Goal: Task Accomplishment & Management: Manage account settings

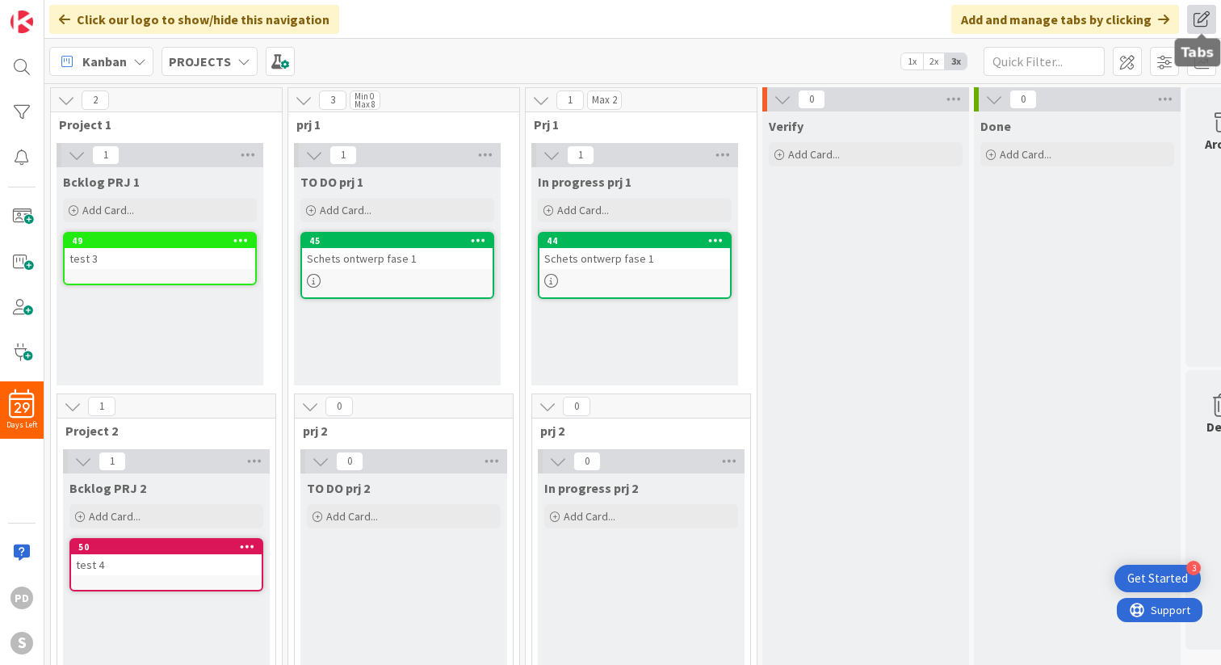
click at [1202, 19] on span at bounding box center [1201, 19] width 29 height 29
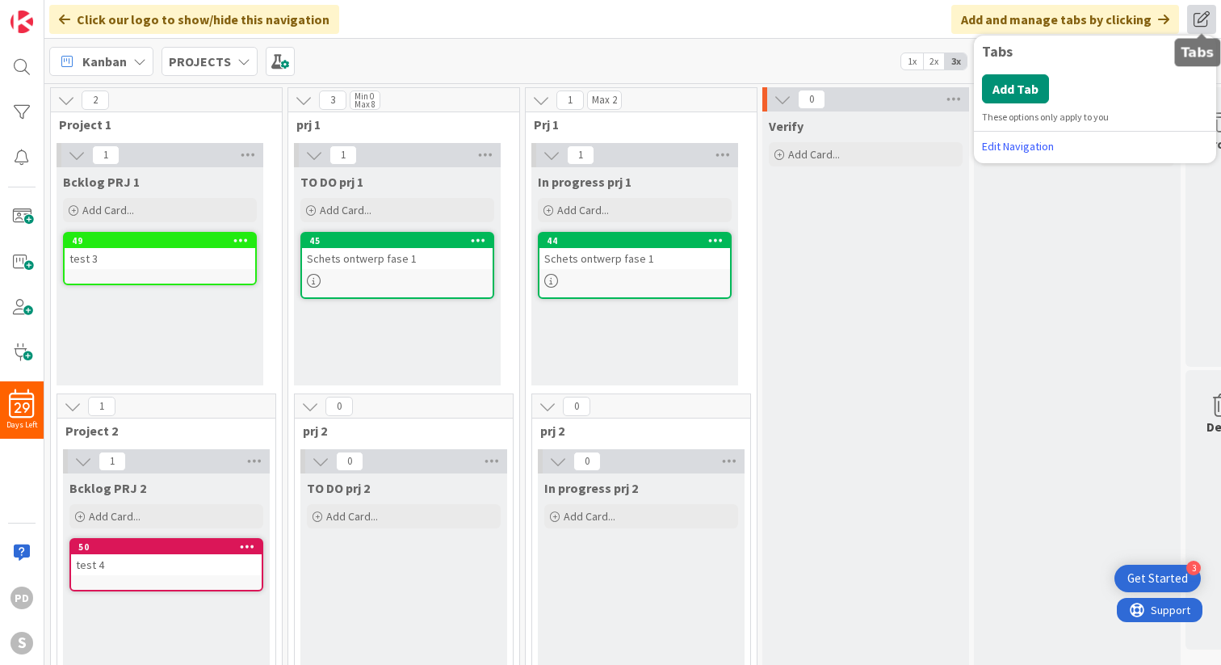
click at [1202, 19] on span at bounding box center [1201, 19] width 29 height 29
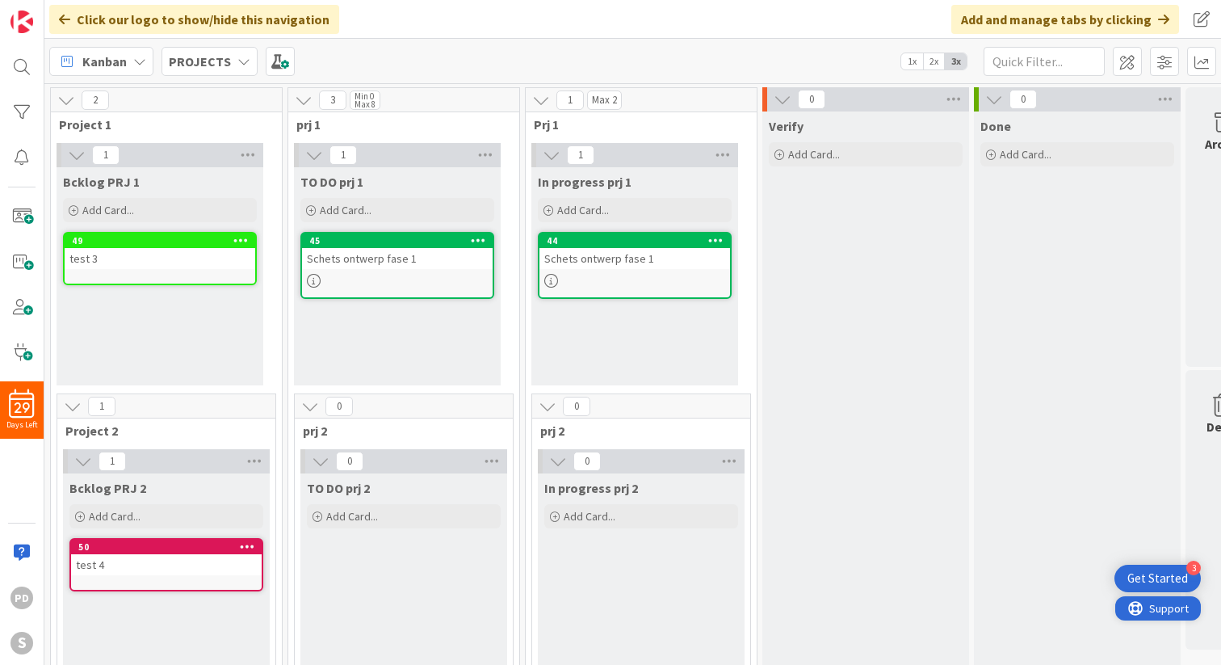
click at [1152, 616] on span "Support" at bounding box center [1169, 607] width 40 height 19
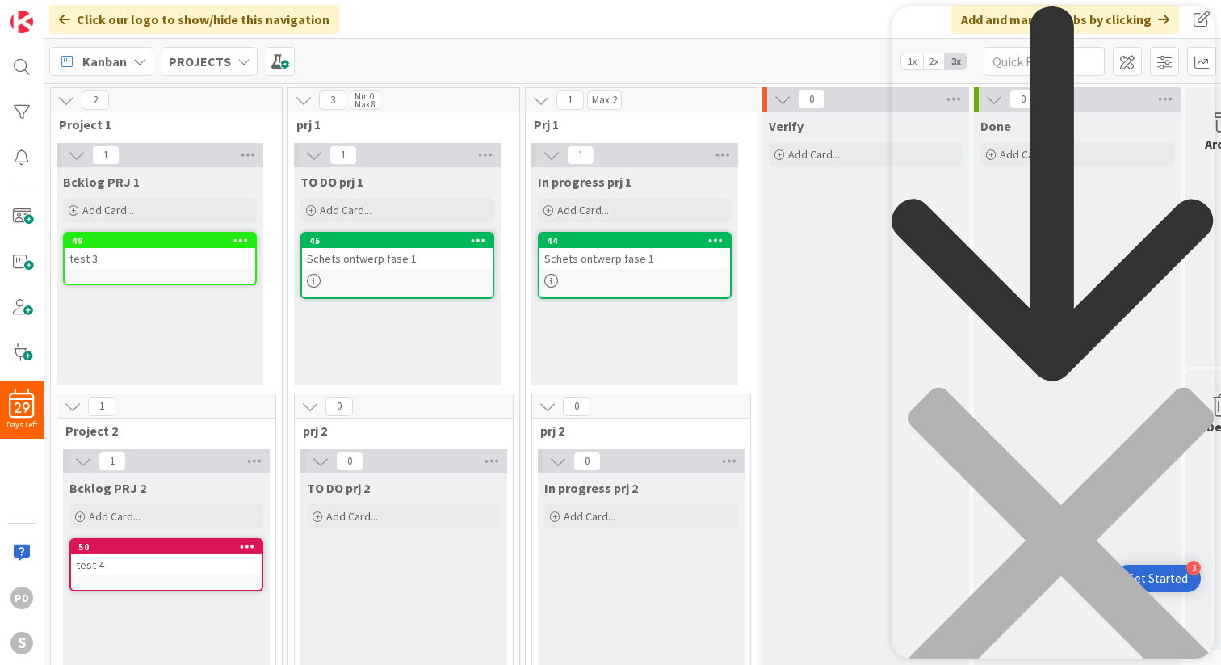
click at [984, 94] on div "Resource Center Header" at bounding box center [1052, 378] width 323 height 744
type input "import csv"
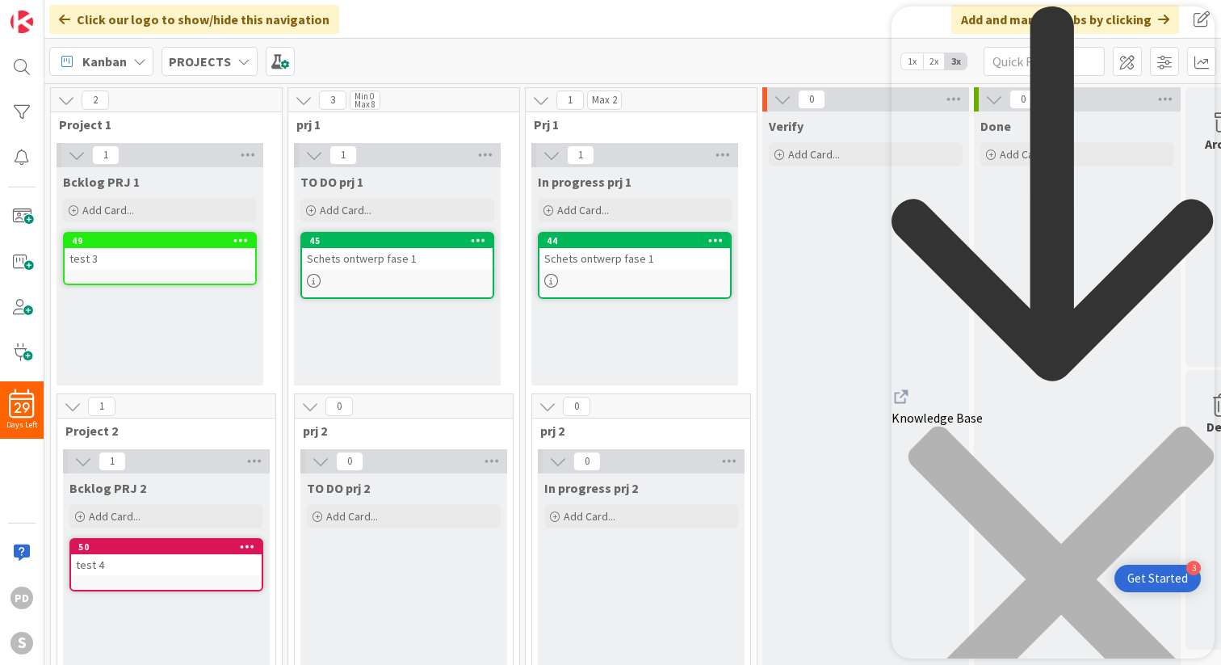
click at [1191, 426] on icon "close resource center" at bounding box center [1060, 578] width 305 height 305
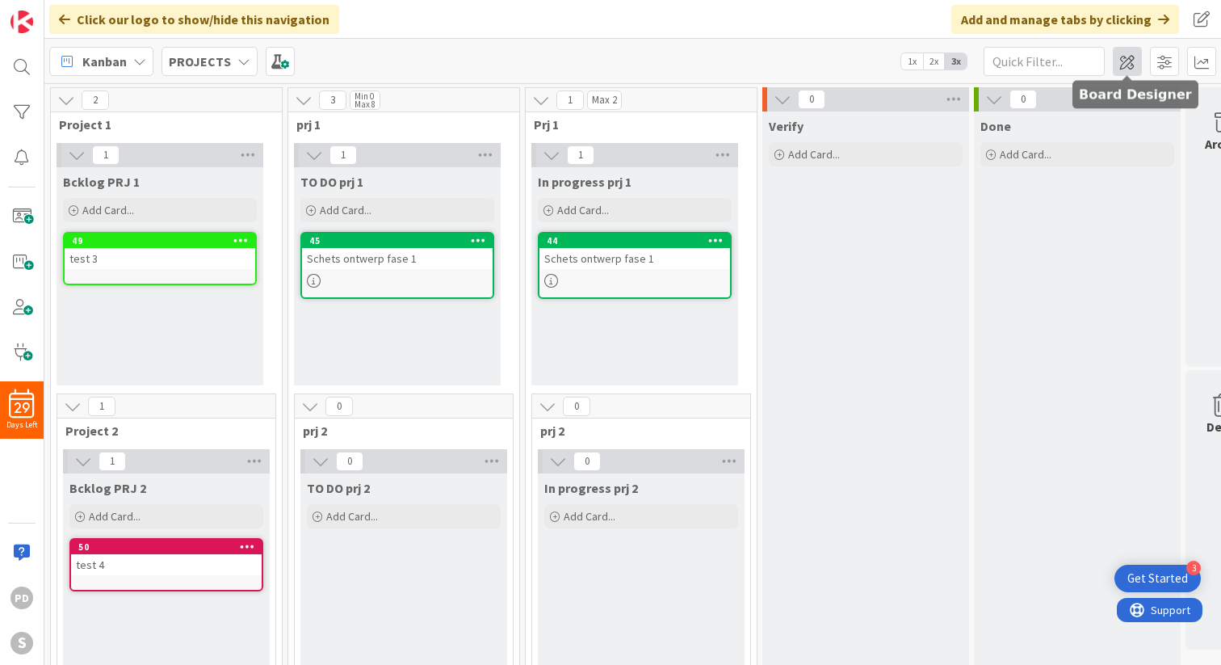
click at [1131, 57] on span at bounding box center [1127, 61] width 29 height 29
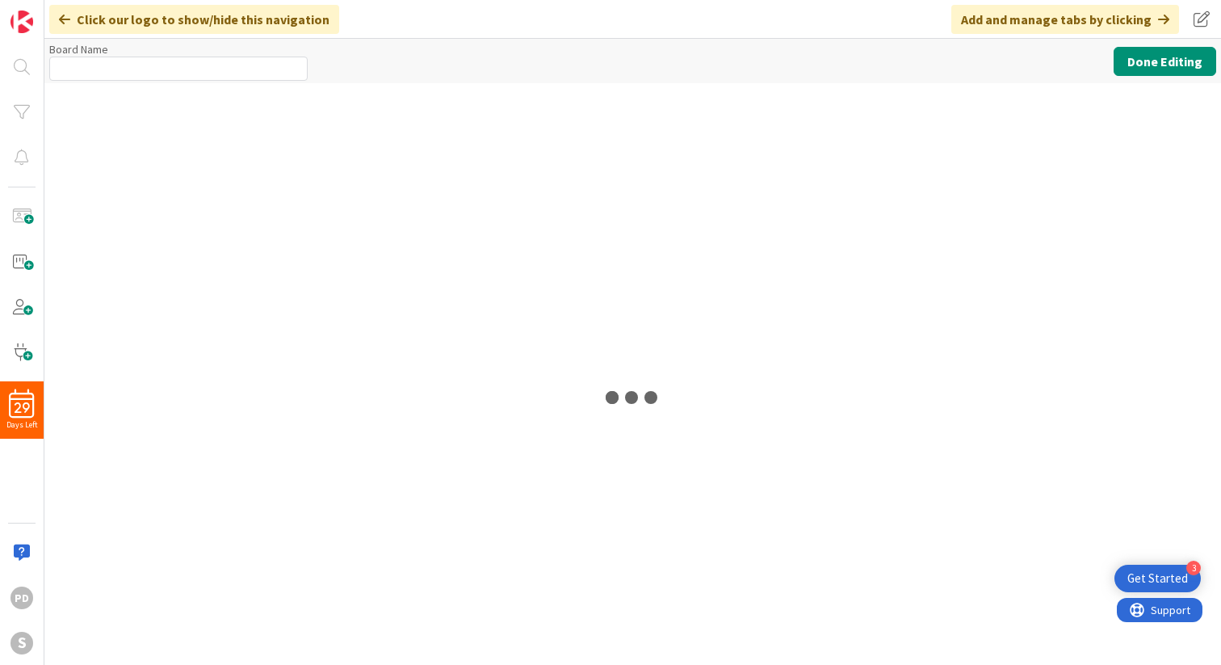
type input "PROJECTS"
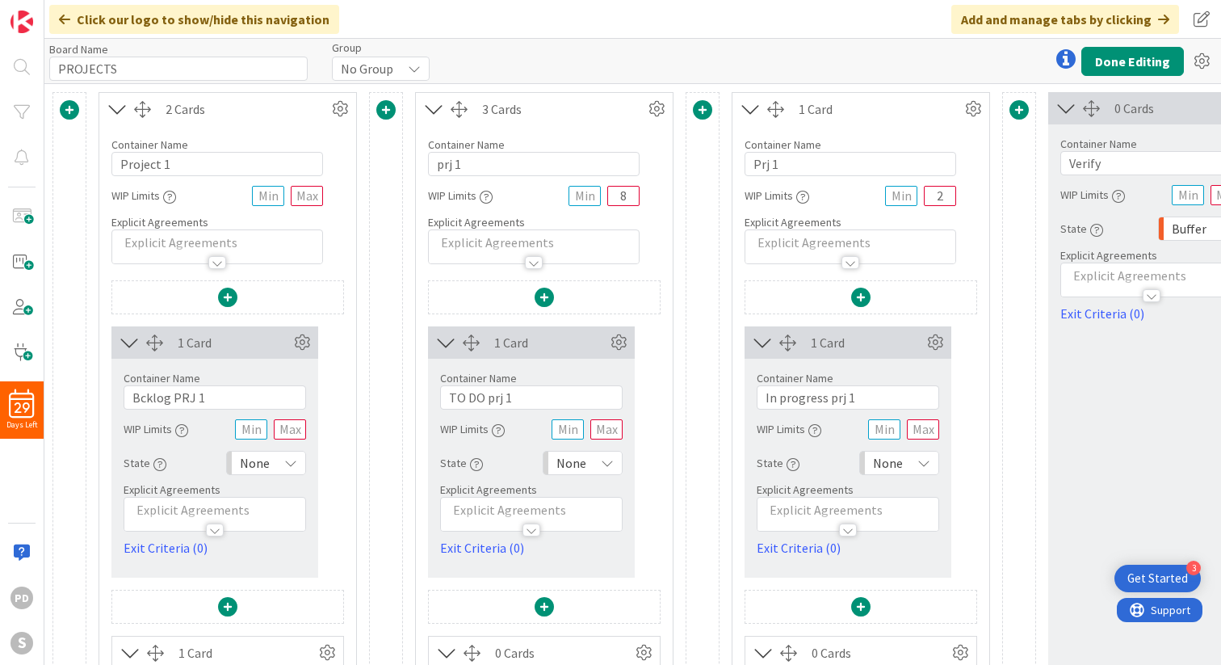
click at [132, 246] on div at bounding box center [217, 254] width 210 height 17
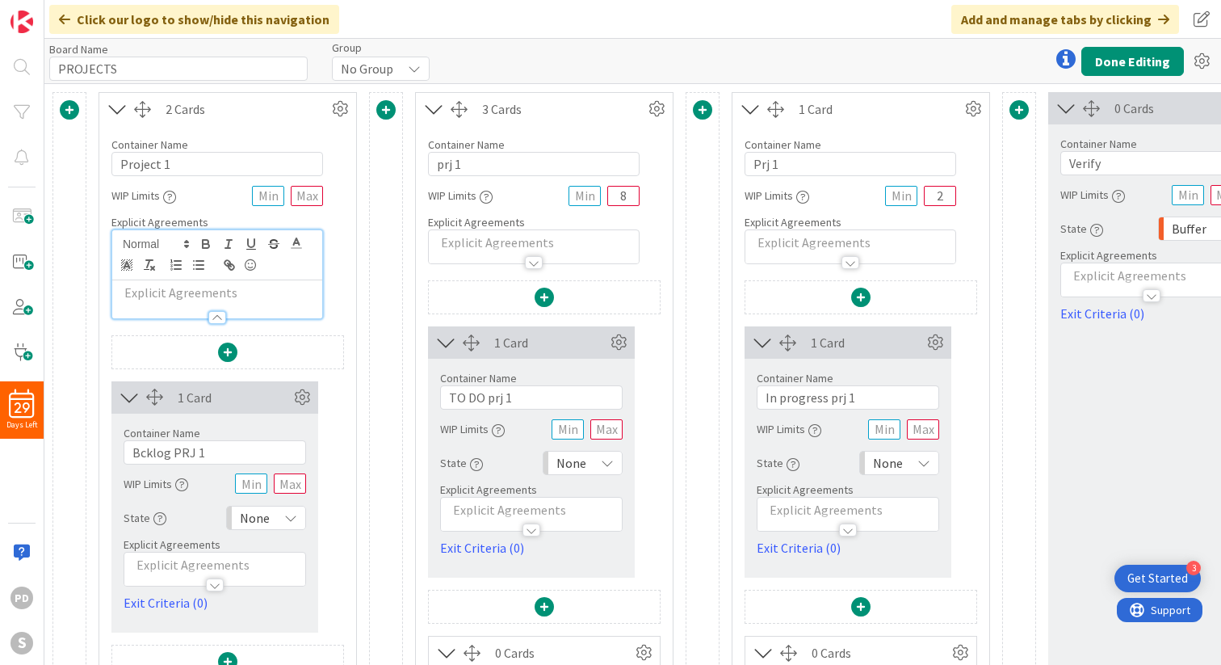
click at [128, 291] on p at bounding box center [217, 292] width 194 height 19
click at [146, 297] on p at bounding box center [217, 292] width 194 height 19
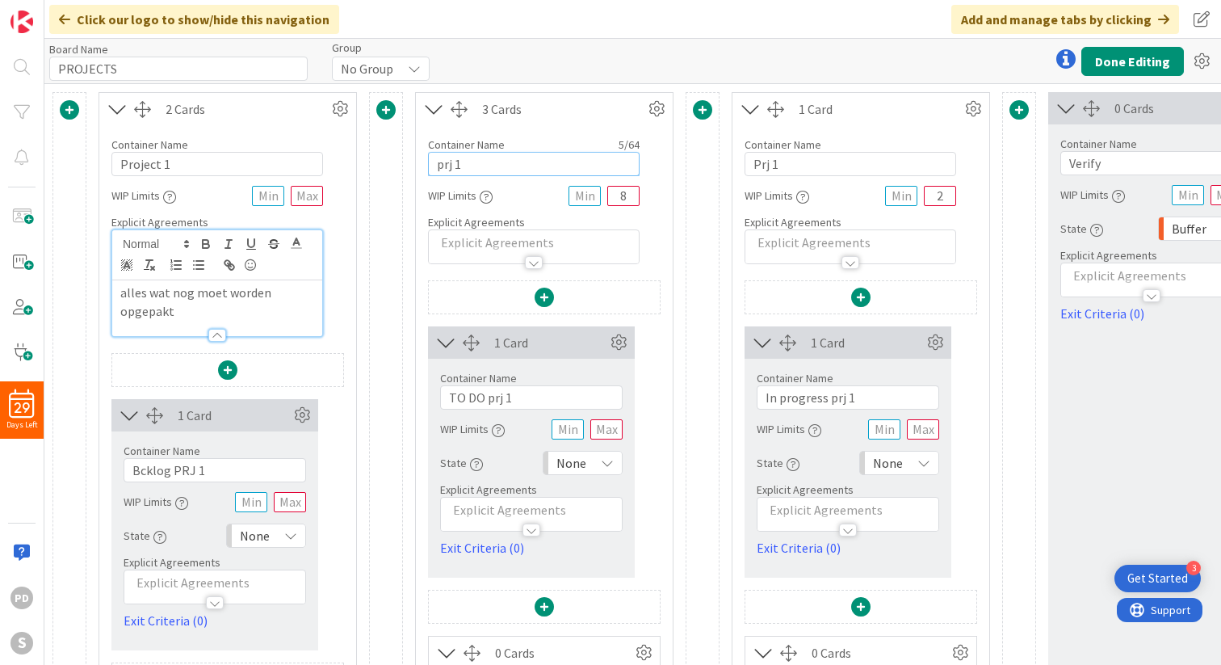
drag, startPoint x: 476, startPoint y: 166, endPoint x: 434, endPoint y: 170, distance: 42.1
click at [434, 170] on input "prj 1" at bounding box center [534, 164] width 212 height 24
type input "T"
type input "O"
type input "Komende week"
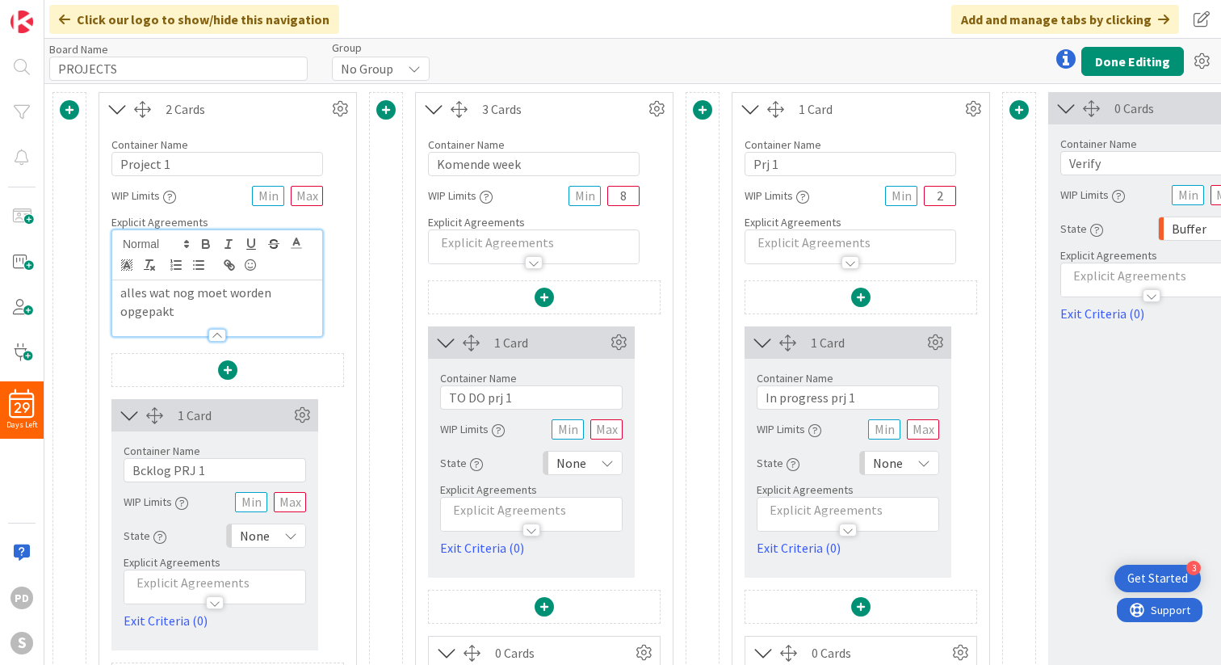
click at [454, 245] on p at bounding box center [534, 242] width 194 height 19
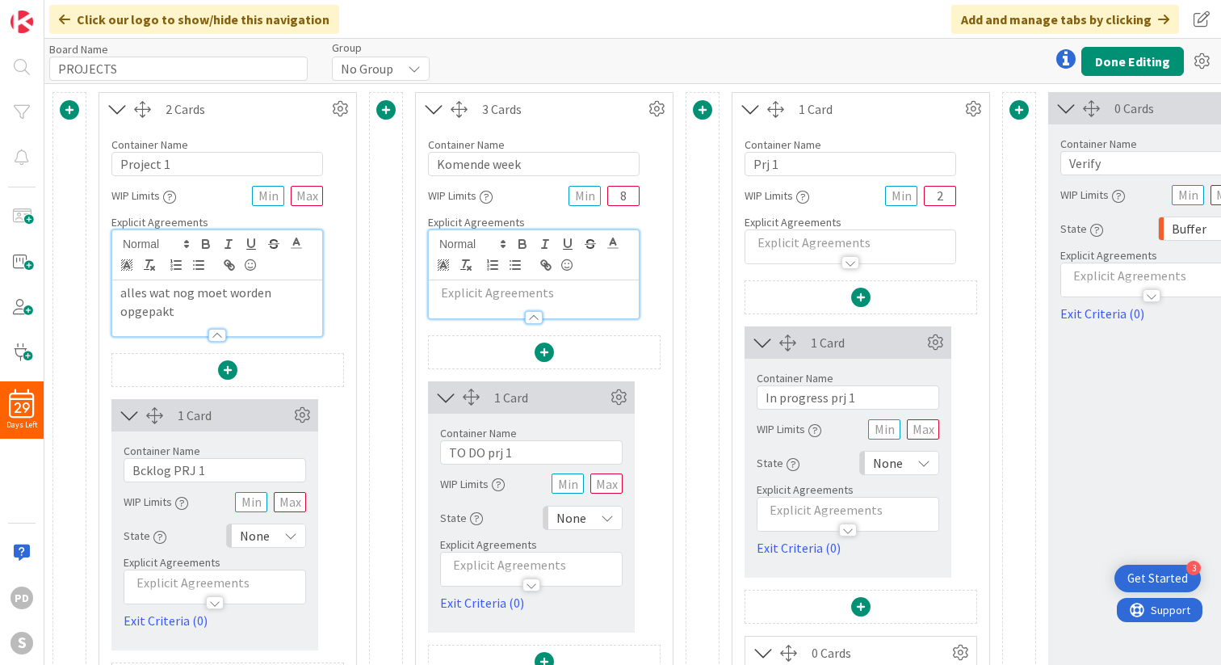
click at [456, 300] on p at bounding box center [534, 292] width 194 height 19
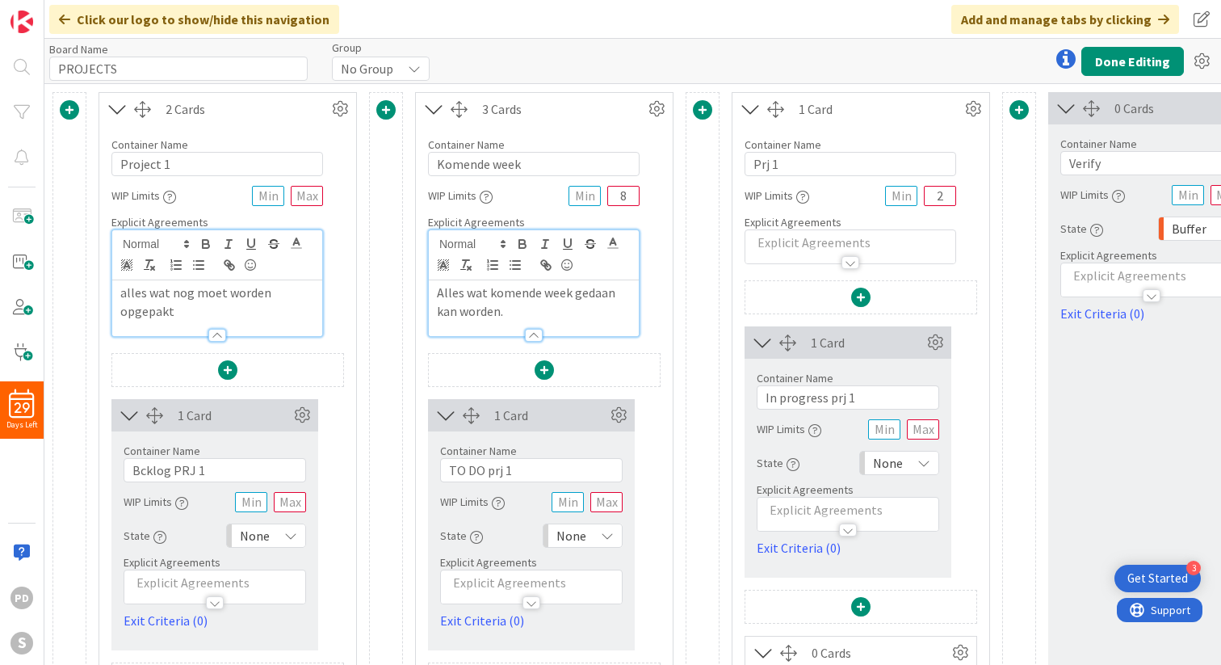
click at [203, 310] on p "alles wat nog moet worden opgepakt" at bounding box center [217, 301] width 194 height 36
drag, startPoint x: 183, startPoint y: 311, endPoint x: 111, endPoint y: 294, distance: 74.6
click at [111, 294] on div "Container Name 9 / 64 Project 1 WIP Limits Explicit Agreements alles wat nog mo…" at bounding box center [227, 231] width 257 height 212
click at [531, 315] on p "Alles wat komende week gedaan kan worden." at bounding box center [534, 301] width 194 height 36
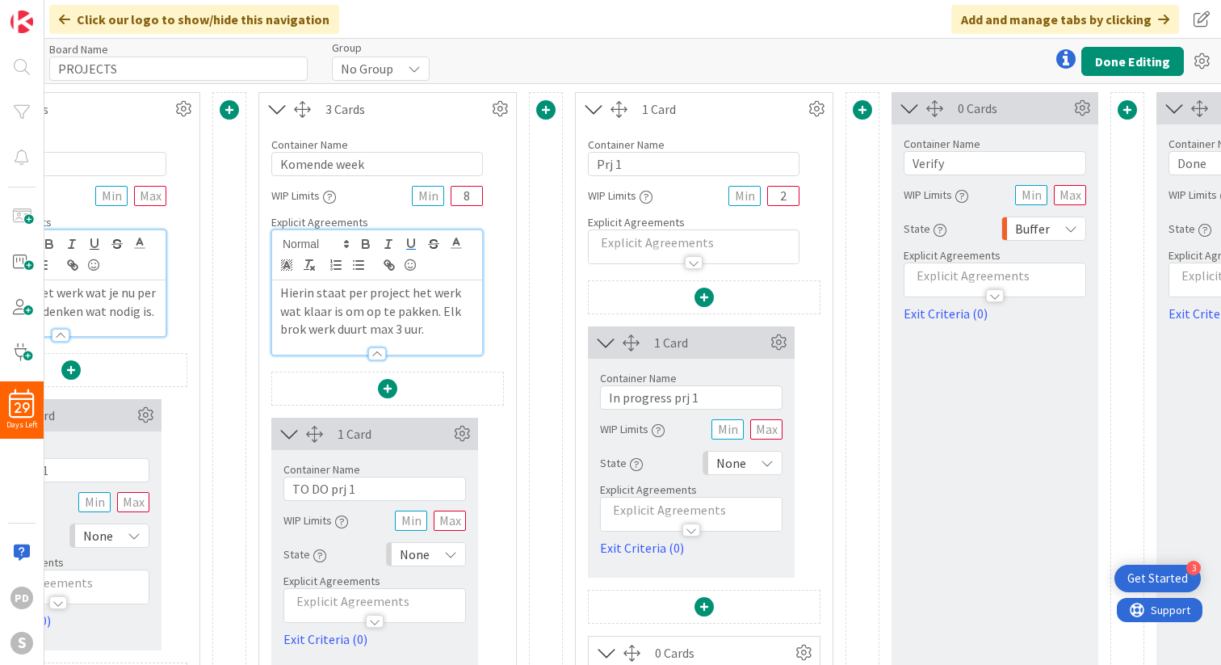
scroll to position [0, 158]
click at [635, 167] on input "Prj 1" at bounding box center [692, 164] width 212 height 24
type input "In Ontwerp fase"
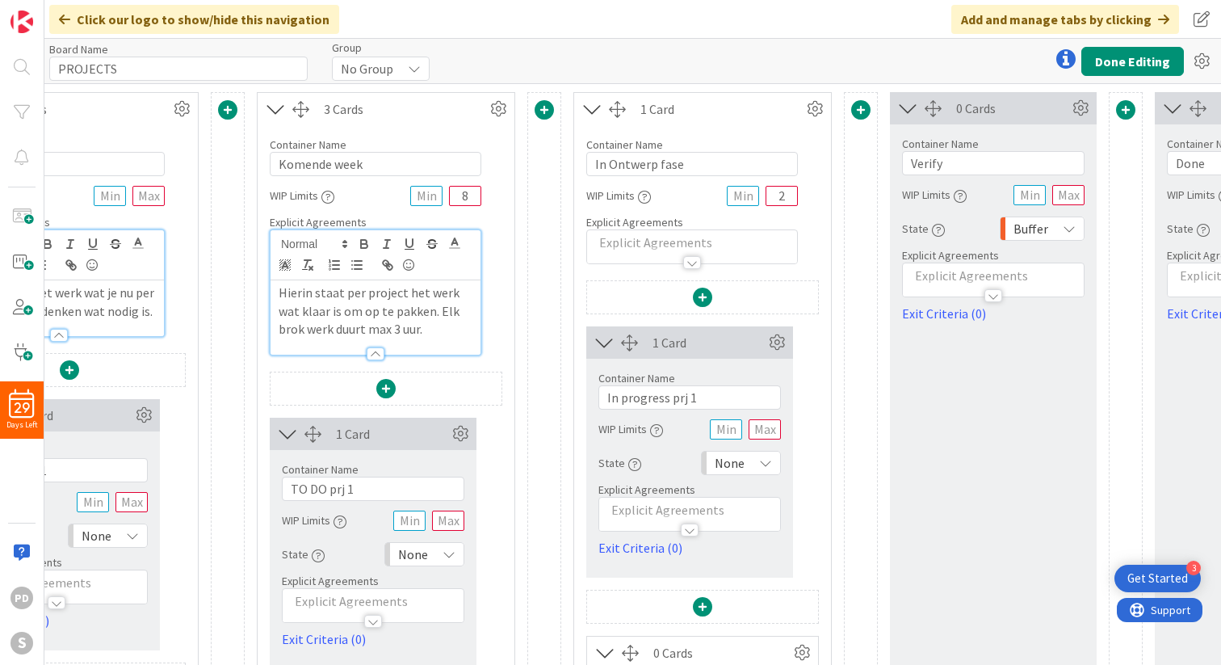
click at [617, 247] on div at bounding box center [692, 254] width 210 height 17
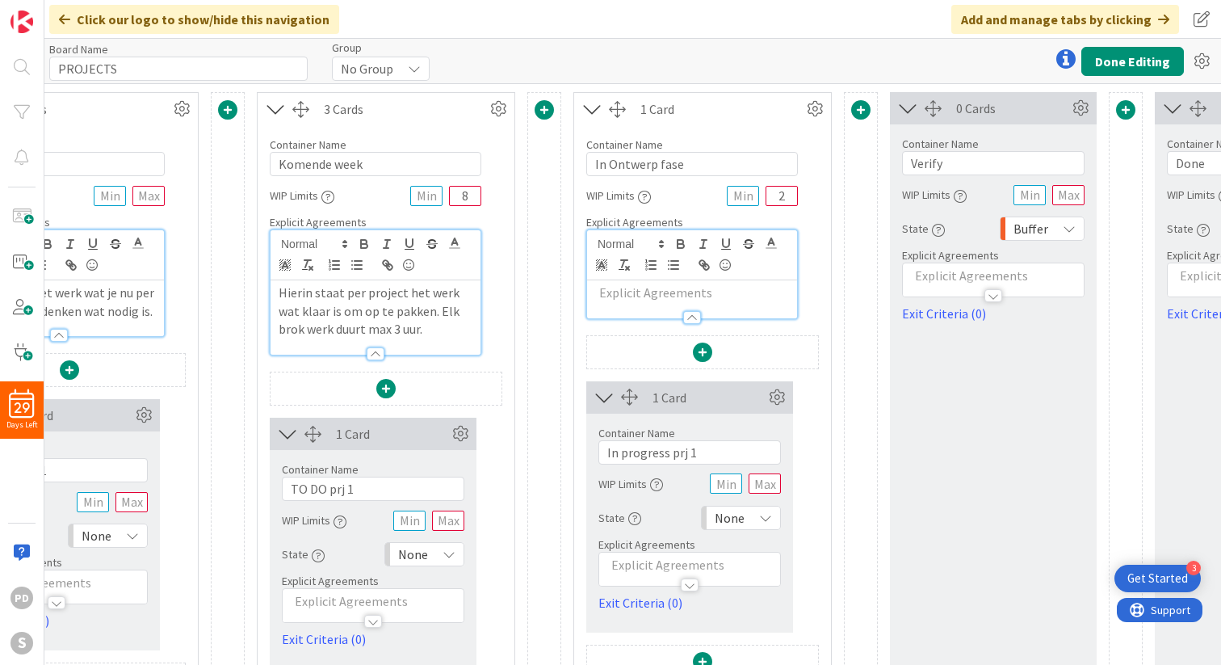
click at [614, 292] on p at bounding box center [692, 292] width 194 height 19
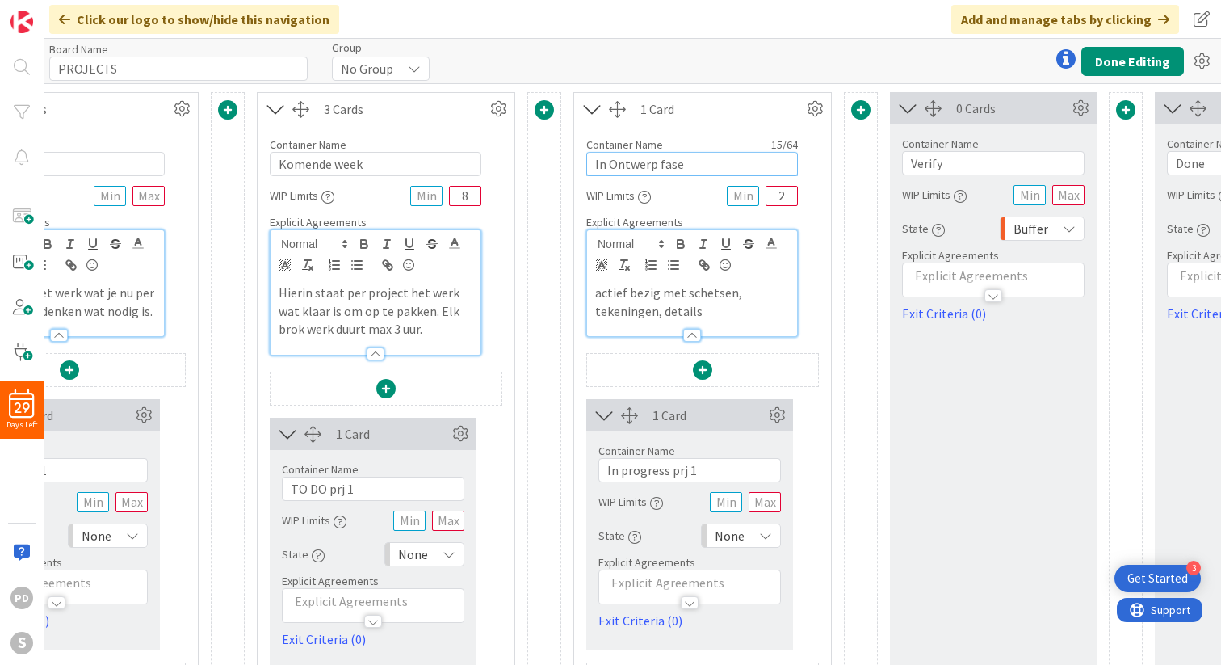
click at [623, 166] on input "In Ontwerp fase" at bounding box center [692, 164] width 212 height 24
click at [649, 163] on input "In Ontwerp fase" at bounding box center [692, 164] width 212 height 24
drag, startPoint x: 654, startPoint y: 164, endPoint x: 592, endPoint y: 165, distance: 62.2
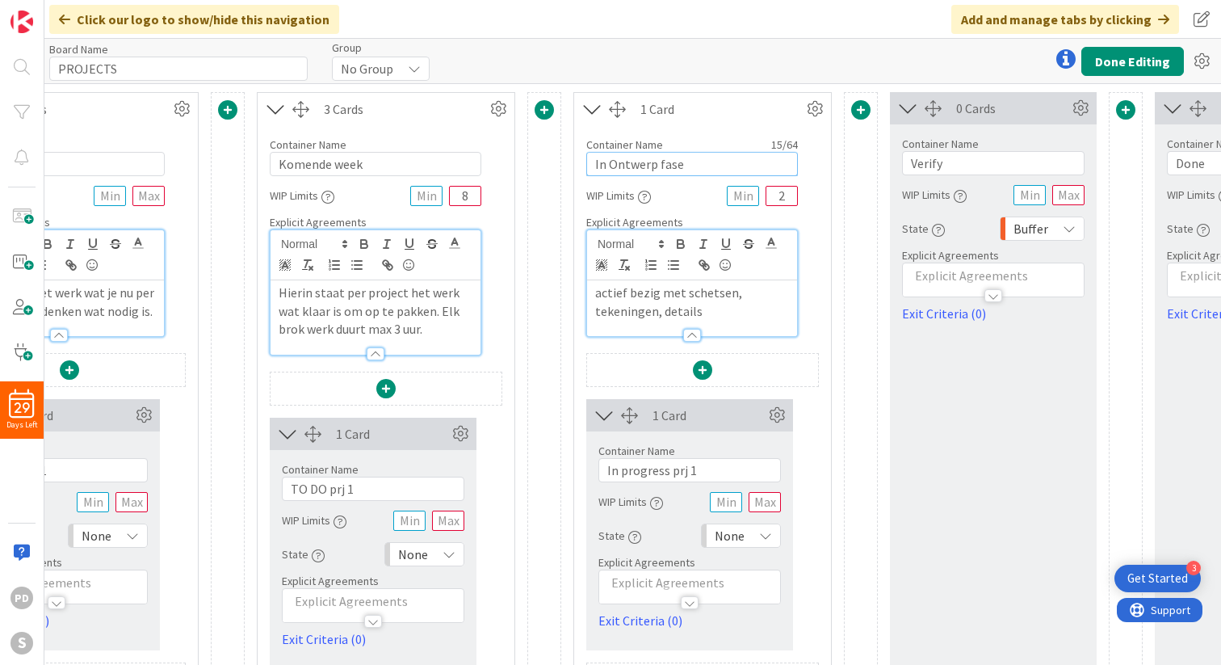
click at [592, 165] on input "In Ontwerp fase" at bounding box center [692, 164] width 212 height 24
click at [631, 468] on input "In progress prj 1" at bounding box center [689, 470] width 182 height 24
drag, startPoint x: 667, startPoint y: 472, endPoint x: 589, endPoint y: 475, distance: 77.6
click at [589, 475] on div "Container Name 17 / 64 In progress prj 1 WIP Limits State None Explicit Agreeme…" at bounding box center [689, 530] width 207 height 199
paste input "Ontwerp"
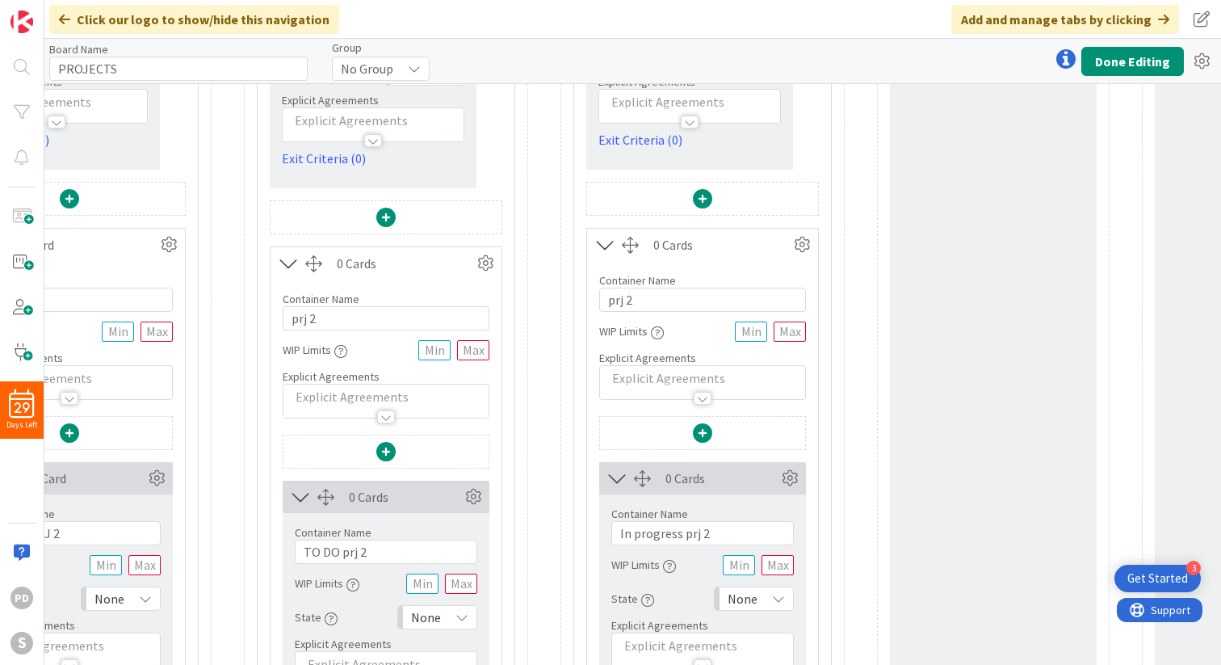
scroll to position [484, 158]
type input "In Ontwerp prj 1"
drag, startPoint x: 680, startPoint y: 532, endPoint x: 612, endPoint y: 533, distance: 67.8
click at [612, 533] on input "In progress prj 2" at bounding box center [702, 530] width 182 height 24
paste input "Ontwerp"
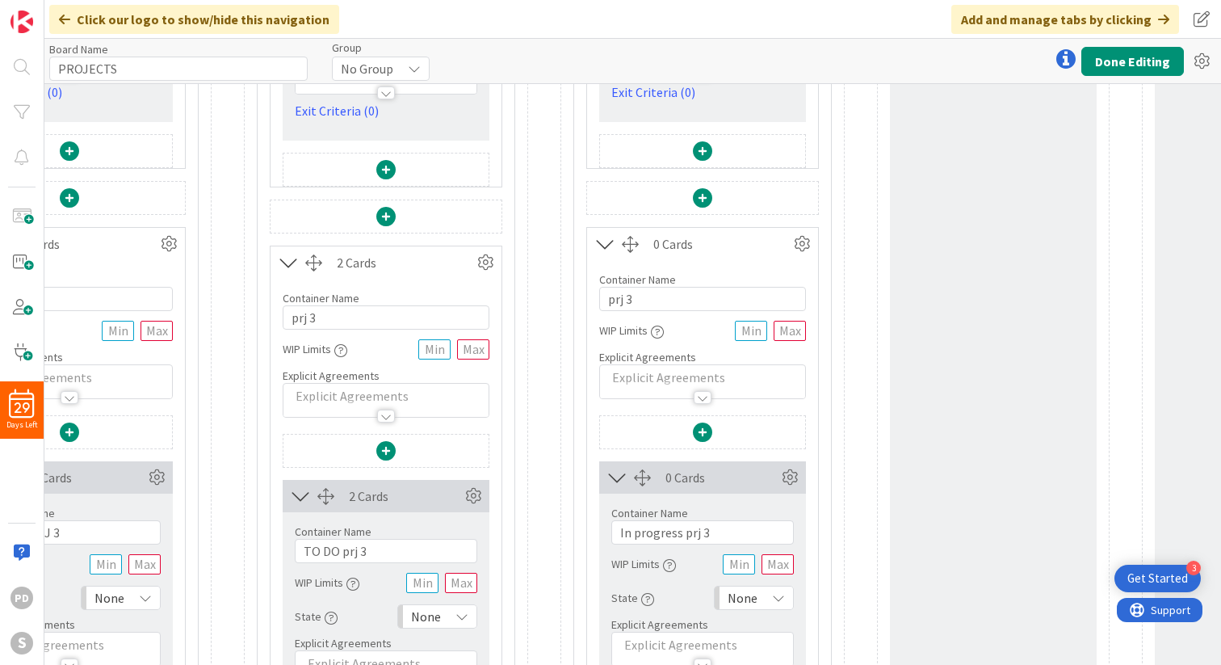
scroll to position [1080, 158]
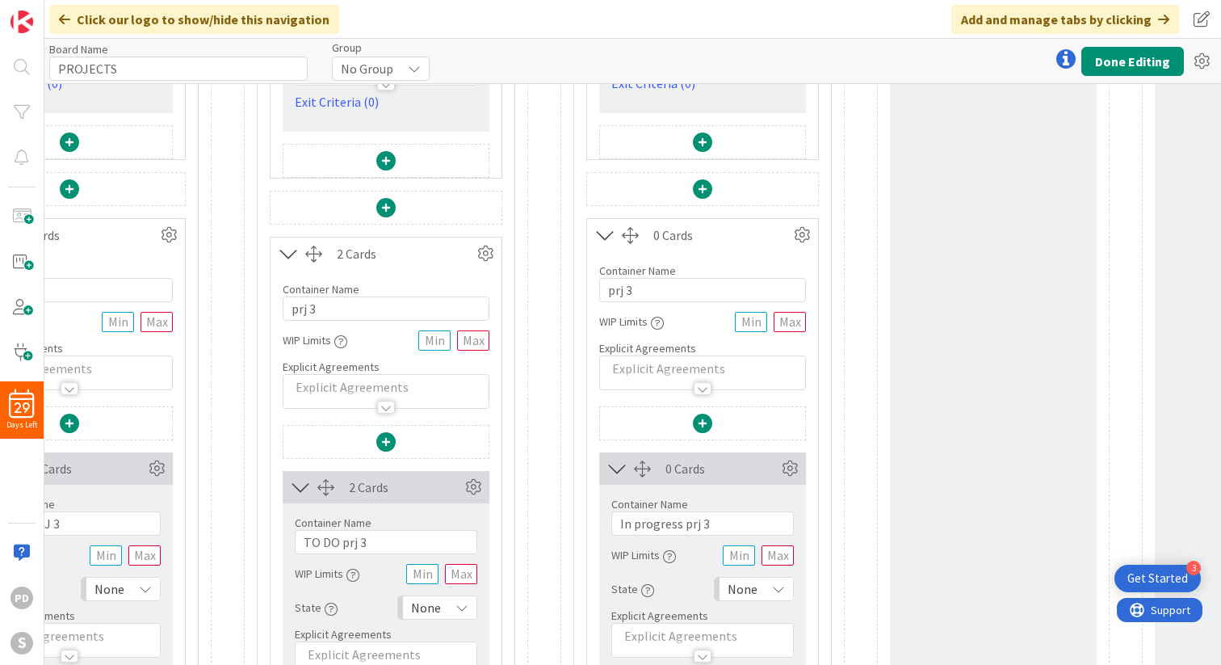
type input "In Ontwerp prj 2"
drag, startPoint x: 679, startPoint y: 526, endPoint x: 614, endPoint y: 528, distance: 65.5
click at [614, 528] on input "In progress prj 3" at bounding box center [702, 523] width 182 height 24
paste input "Ontwerp"
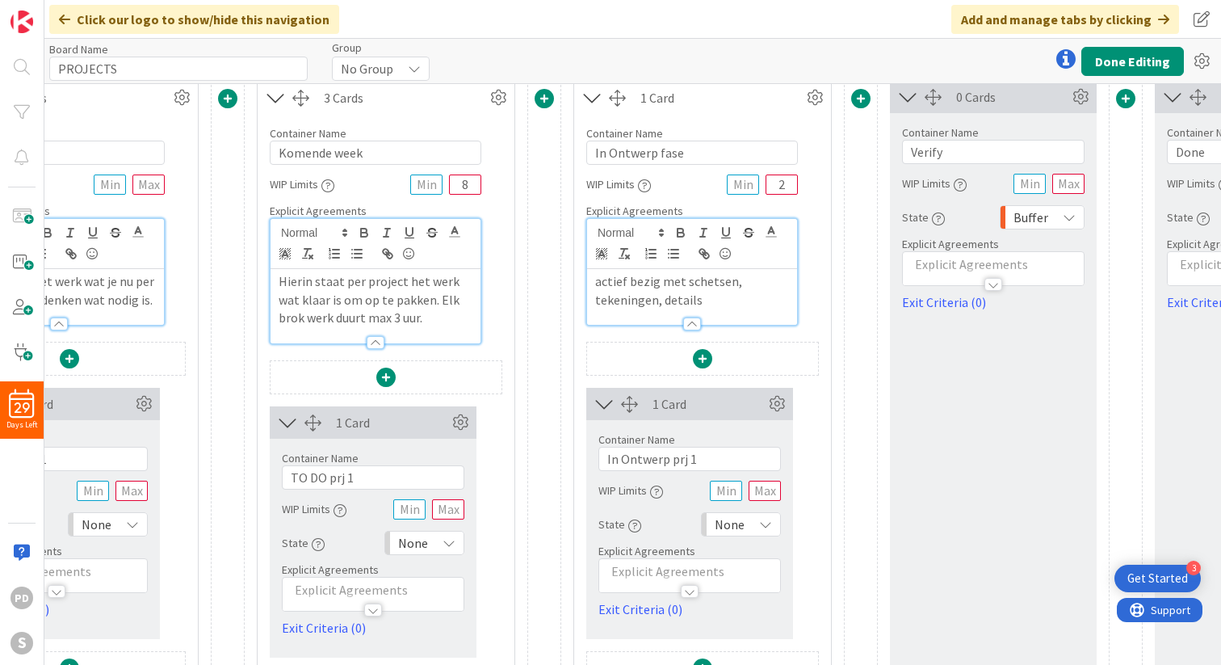
scroll to position [0, 158]
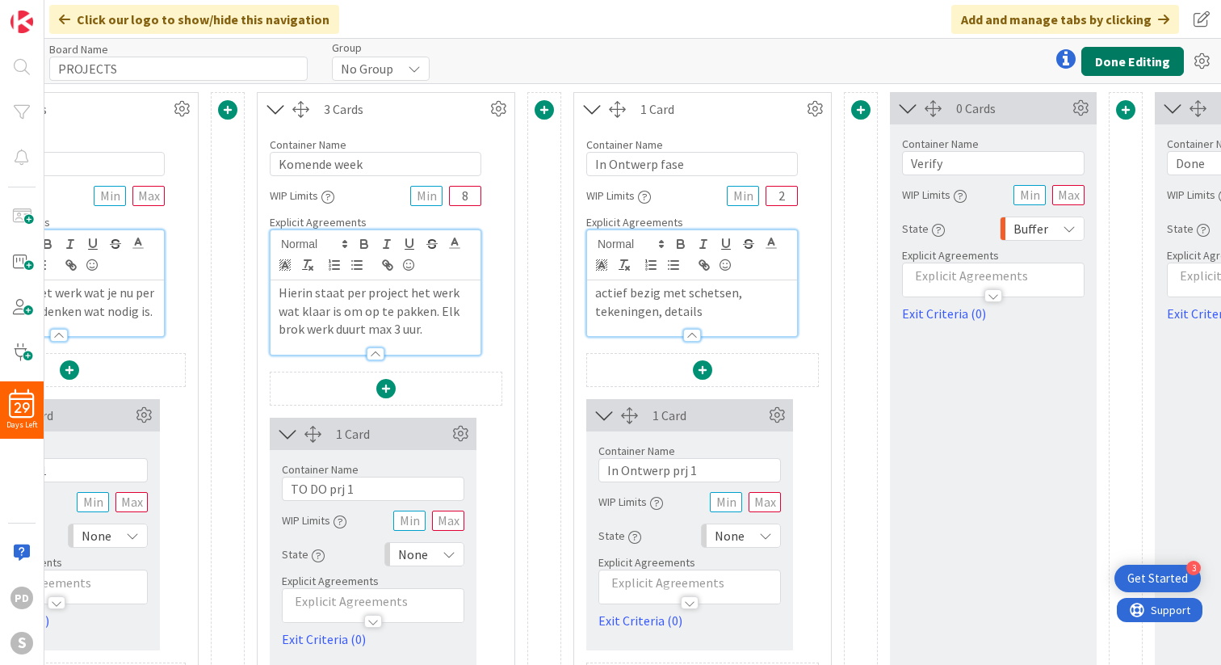
type input "In Ontwerp prj 3"
click at [1123, 62] on button "Done Editing" at bounding box center [1132, 61] width 103 height 29
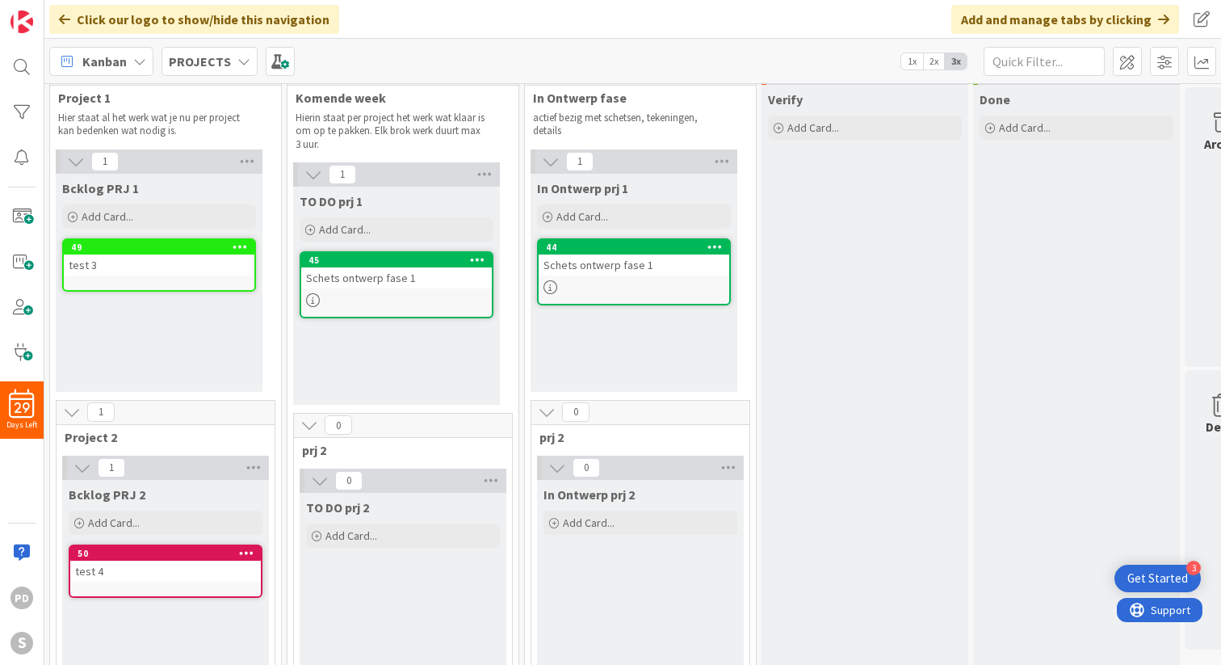
scroll to position [0, 1]
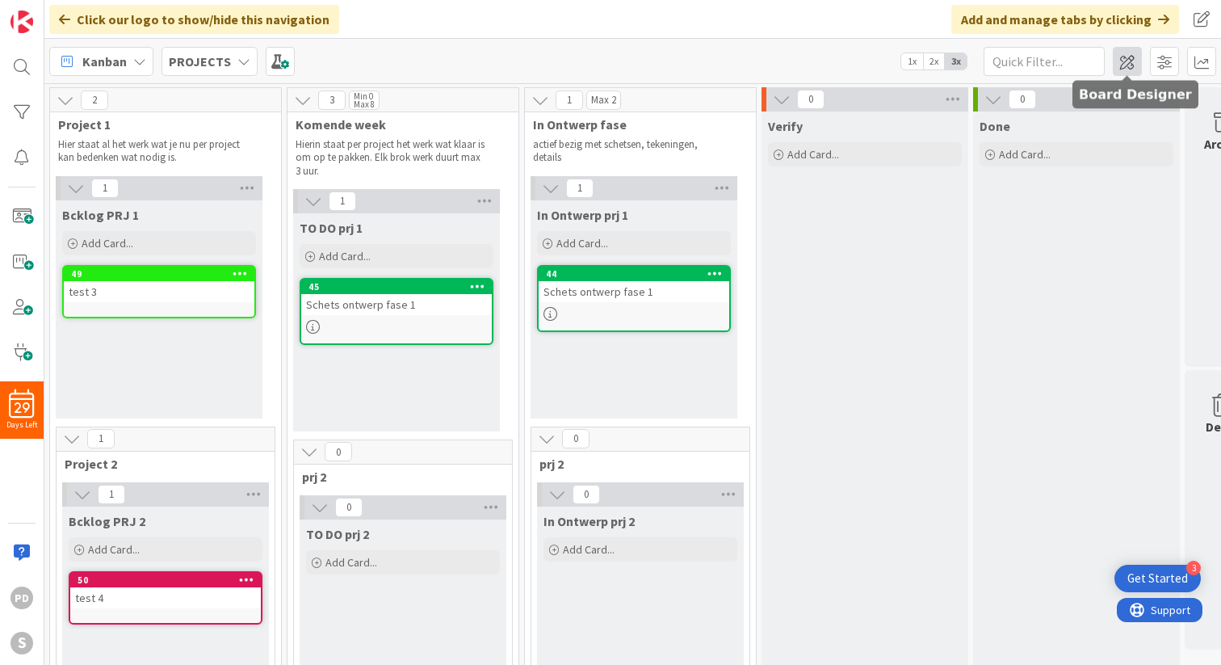
click at [1128, 63] on span at bounding box center [1127, 61] width 29 height 29
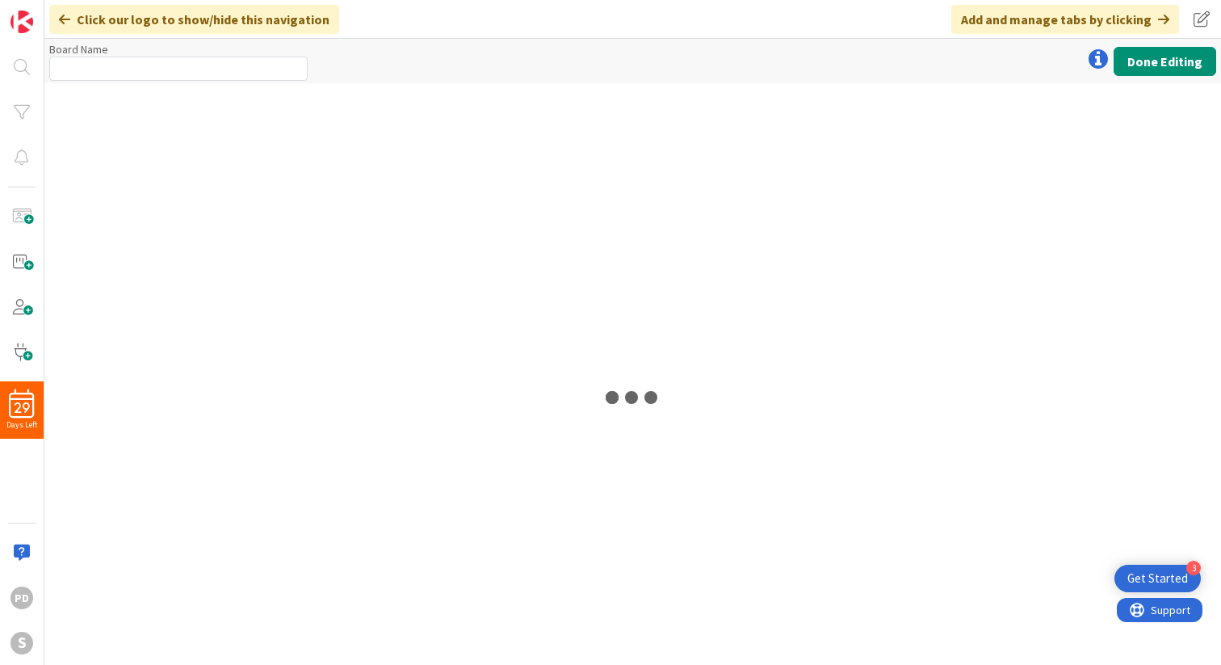
type input "PROJECTS"
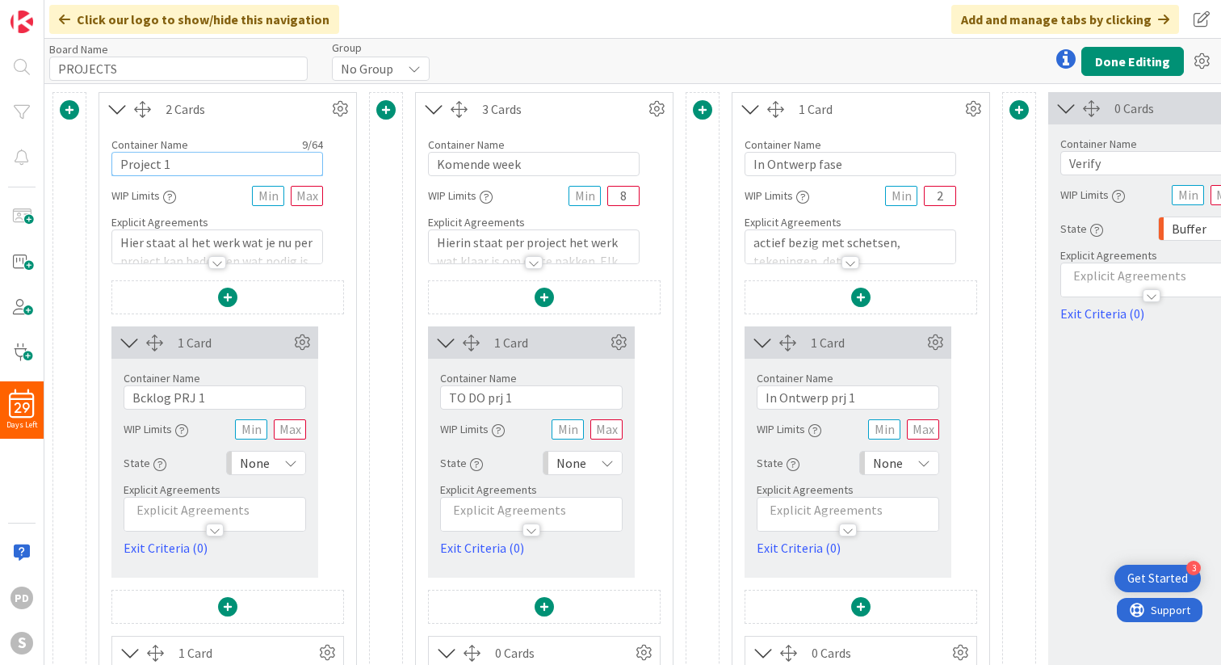
click at [183, 167] on input "Project 1" at bounding box center [217, 164] width 212 height 24
type input "Projecten backlog"
click at [472, 163] on input "Komende week" at bounding box center [534, 164] width 212 height 24
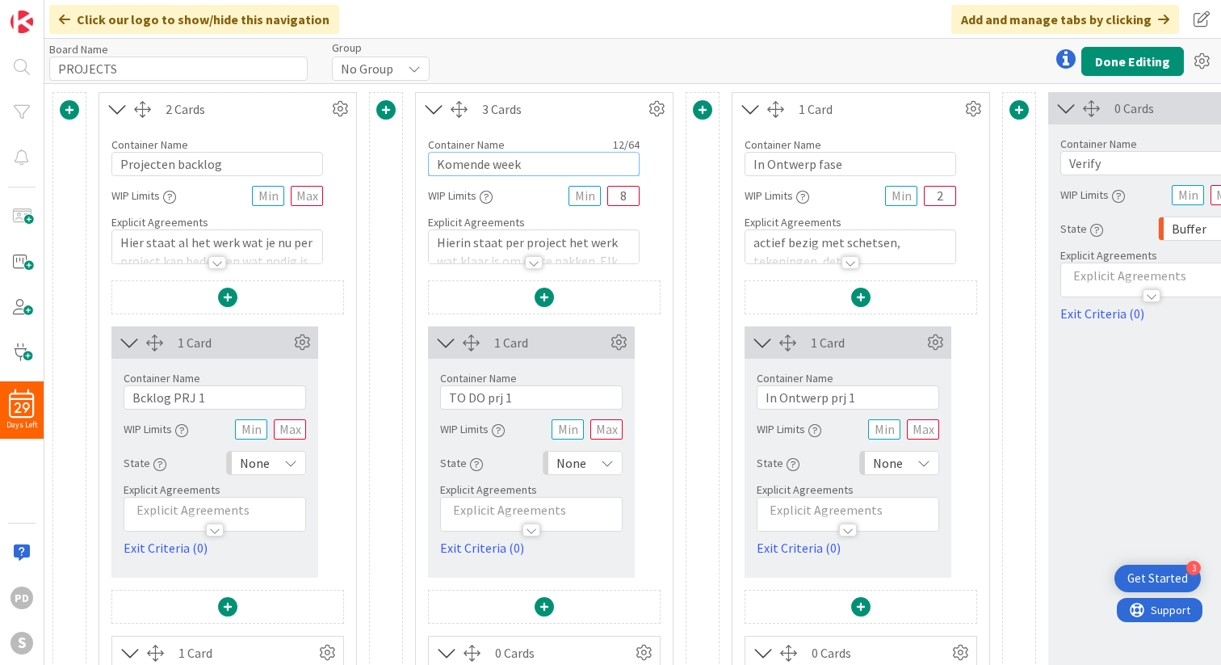
click at [472, 163] on input "Komende week" at bounding box center [534, 164] width 212 height 24
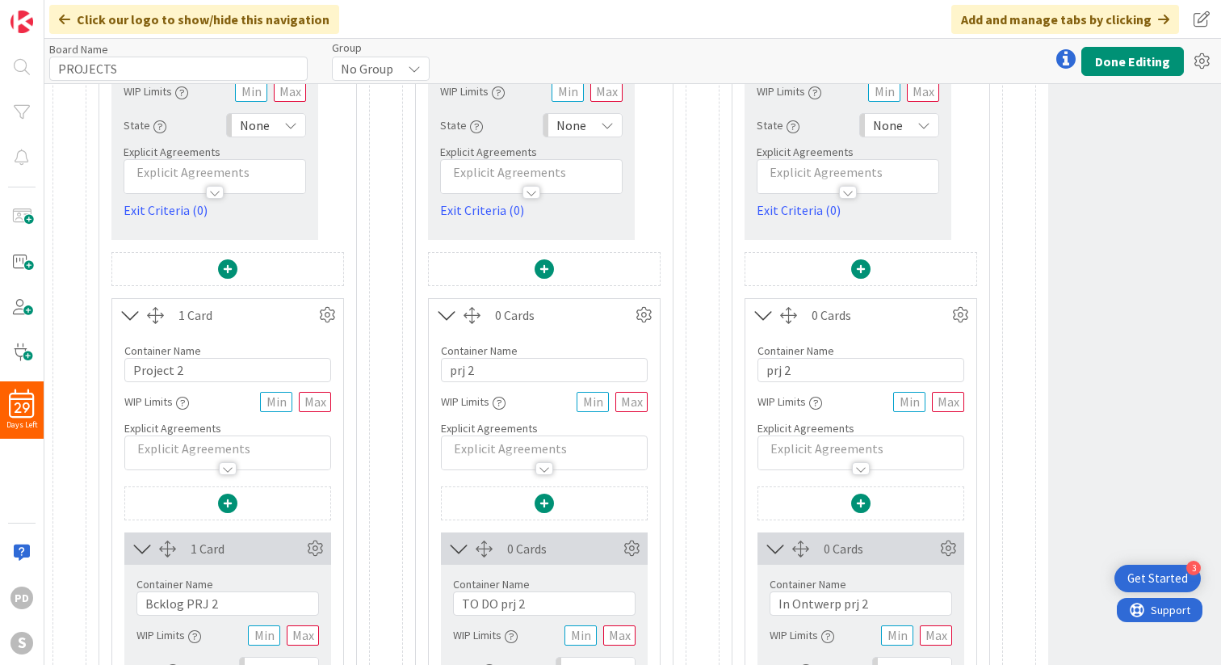
scroll to position [372, 0]
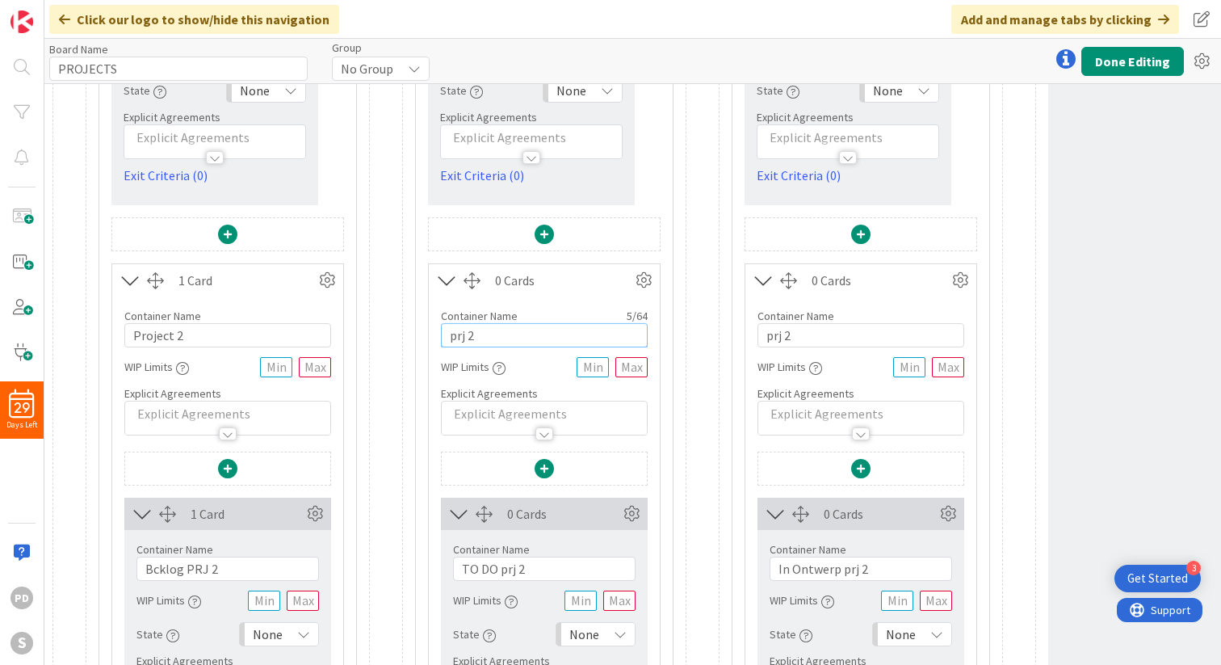
click at [450, 332] on input "prj 2" at bounding box center [544, 335] width 207 height 24
paste input "Komende week"
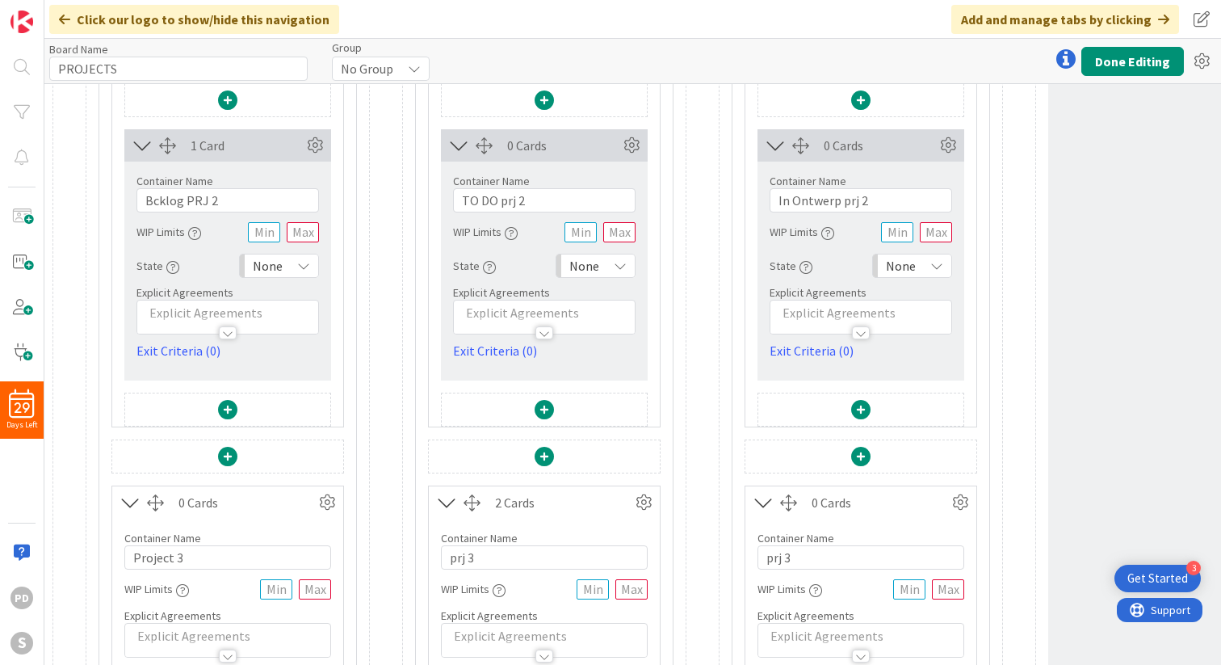
scroll to position [744, 0]
type input "Komende week"
click at [484, 553] on input "prj 3" at bounding box center [544, 554] width 207 height 24
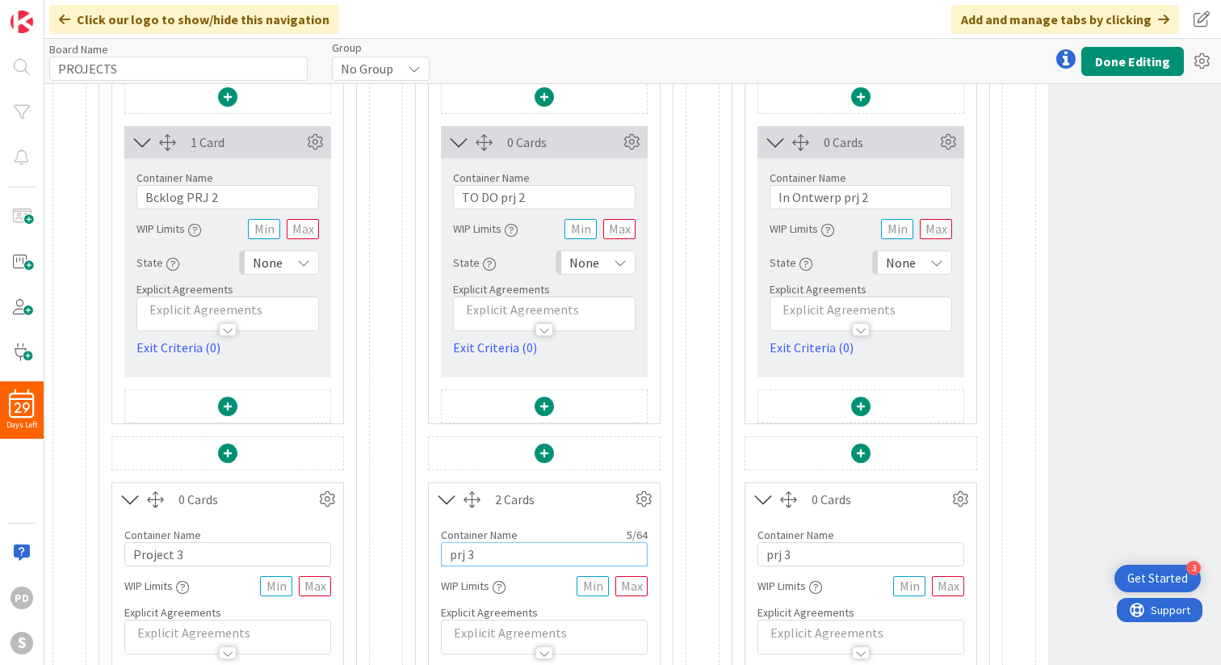
paste input "Komende week"
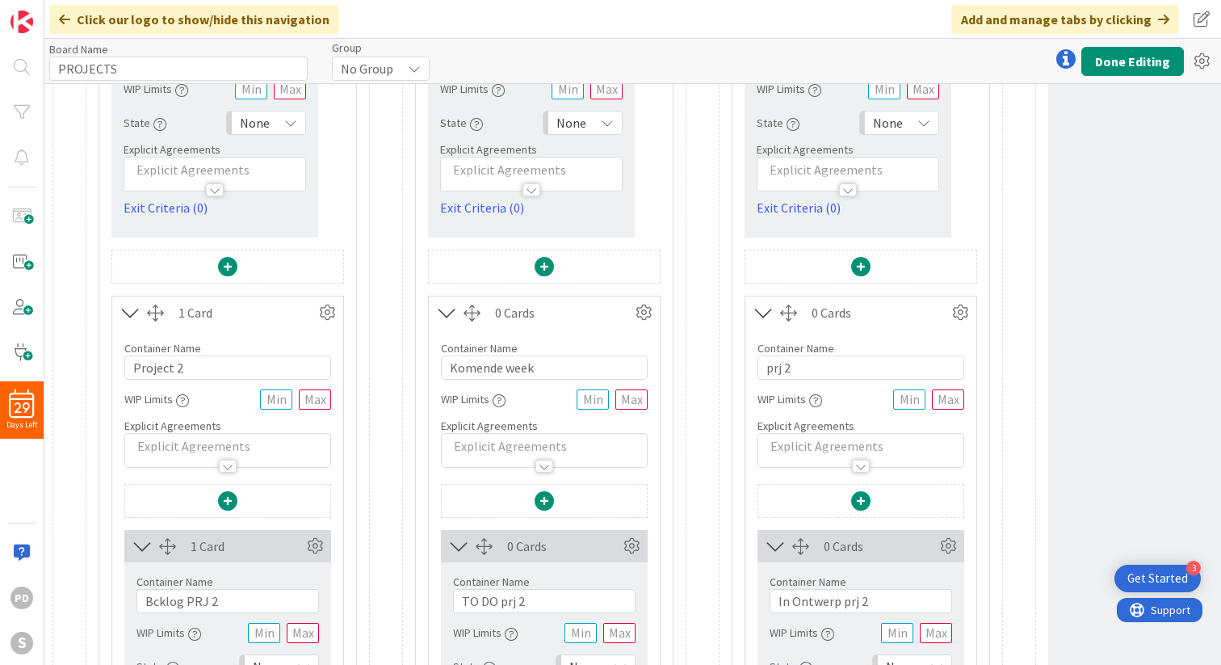
scroll to position [0, 0]
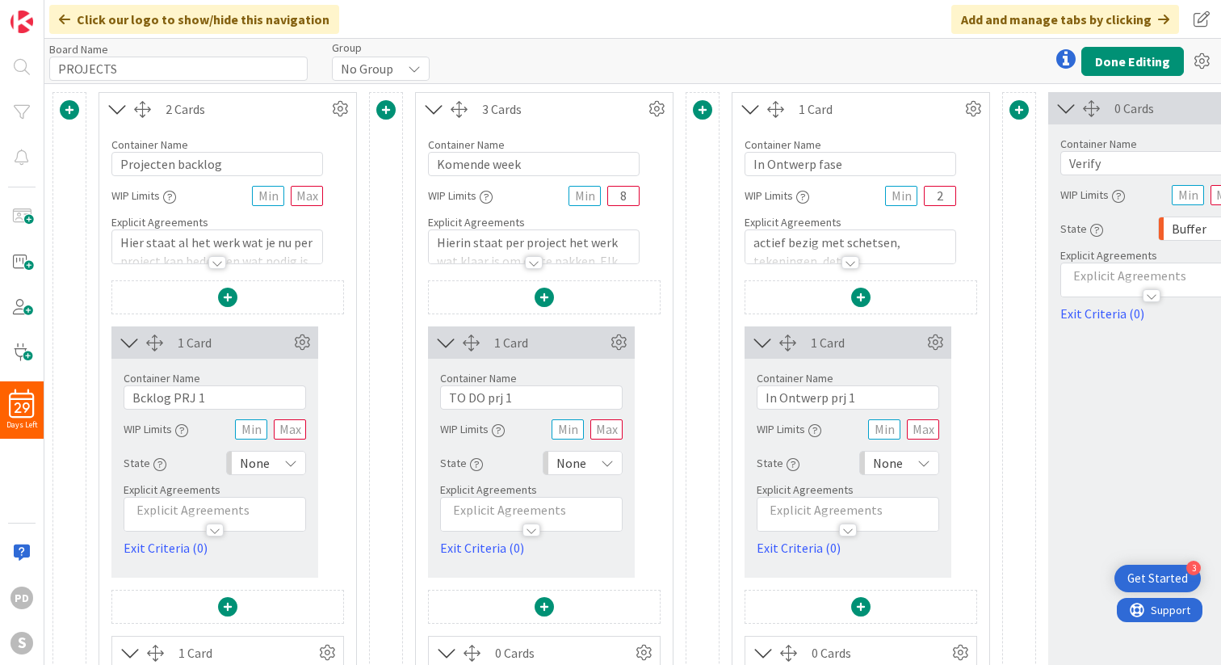
type input "Komende week"
click at [791, 167] on input "In Ontwerp fase" at bounding box center [851, 164] width 212 height 24
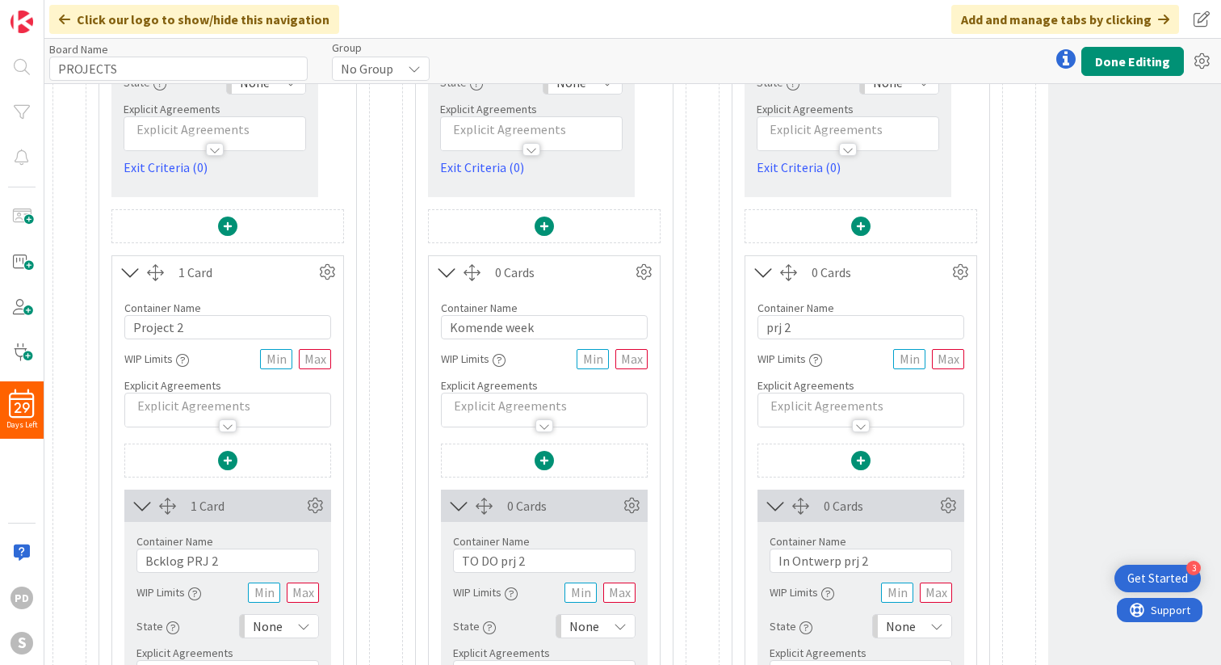
scroll to position [393, 0]
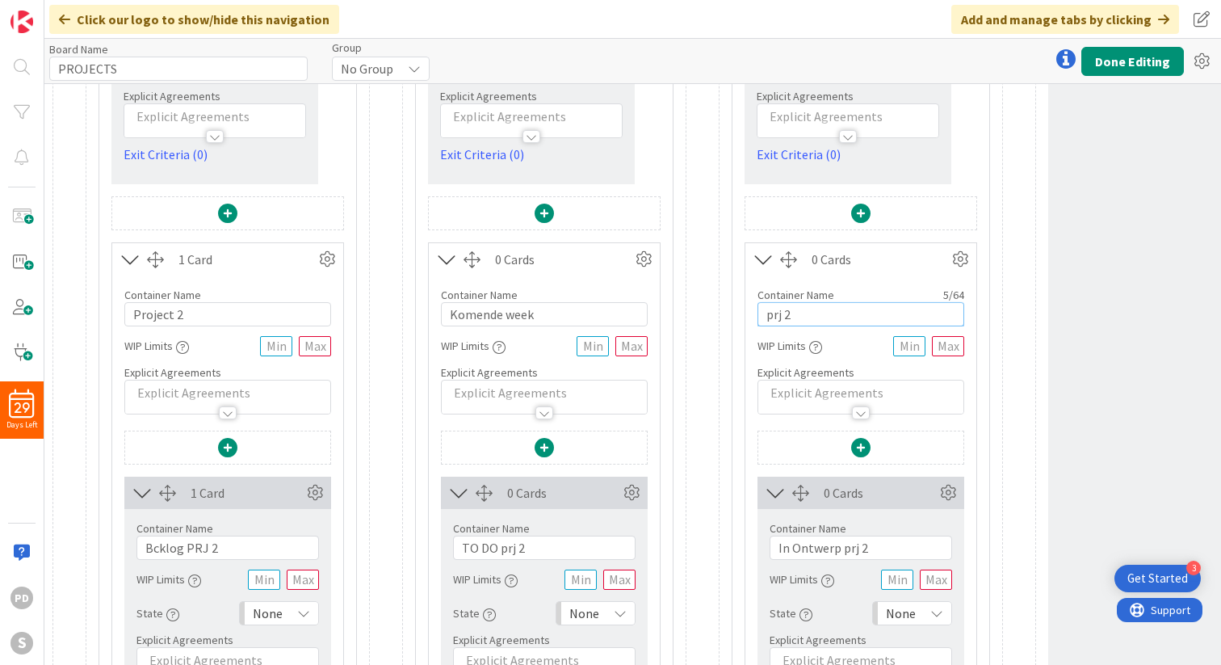
click at [803, 316] on input "prj 2" at bounding box center [860, 314] width 207 height 24
paste input "In Ontwerp fase"
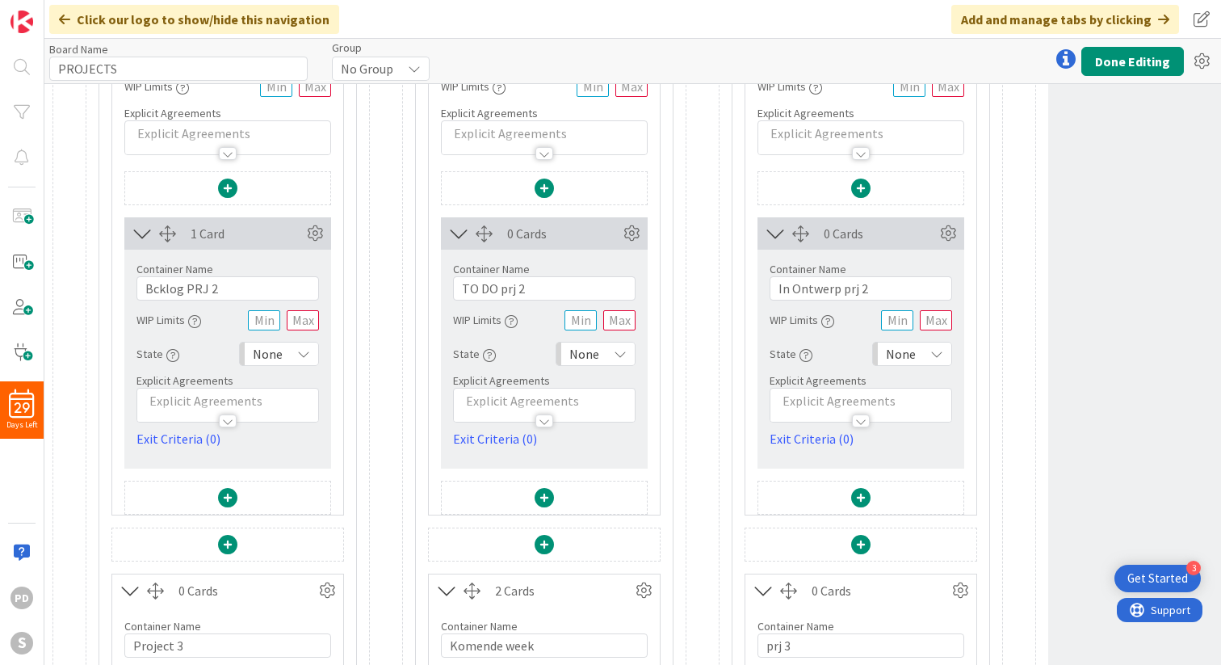
scroll to position [653, 0]
type input "In Ontwerp fase"
click at [803, 640] on input "prj 3" at bounding box center [860, 644] width 207 height 24
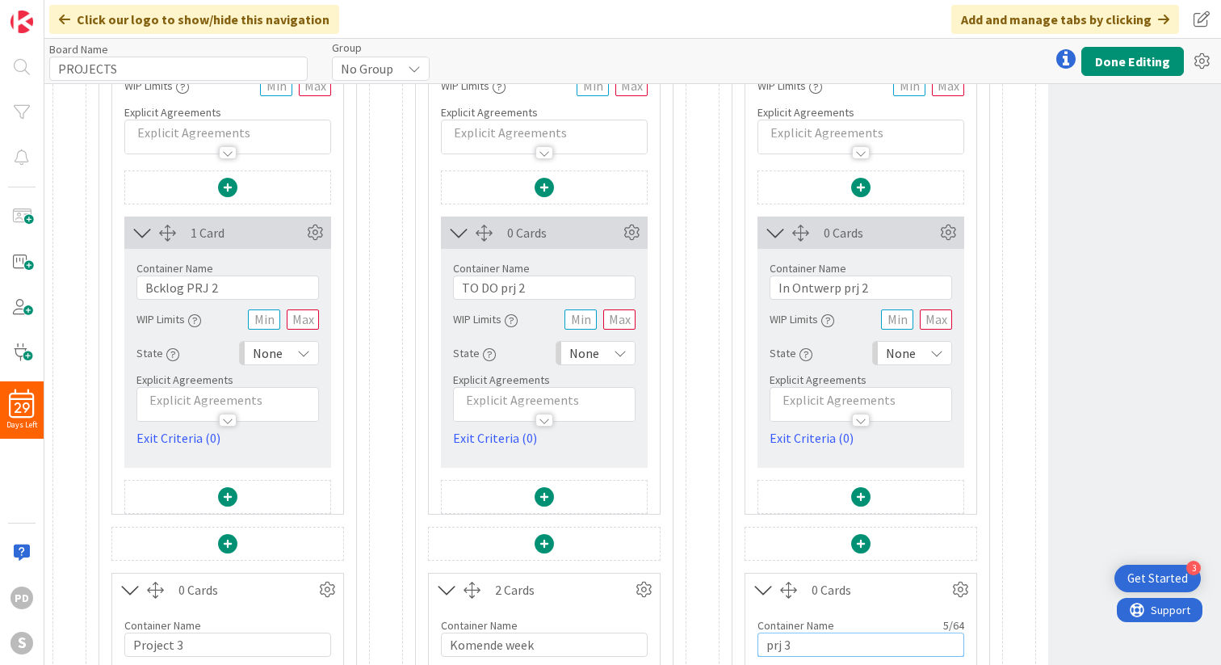
paste input "In Ontwerp fase"
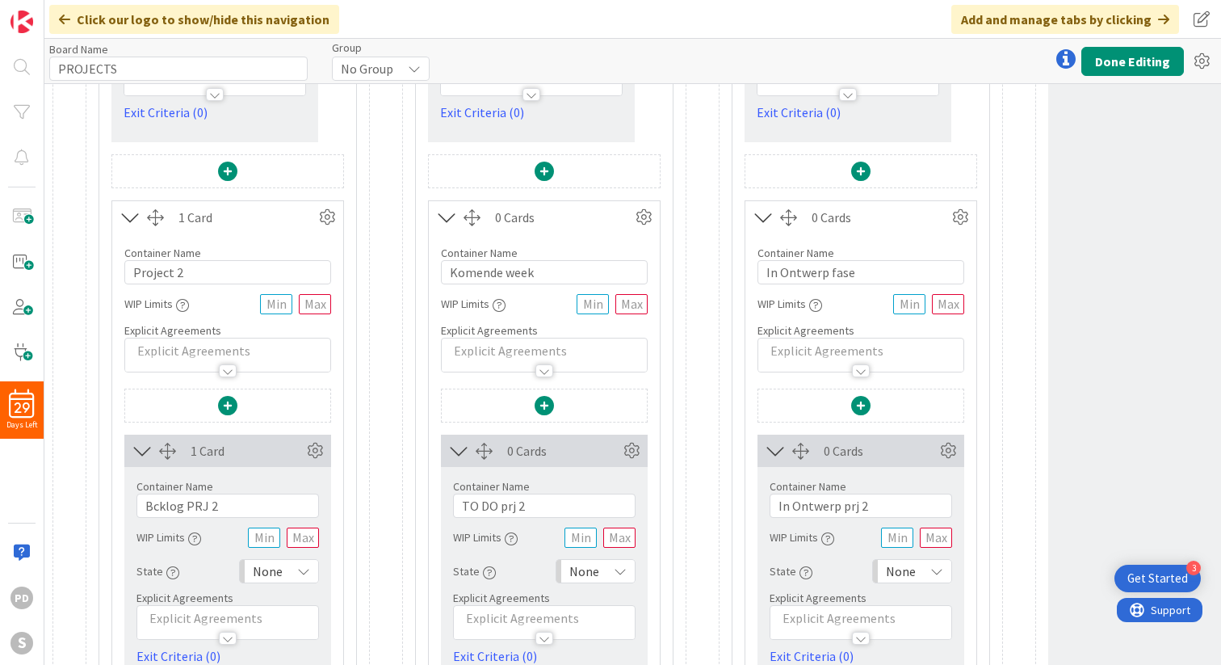
scroll to position [0, 0]
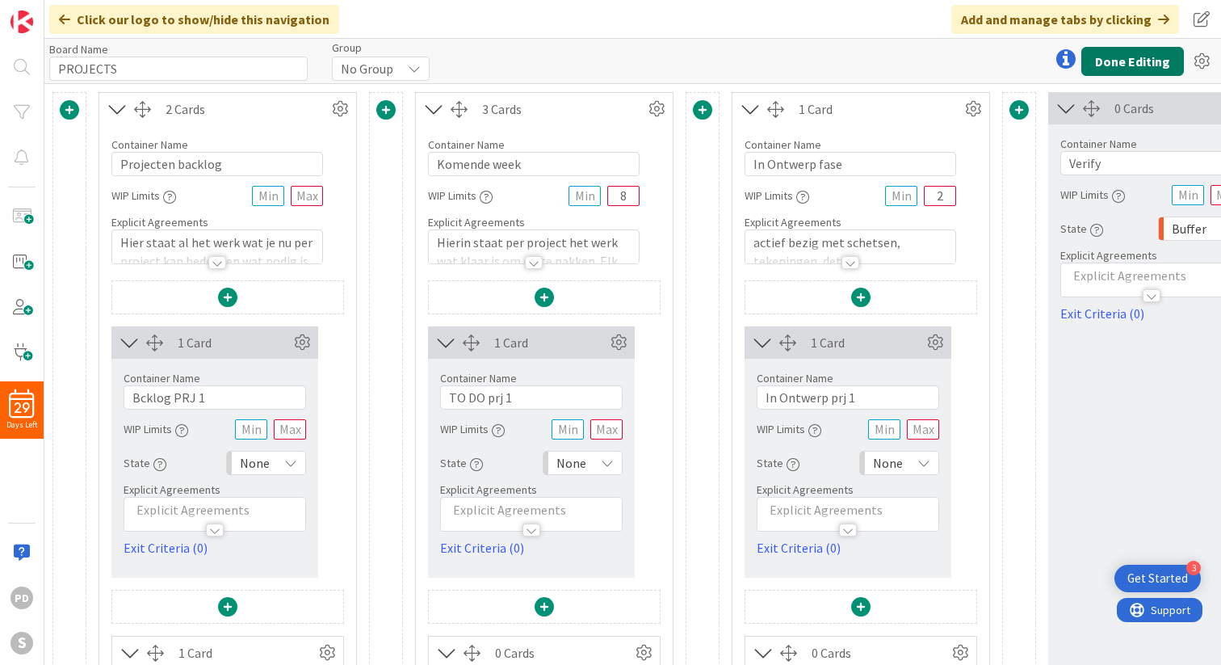
type input "In Ontwerp fase"
click at [1133, 69] on button "Done Editing" at bounding box center [1132, 61] width 103 height 29
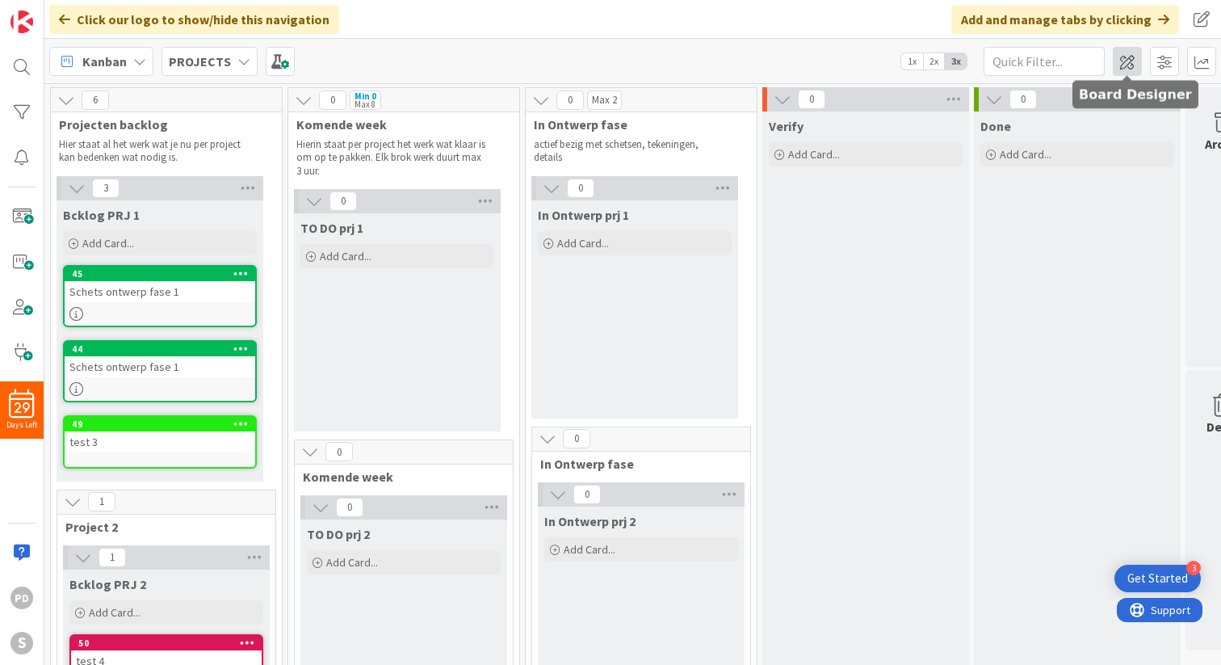
click at [1128, 71] on span at bounding box center [1127, 61] width 29 height 29
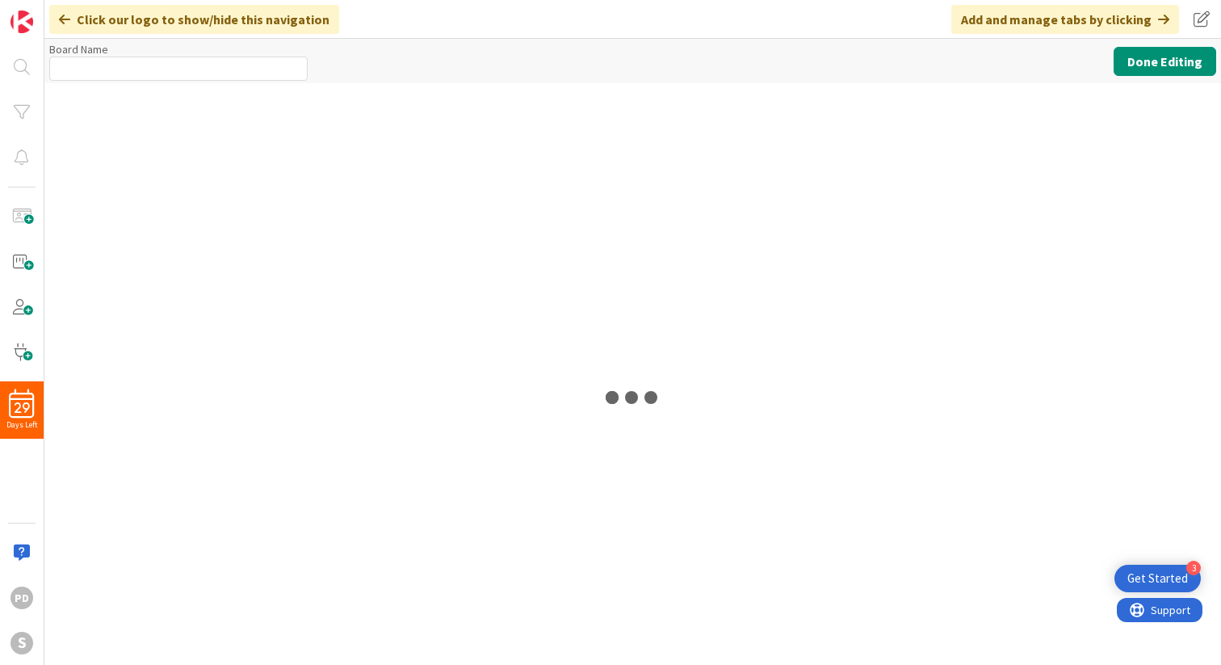
type input "PROJECTS"
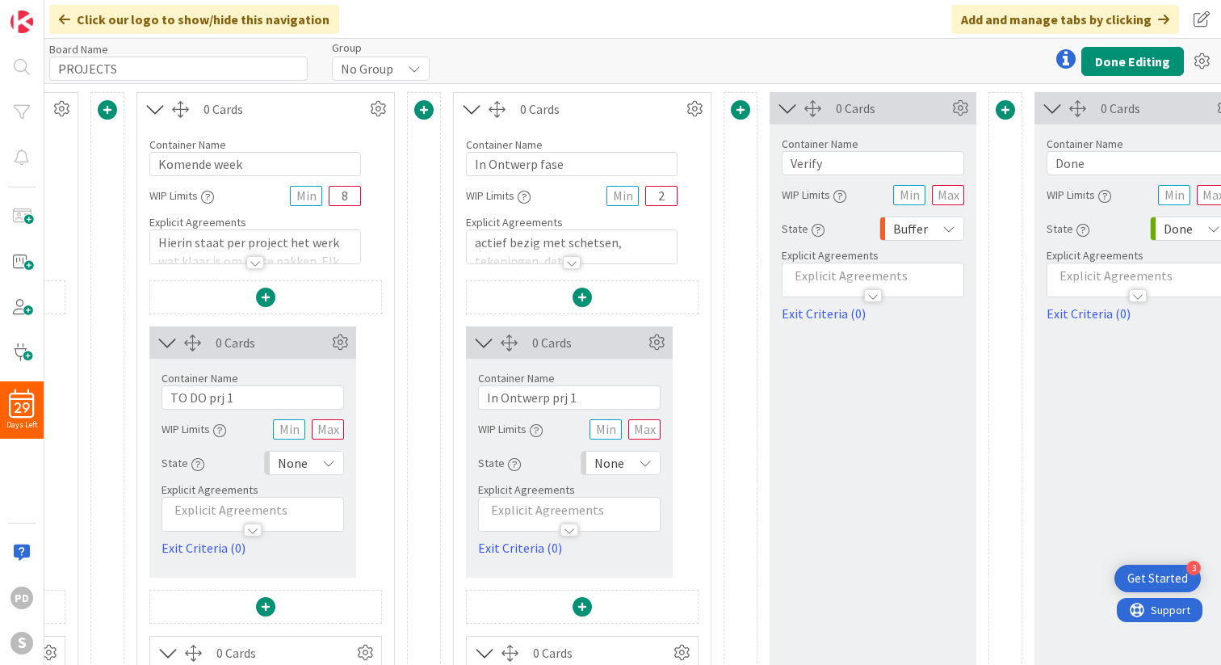
scroll to position [0, 353]
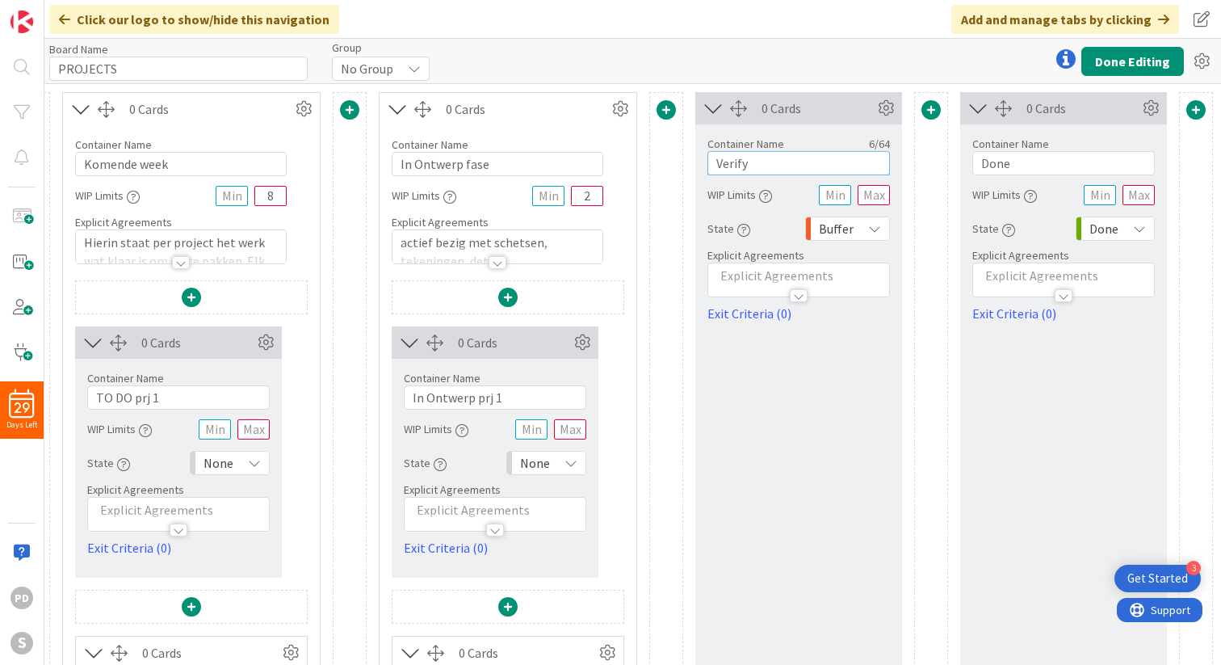
click at [760, 164] on input "Verify" at bounding box center [798, 163] width 182 height 24
click at [891, 112] on icon at bounding box center [886, 108] width 24 height 24
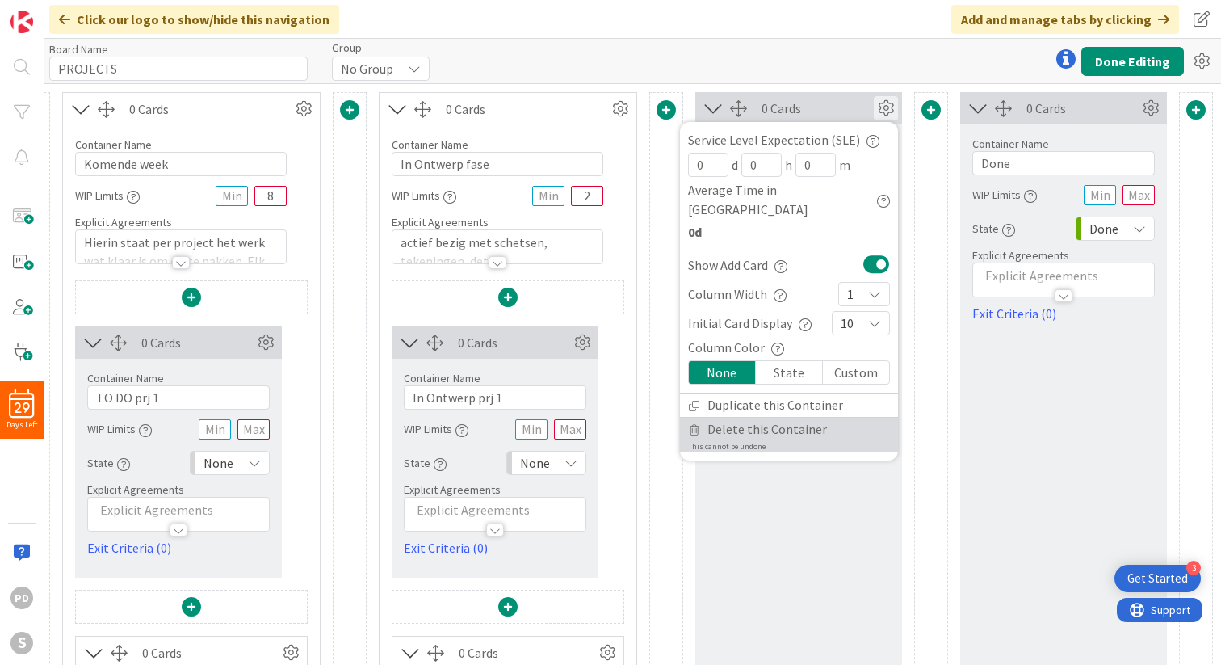
click at [736, 417] on span "Delete this Container" at bounding box center [767, 428] width 120 height 23
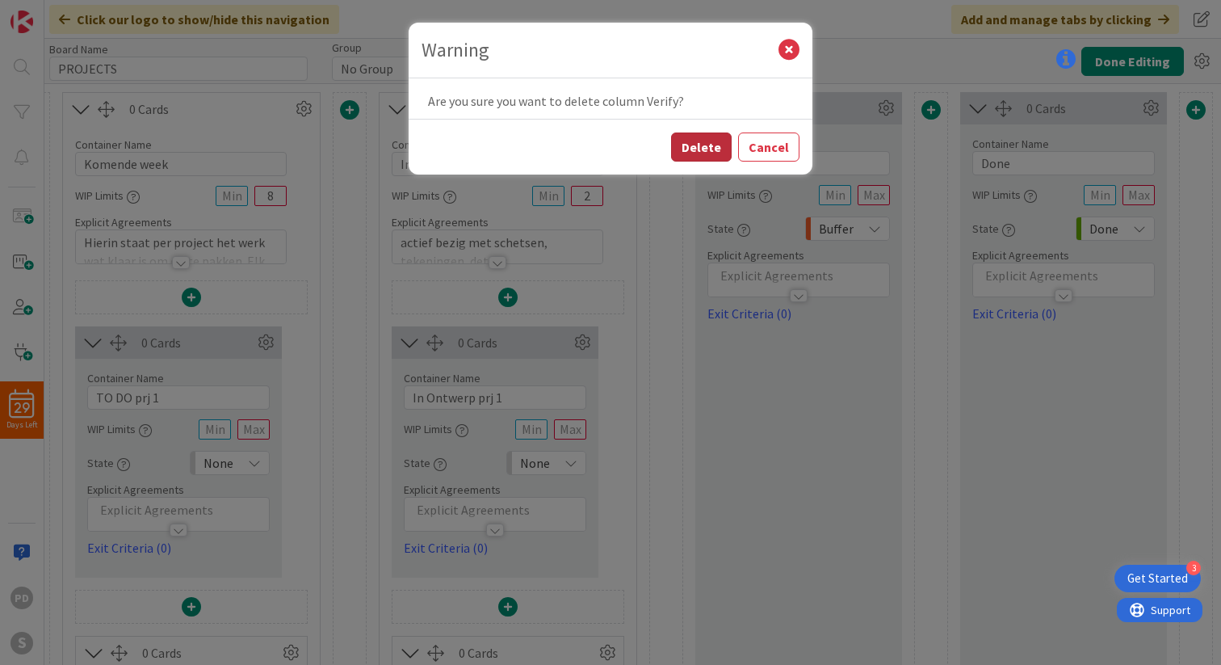
click at [703, 153] on button "Delete" at bounding box center [701, 146] width 61 height 29
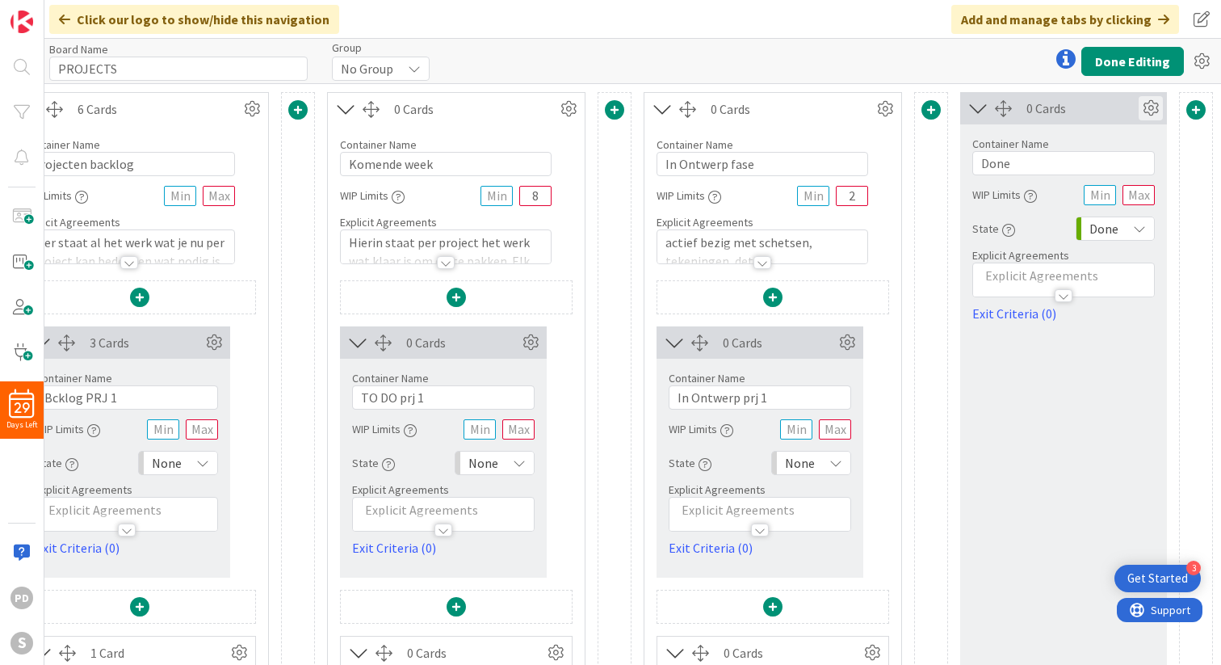
click at [1154, 111] on icon at bounding box center [1151, 108] width 24 height 24
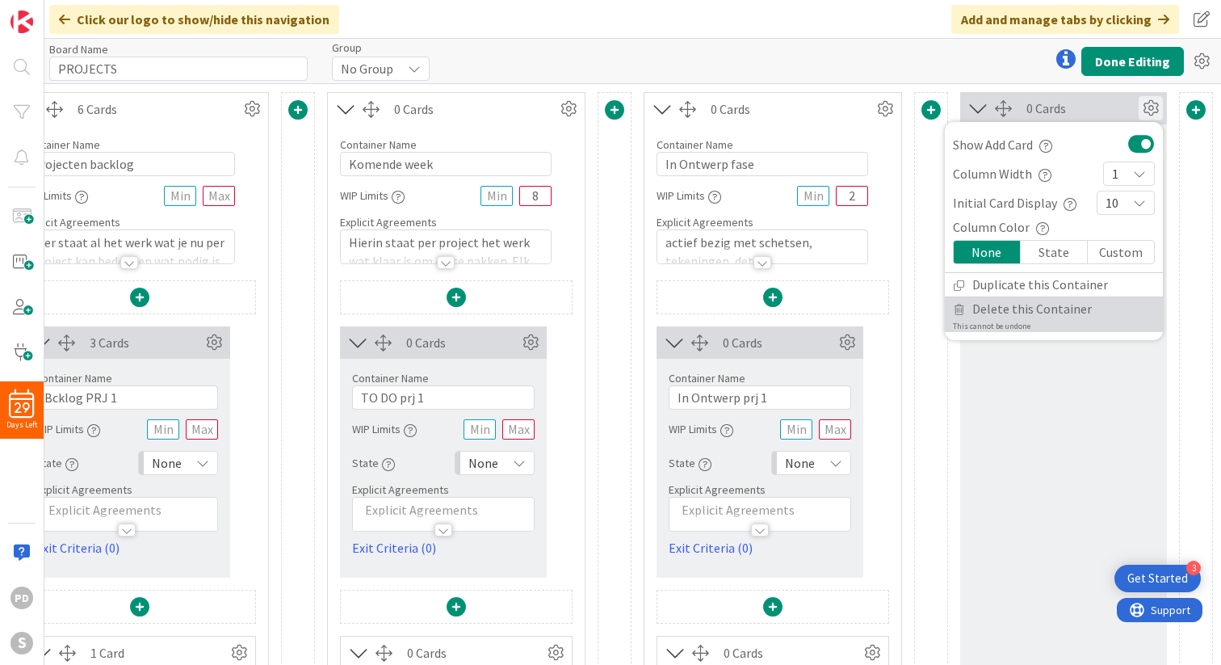
click at [1004, 312] on span "Delete this Container" at bounding box center [1032, 308] width 120 height 23
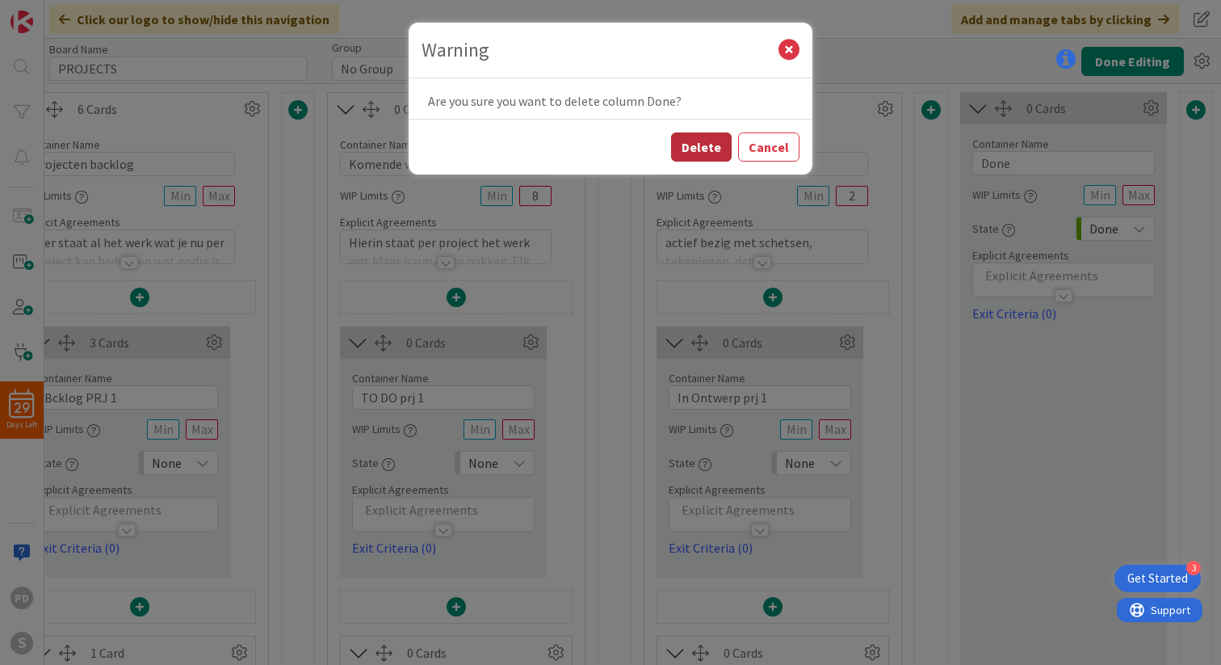
click at [711, 150] on button "Delete" at bounding box center [701, 146] width 61 height 29
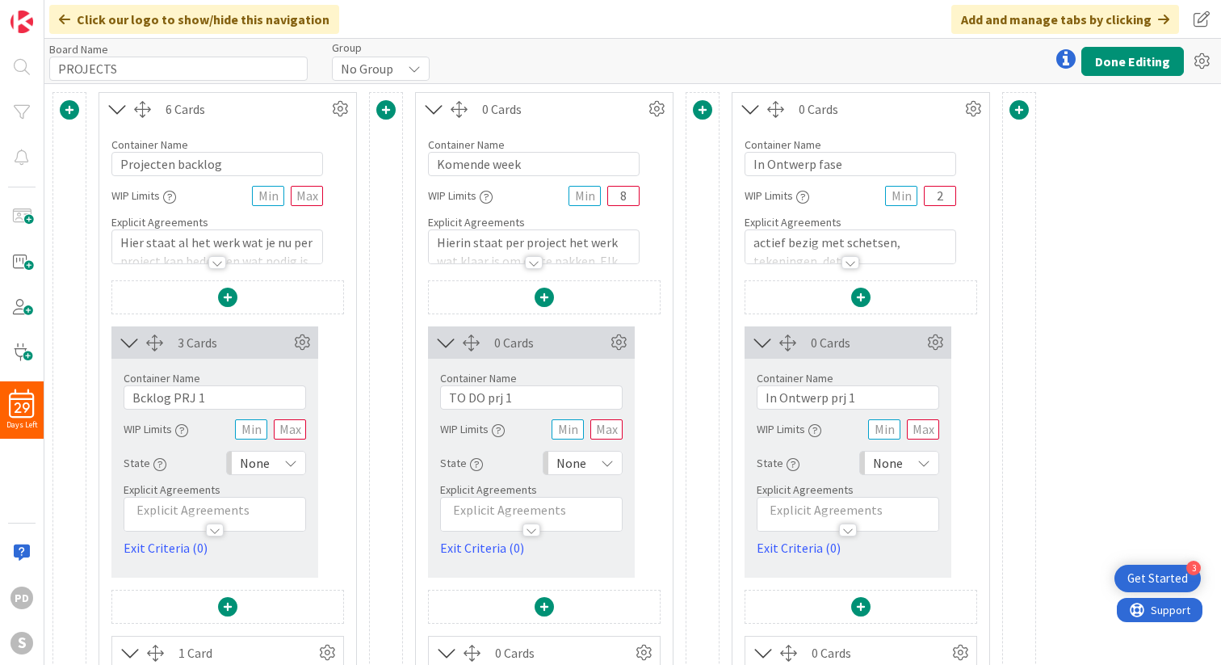
scroll to position [0, 0]
click at [1017, 111] on span at bounding box center [1018, 109] width 19 height 19
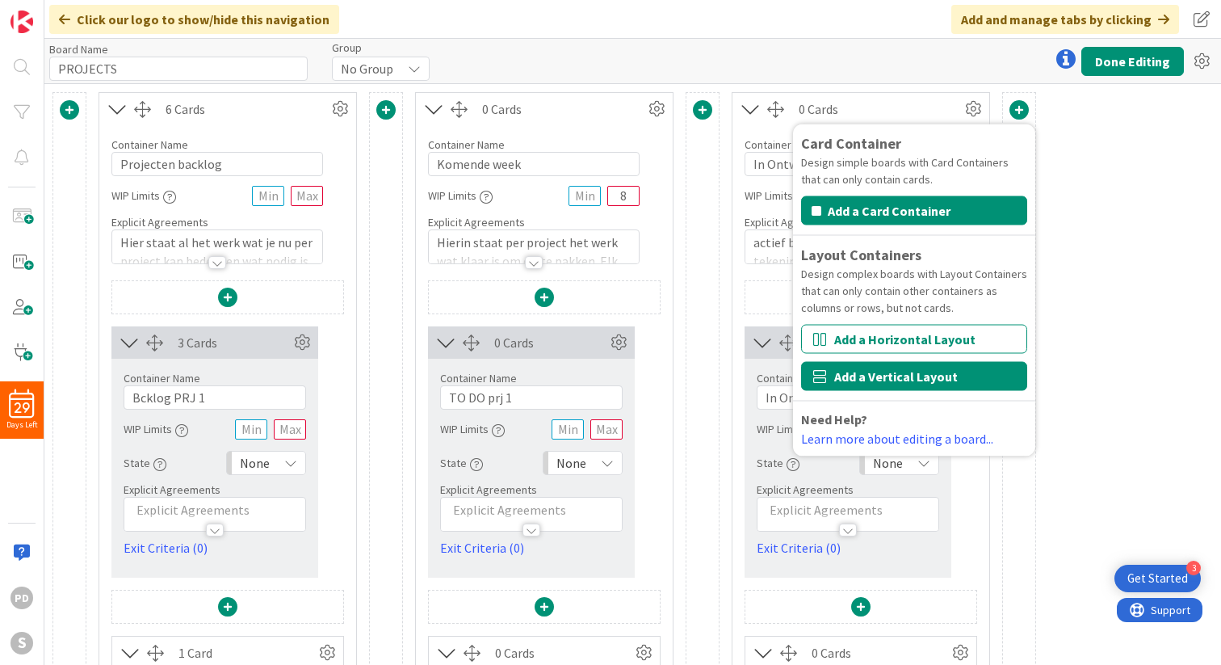
click at [889, 378] on button "Add a Vertical Layout" at bounding box center [914, 376] width 226 height 29
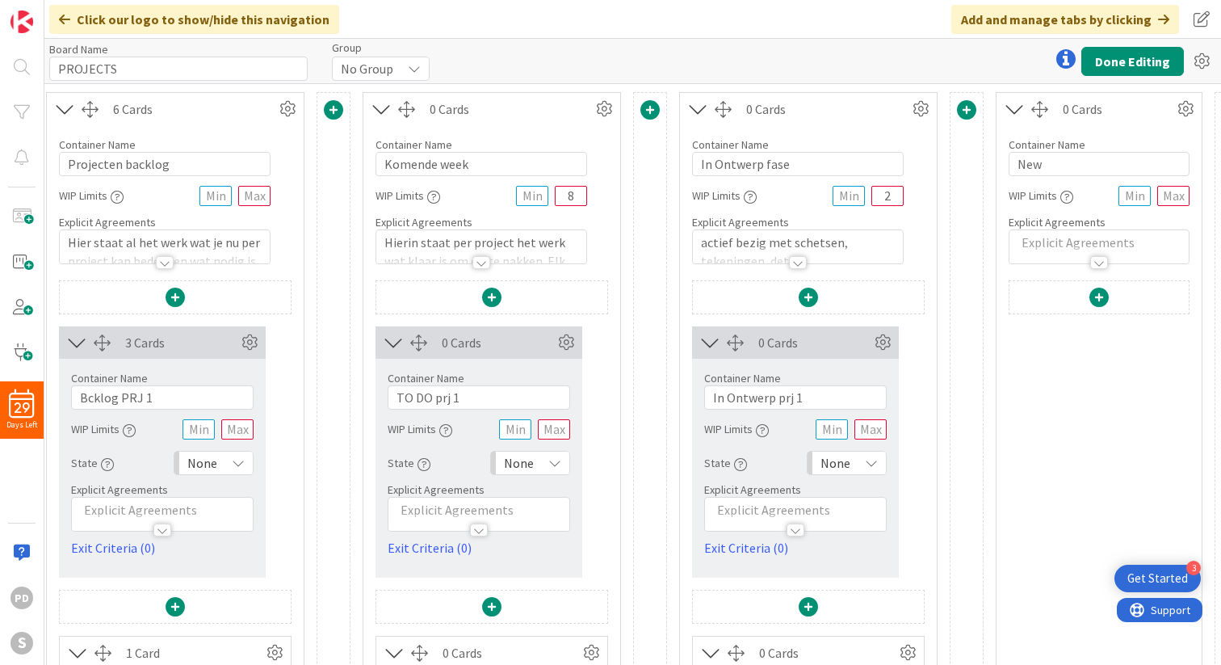
scroll to position [0, 88]
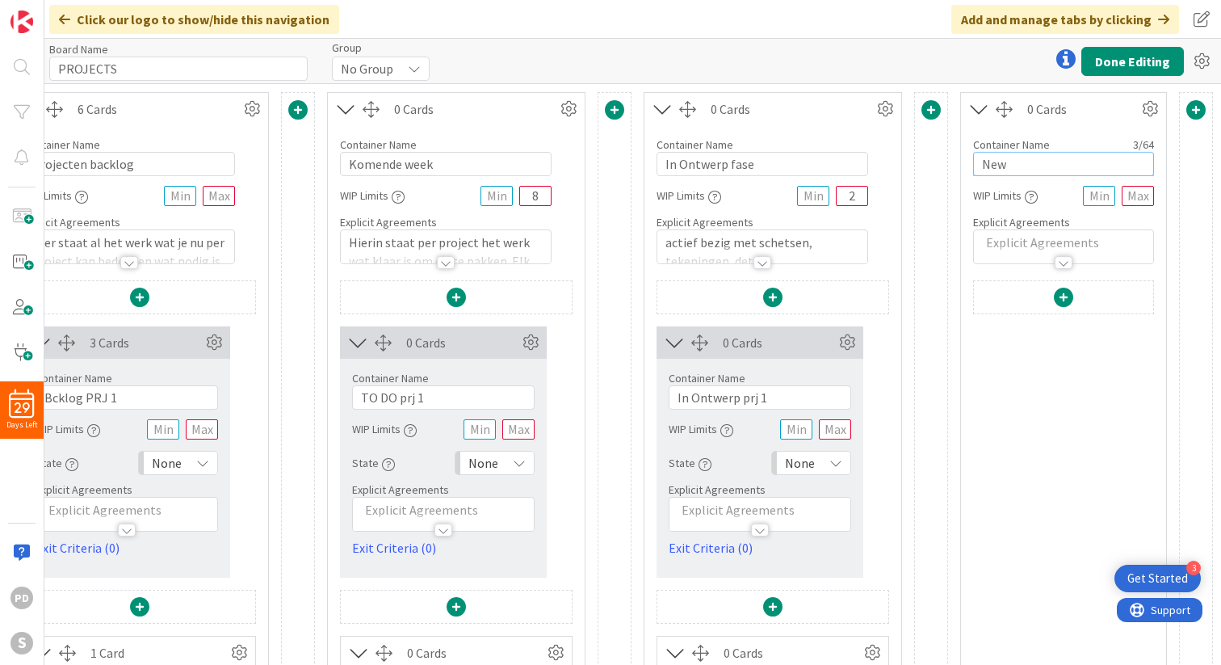
click at [1028, 159] on input "New" at bounding box center [1063, 164] width 181 height 24
paste input "Afstemming"
type input "Afstemming"
click at [1015, 244] on p at bounding box center [1063, 242] width 163 height 19
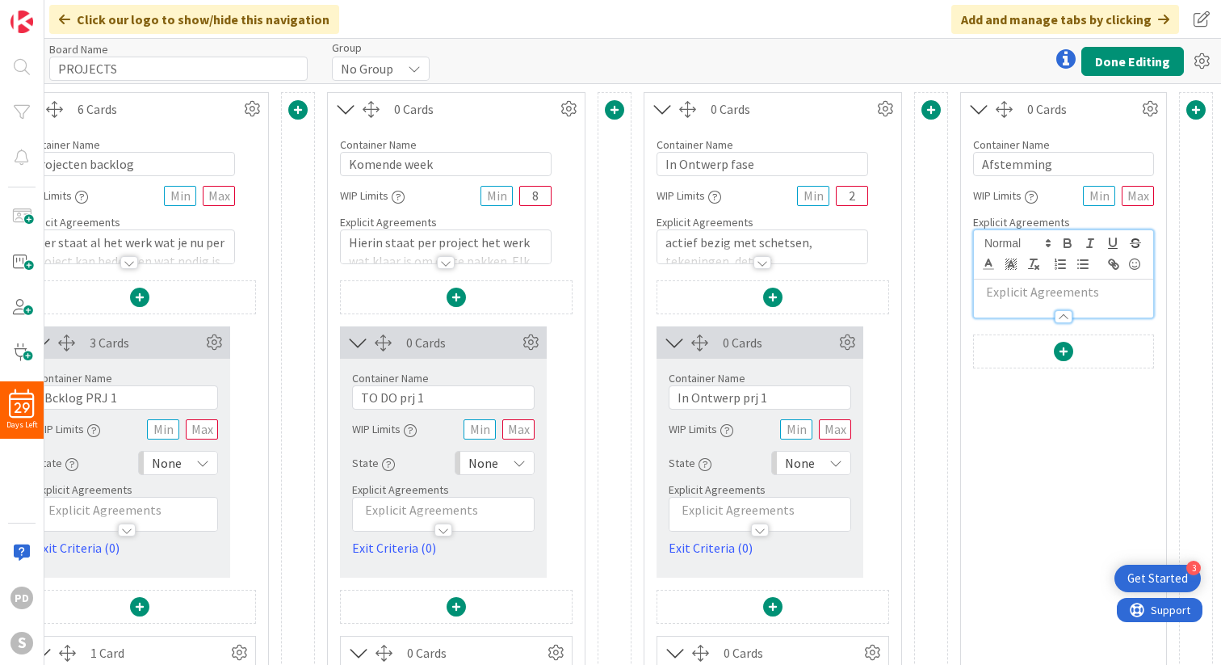
click at [990, 296] on p at bounding box center [1063, 292] width 163 height 19
click at [1063, 385] on span at bounding box center [1063, 387] width 19 height 19
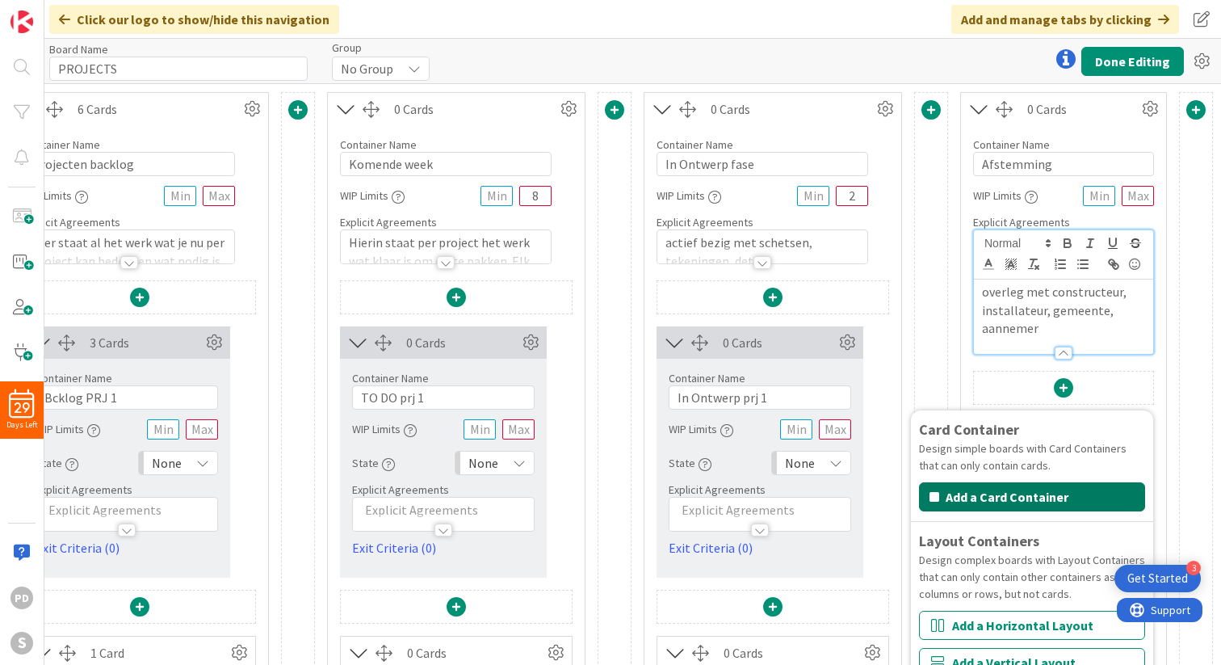
click at [1016, 495] on button "Add a Card Container" at bounding box center [1032, 496] width 226 height 29
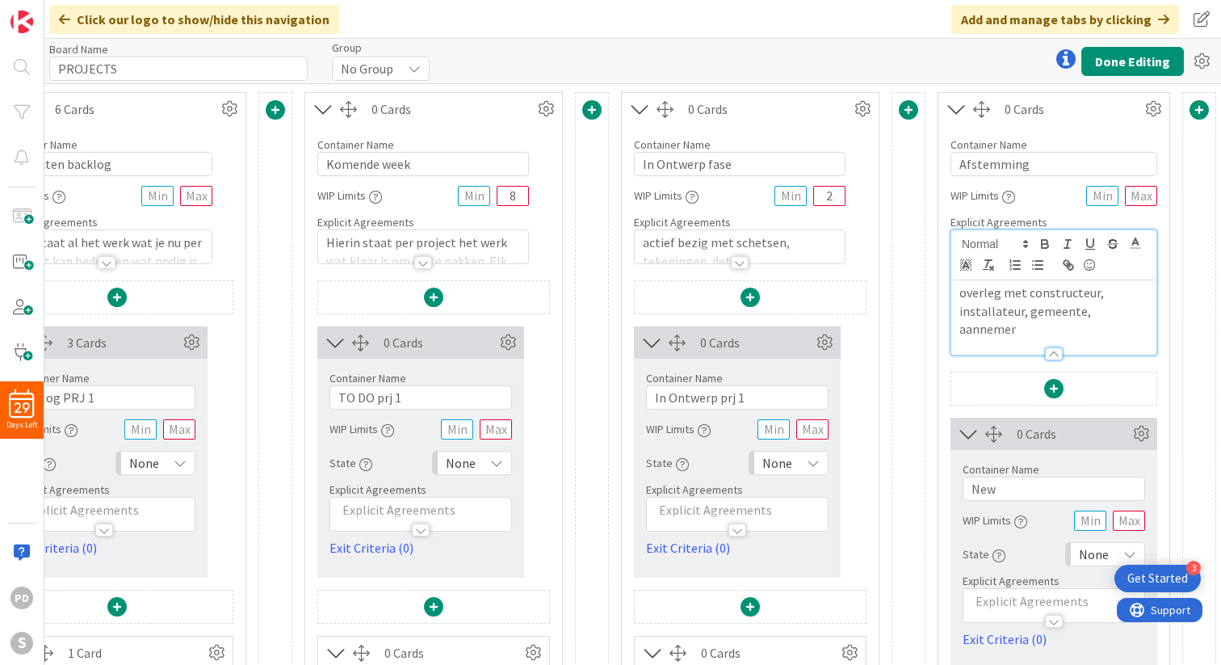
scroll to position [0, 114]
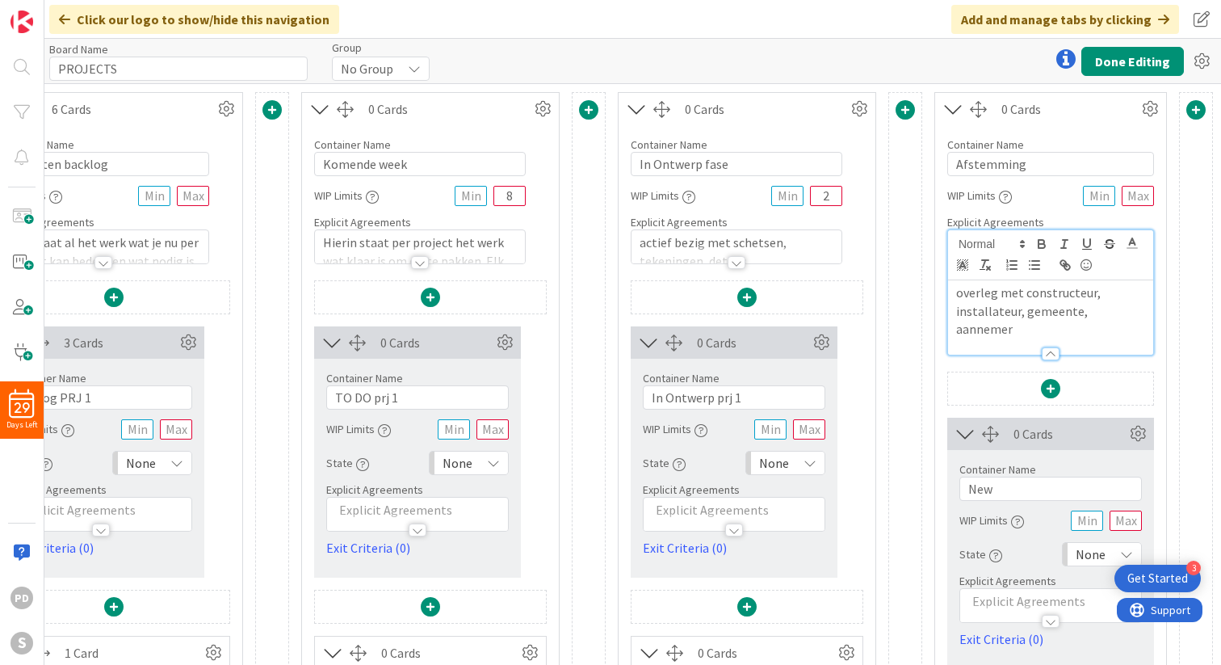
click at [1002, 372] on div at bounding box center [1050, 390] width 205 height 37
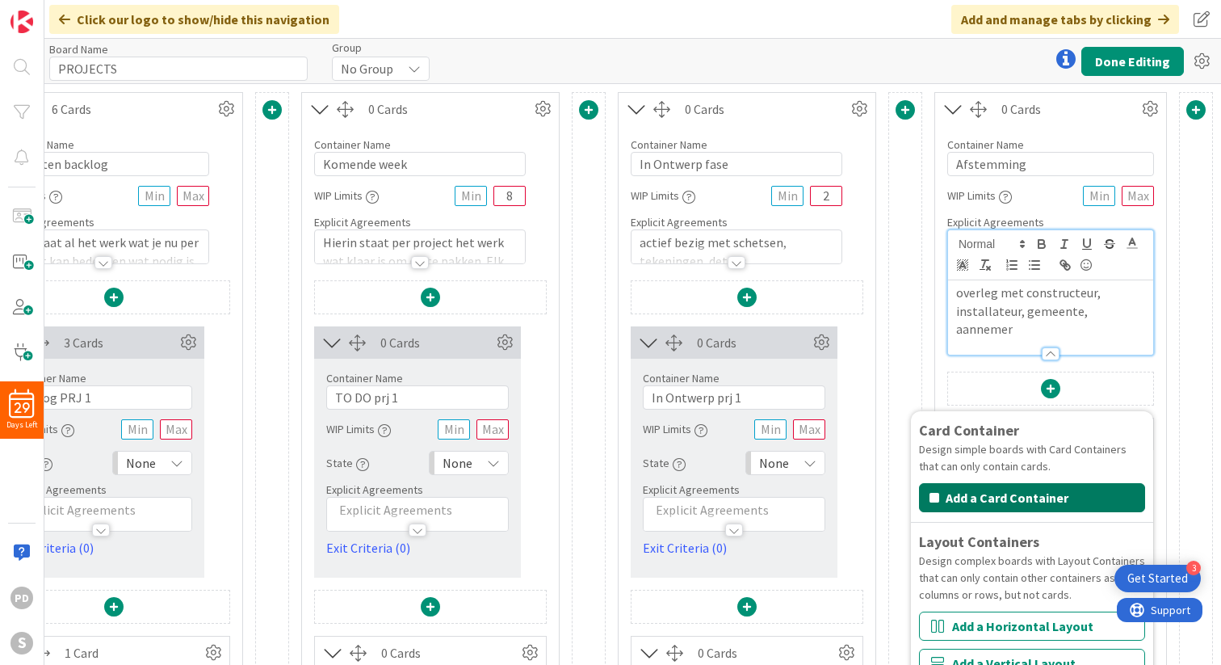
click at [979, 483] on button "Add a Card Container" at bounding box center [1032, 497] width 226 height 29
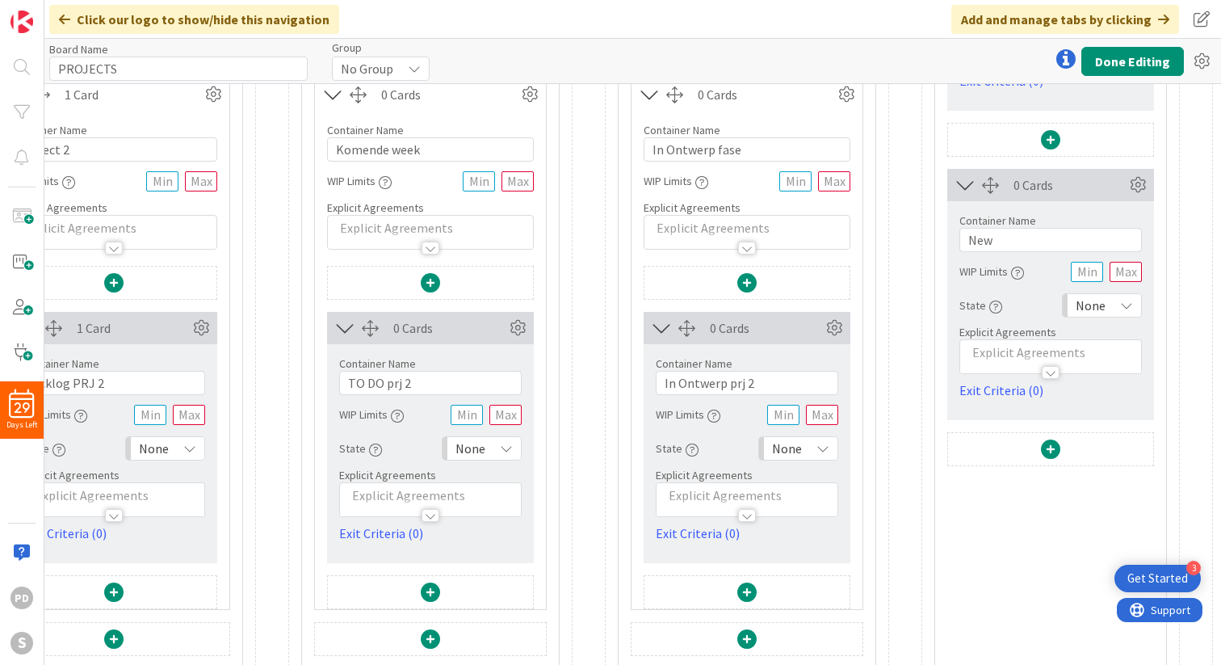
scroll to position [579, 114]
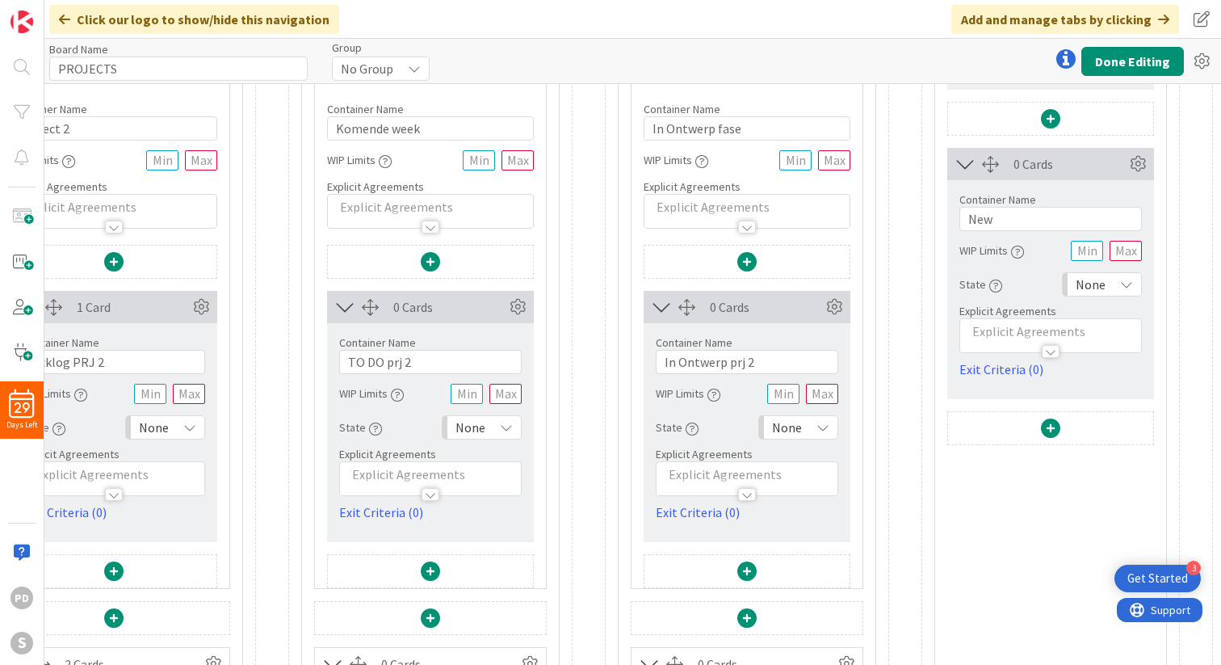
click at [1045, 418] on span at bounding box center [1050, 427] width 19 height 19
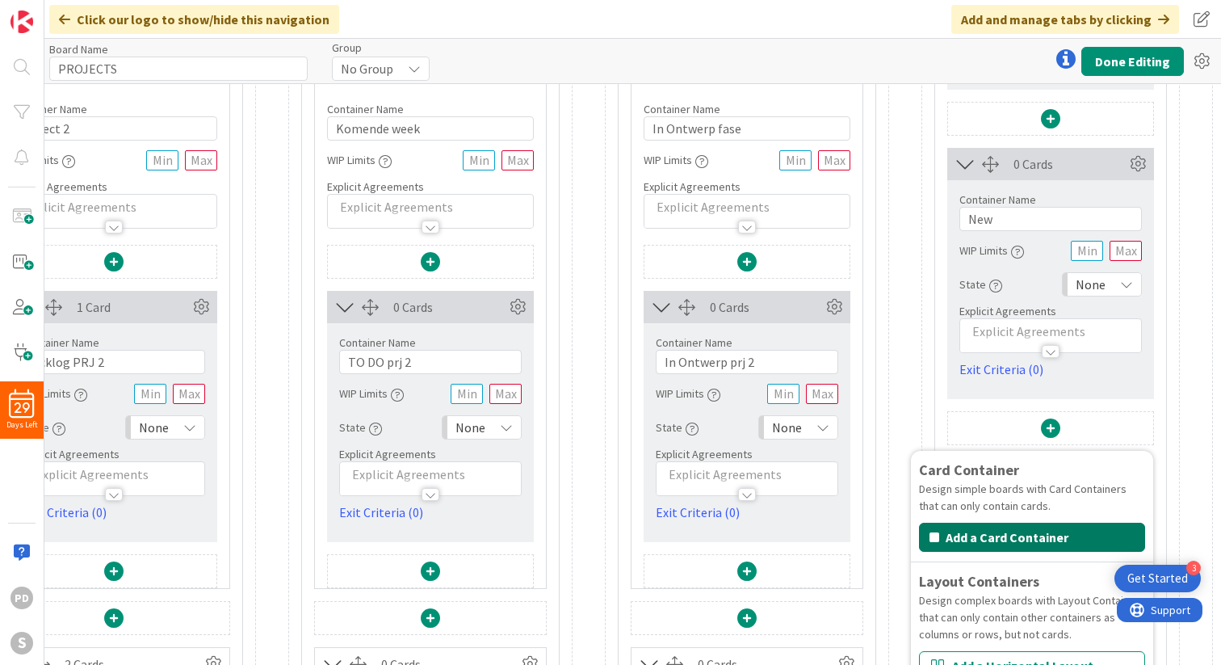
click at [990, 522] on button "Add a Card Container" at bounding box center [1032, 536] width 226 height 29
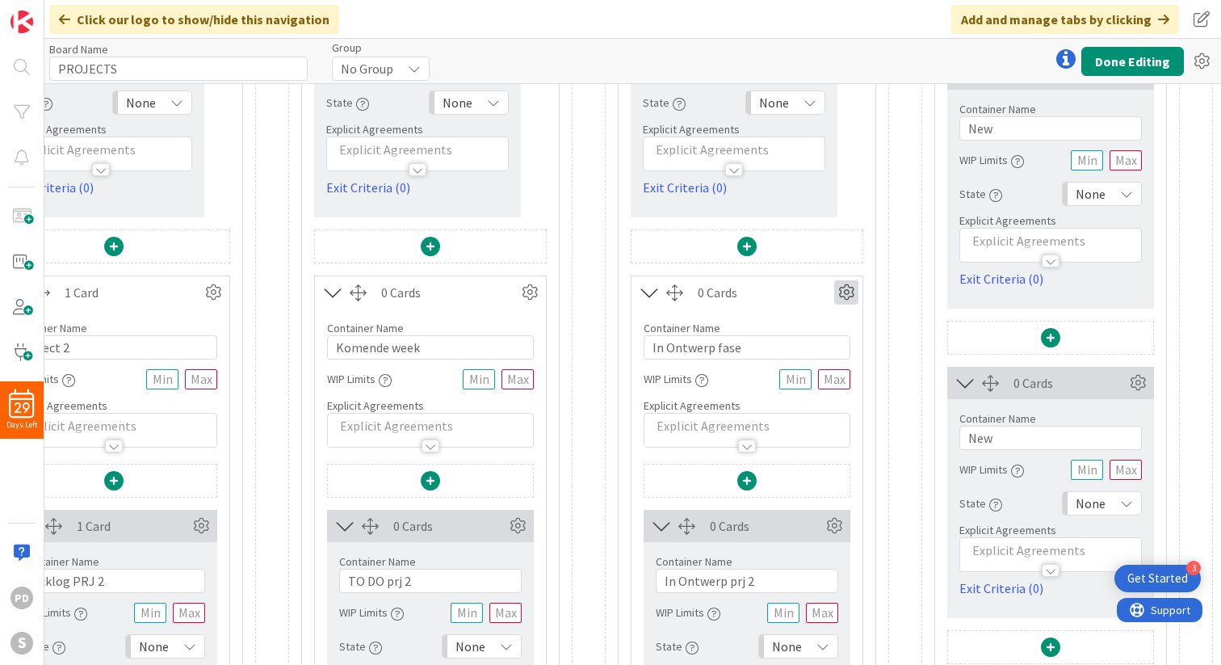
scroll to position [359, 114]
click at [845, 290] on icon at bounding box center [846, 294] width 24 height 24
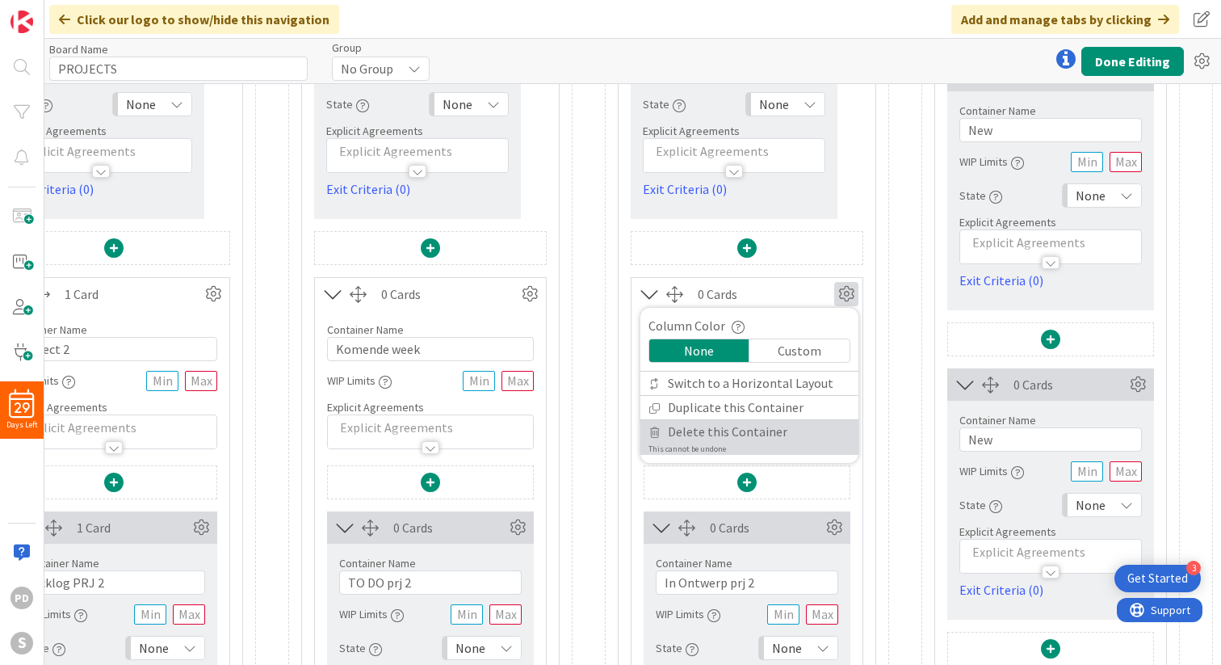
click at [714, 435] on span "Delete this Container" at bounding box center [728, 431] width 120 height 23
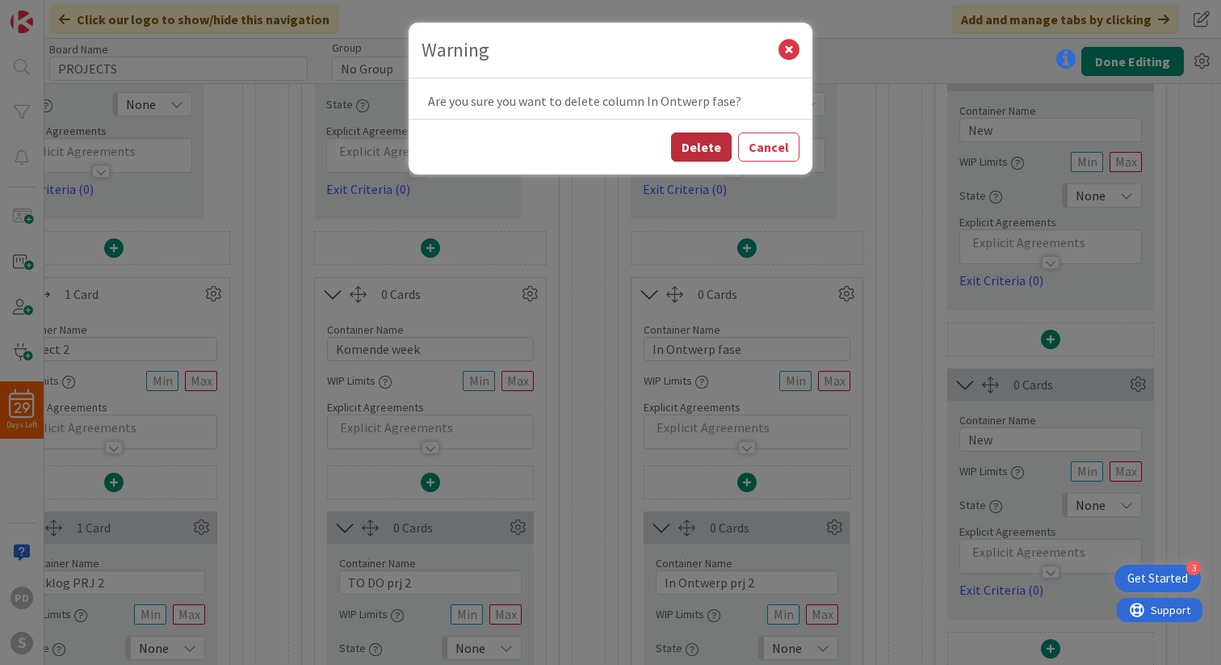
click at [702, 149] on button "Delete" at bounding box center [701, 146] width 61 height 29
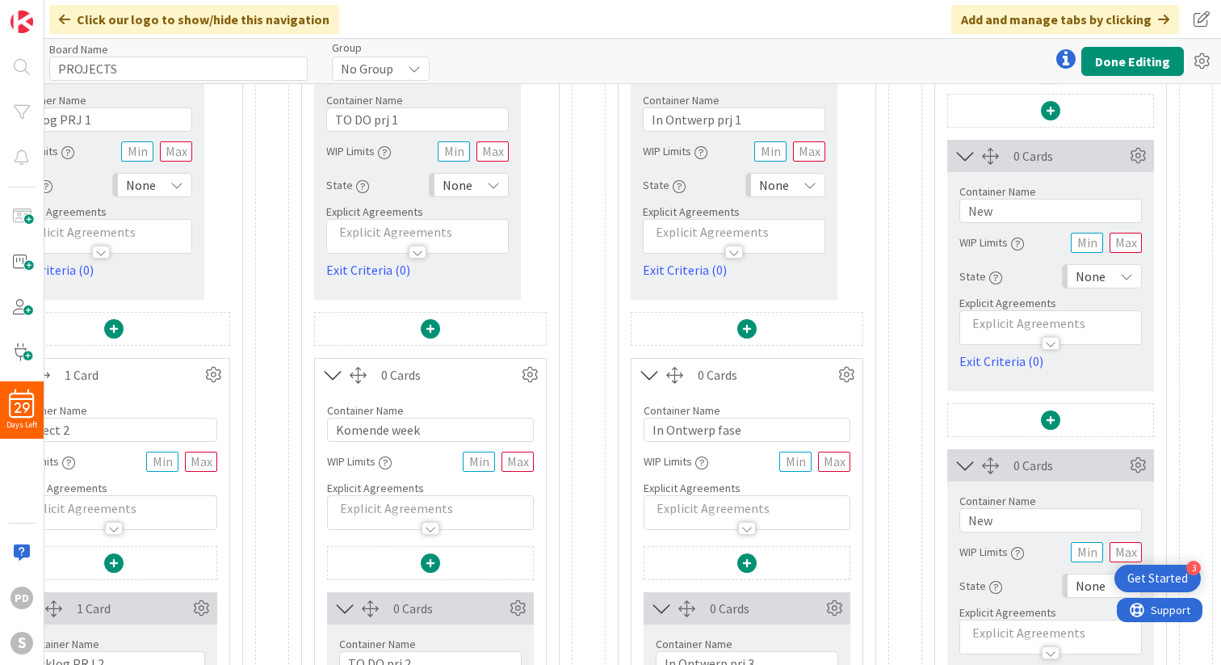
scroll to position [287, 114]
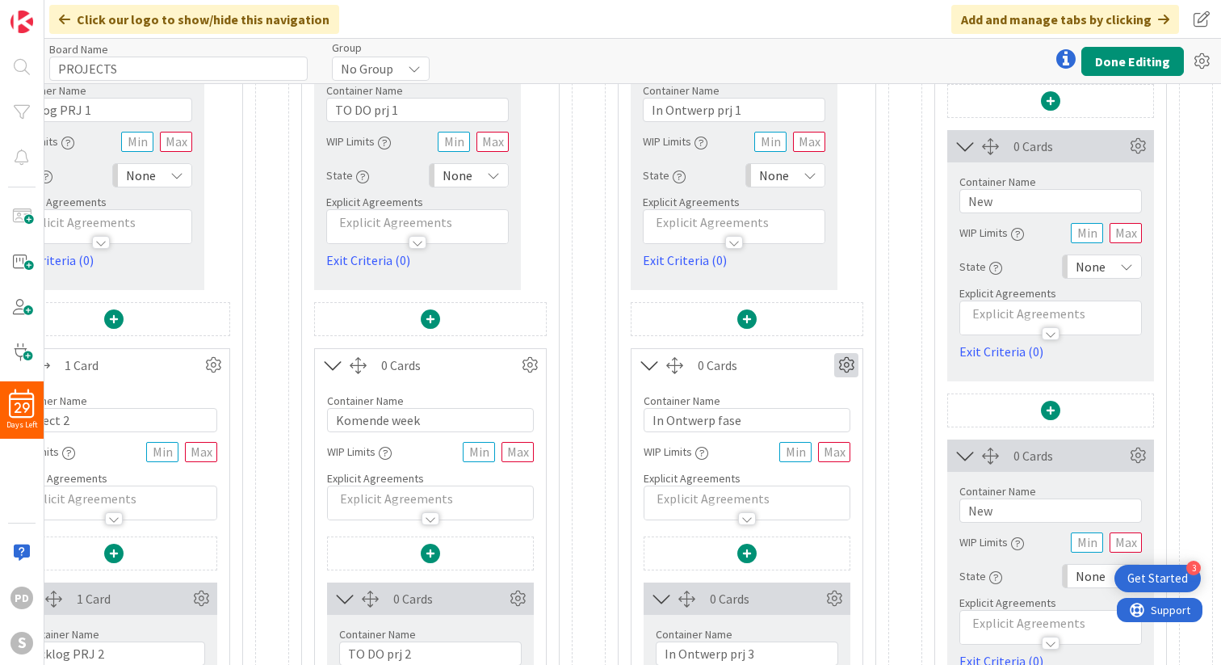
click at [843, 360] on icon at bounding box center [846, 365] width 24 height 24
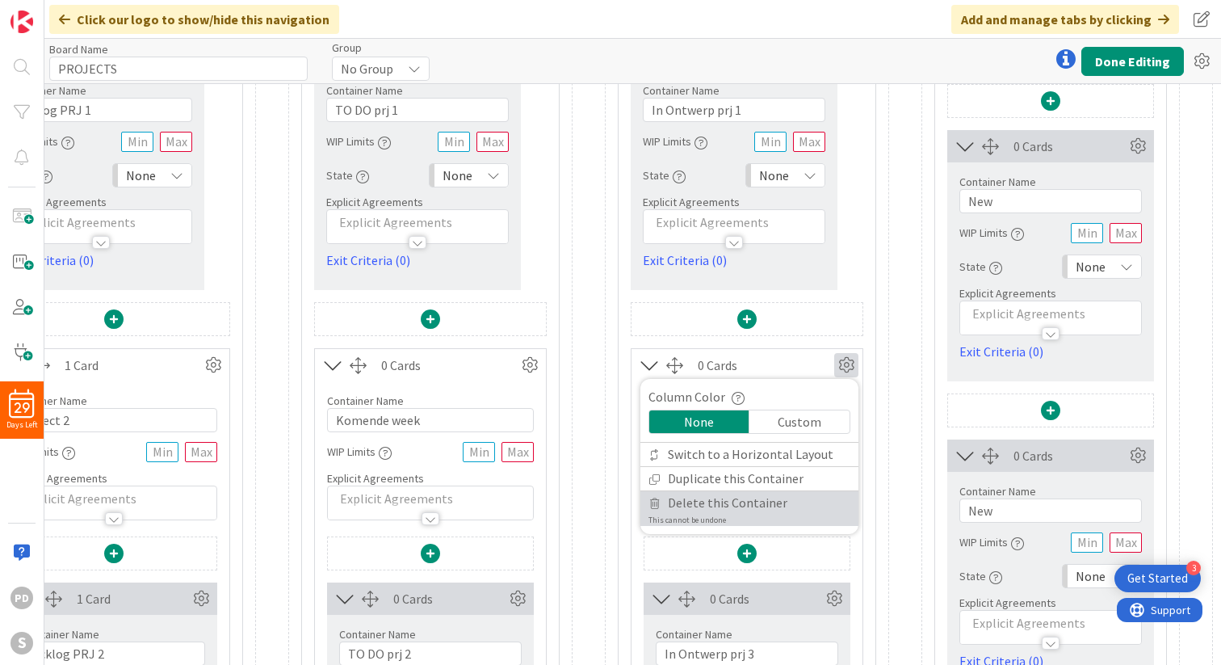
click at [700, 503] on span "Delete this Container" at bounding box center [728, 502] width 120 height 23
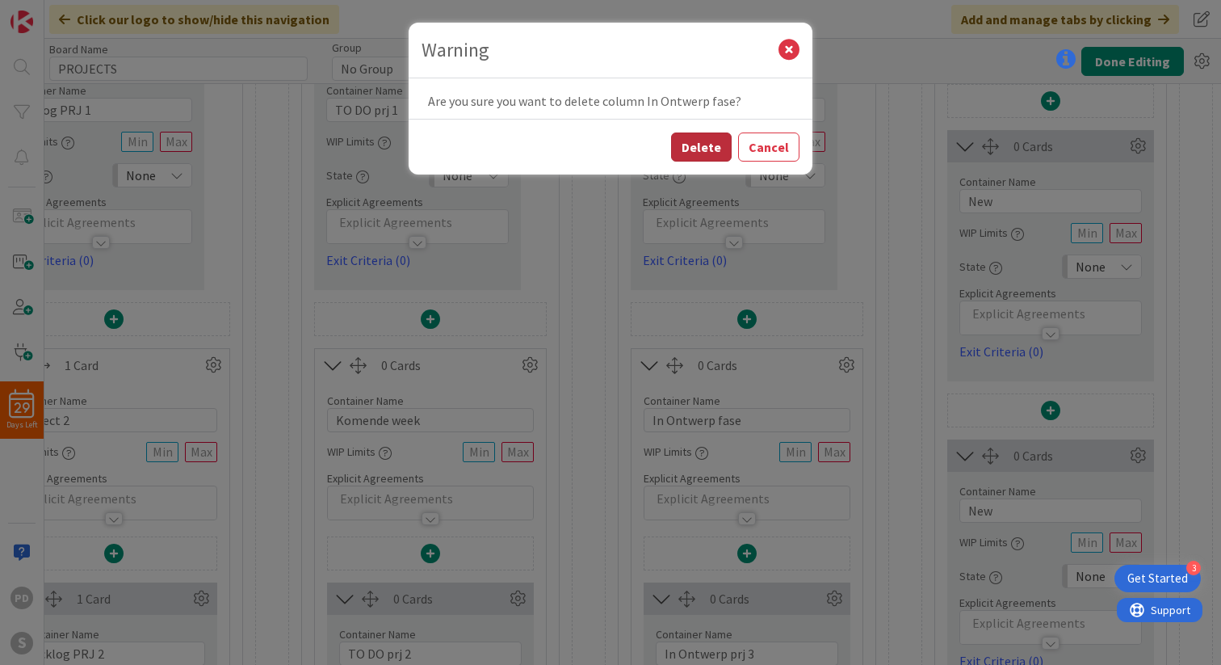
click at [702, 146] on button "Delete" at bounding box center [701, 146] width 61 height 29
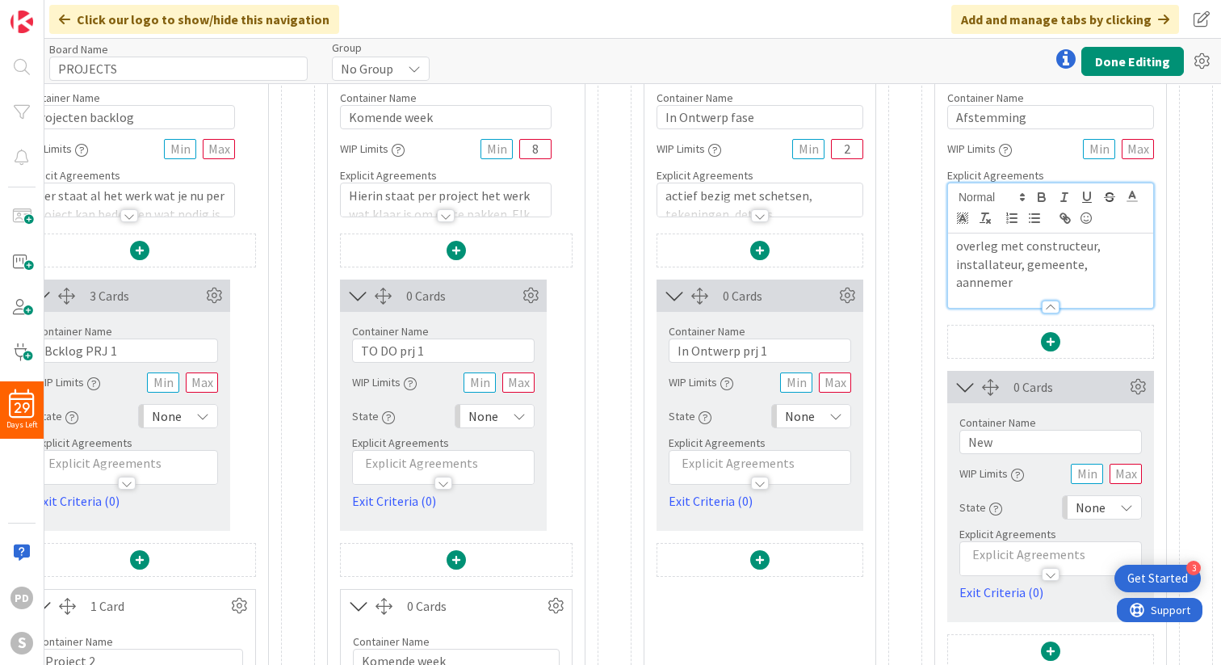
scroll to position [0, 88]
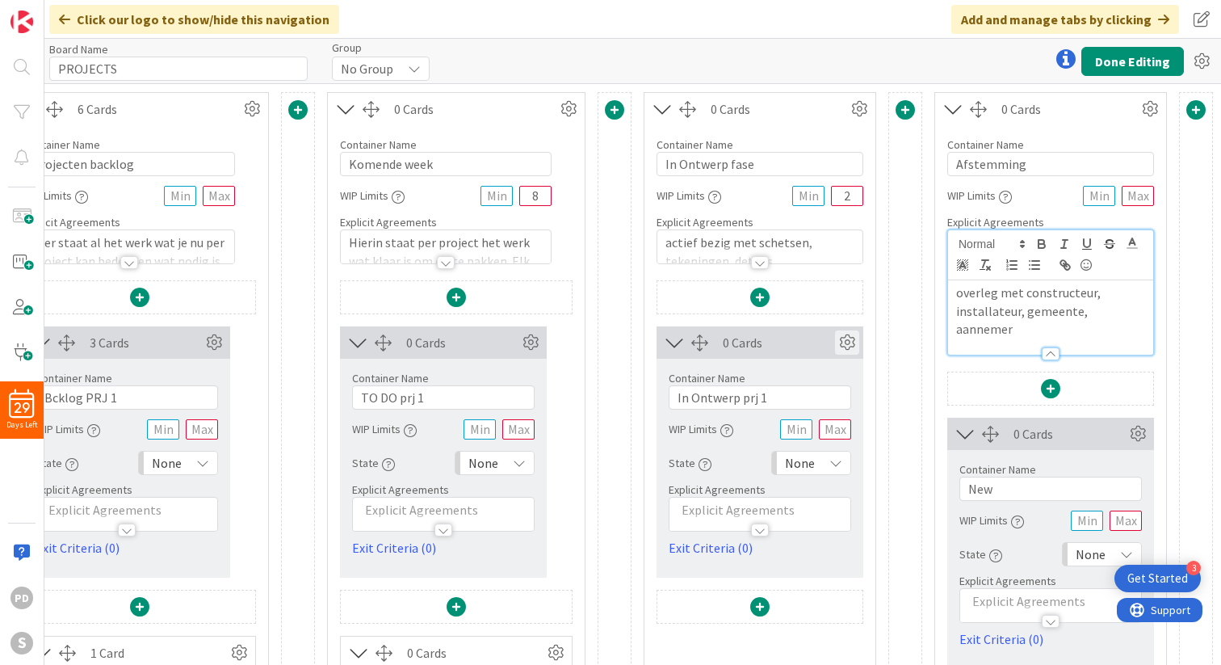
click at [845, 340] on icon at bounding box center [847, 342] width 24 height 24
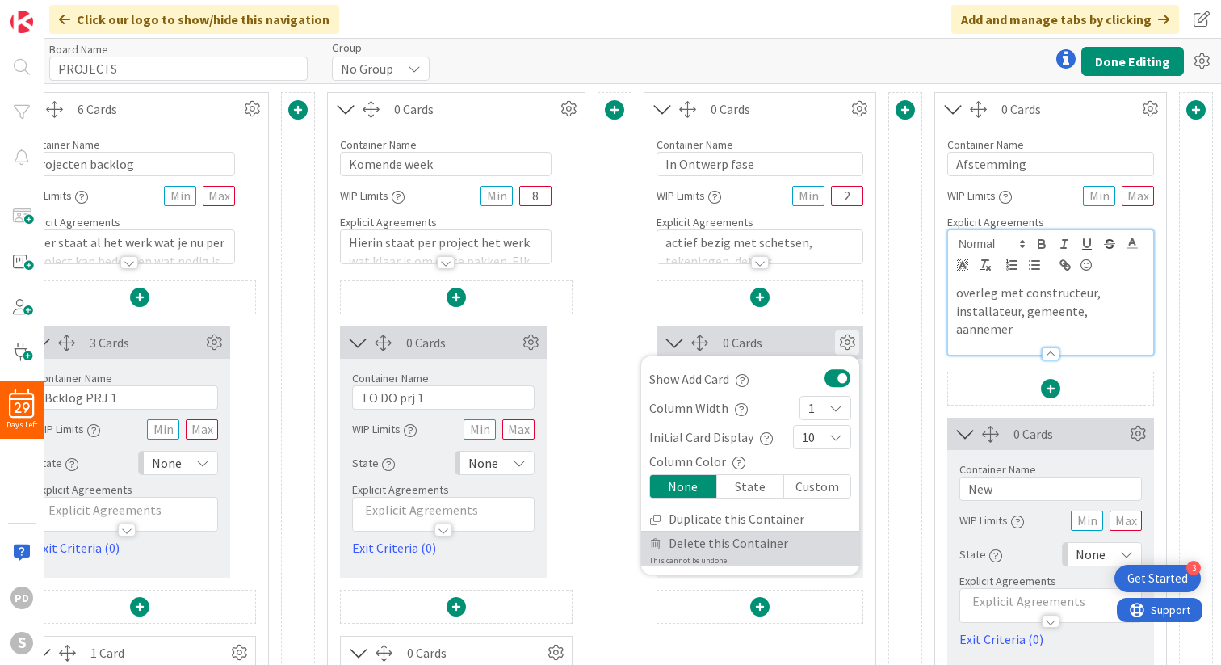
click at [704, 545] on span "Delete this Container" at bounding box center [729, 542] width 120 height 23
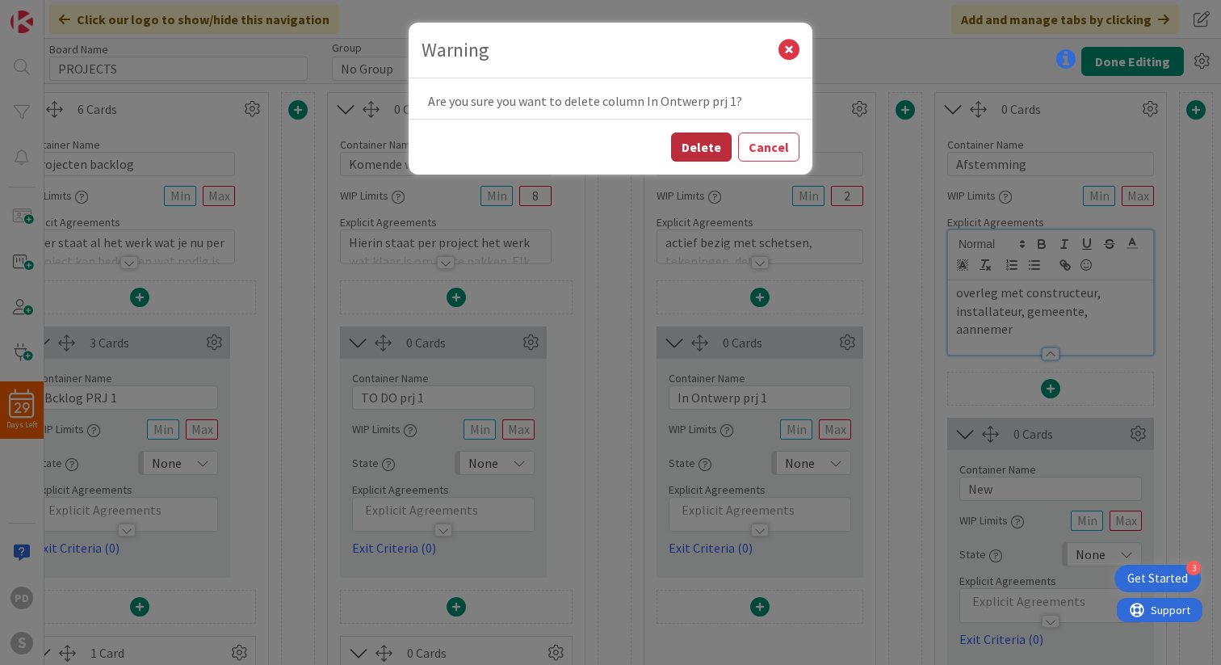
click at [694, 155] on button "Delete" at bounding box center [701, 146] width 61 height 29
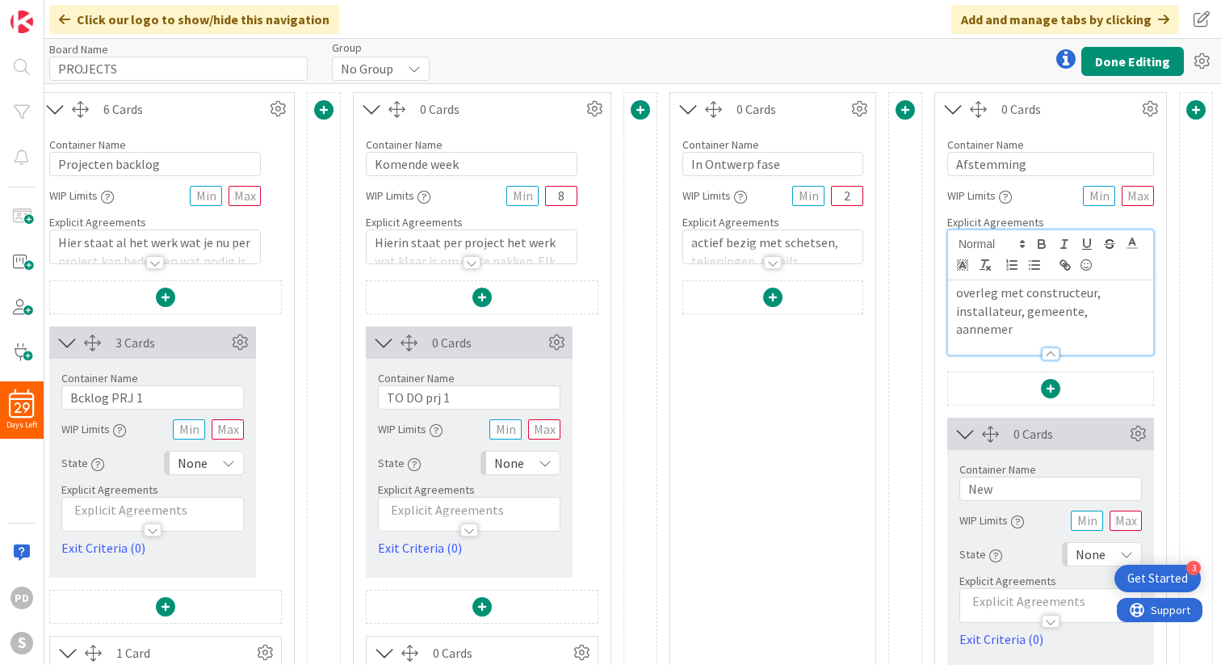
scroll to position [0, 62]
click at [777, 297] on span at bounding box center [772, 296] width 19 height 19
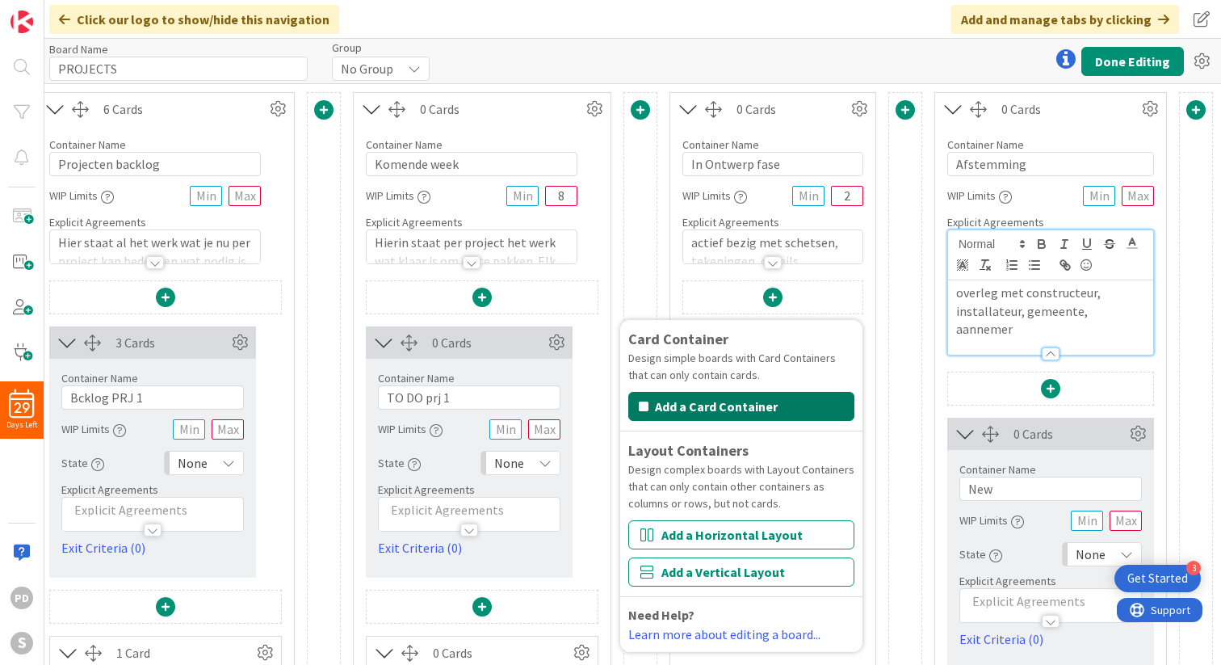
click at [730, 410] on button "Add a Card Container" at bounding box center [741, 406] width 226 height 29
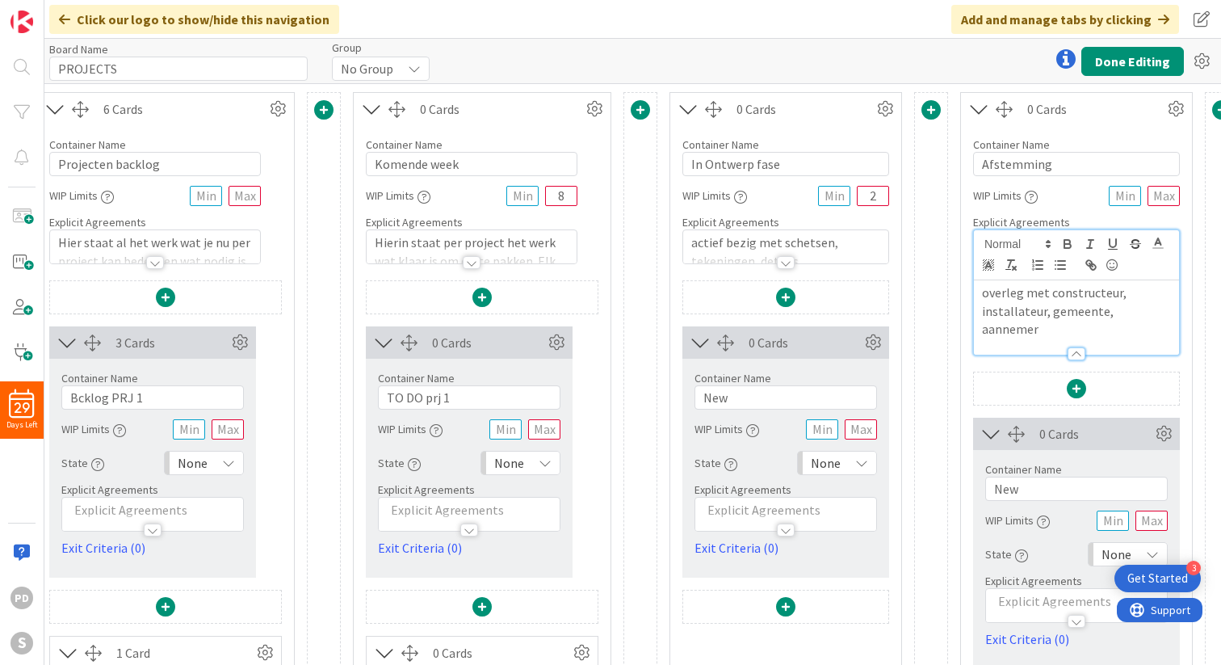
click at [783, 295] on span at bounding box center [785, 296] width 19 height 19
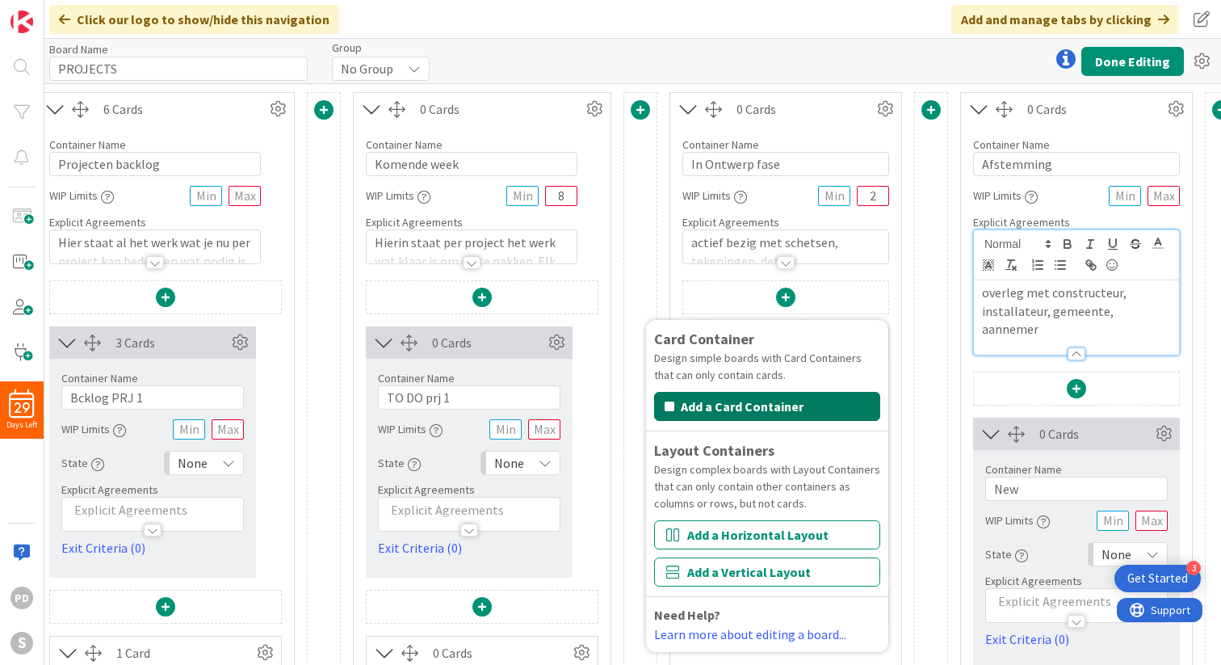
click at [735, 413] on button "Add a Card Container" at bounding box center [767, 406] width 226 height 29
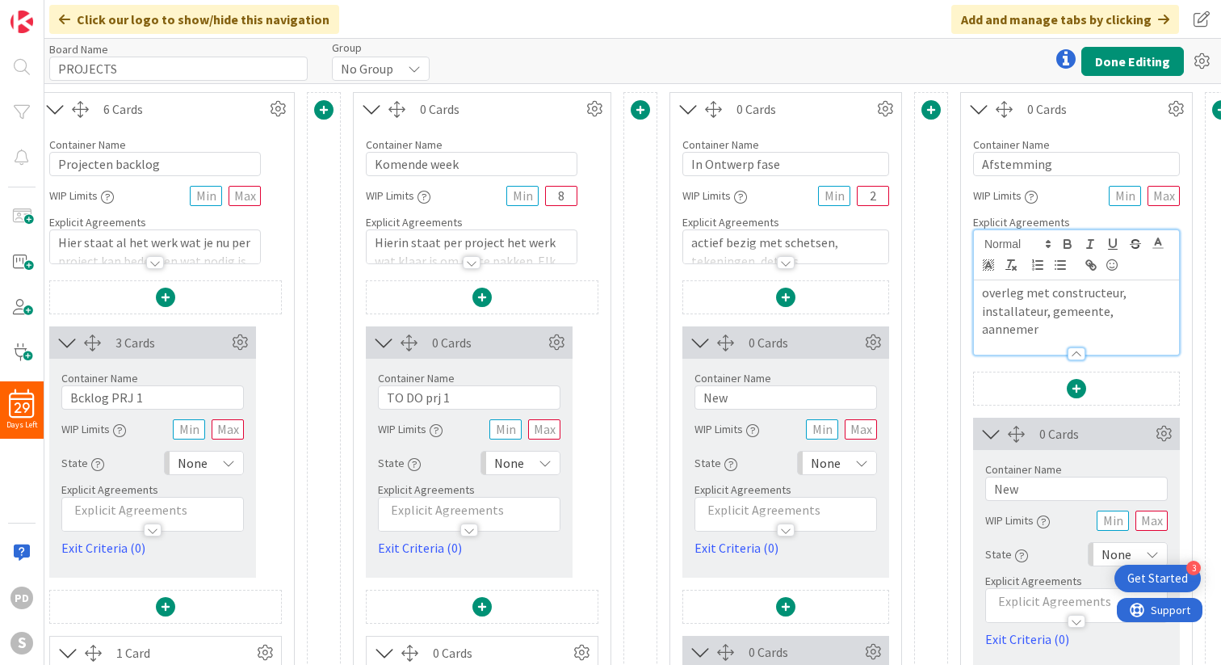
click at [784, 296] on span at bounding box center [785, 296] width 19 height 19
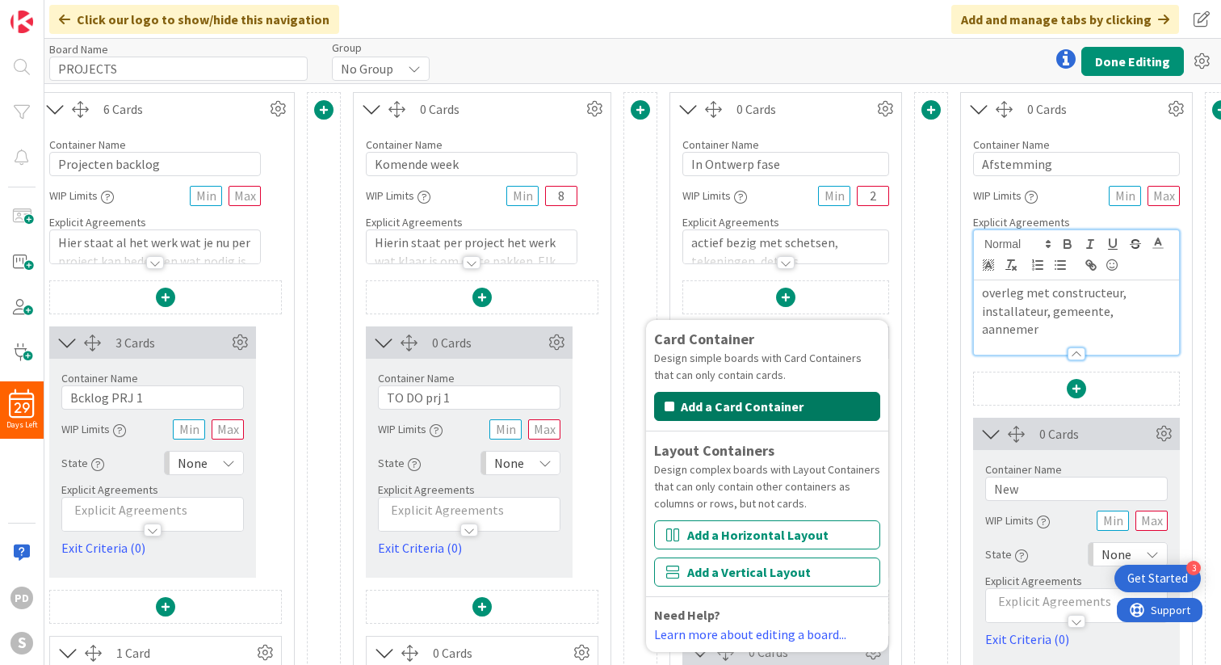
click at [729, 409] on button "Add a Card Container" at bounding box center [767, 406] width 226 height 29
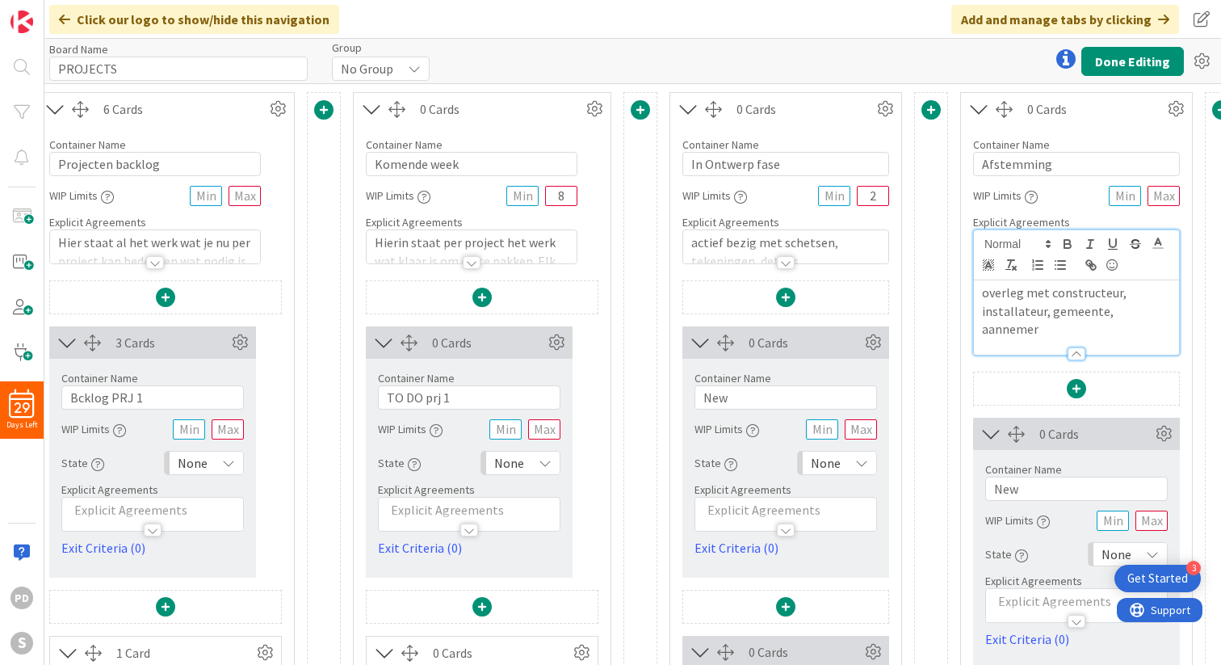
click at [782, 263] on div at bounding box center [786, 262] width 18 height 13
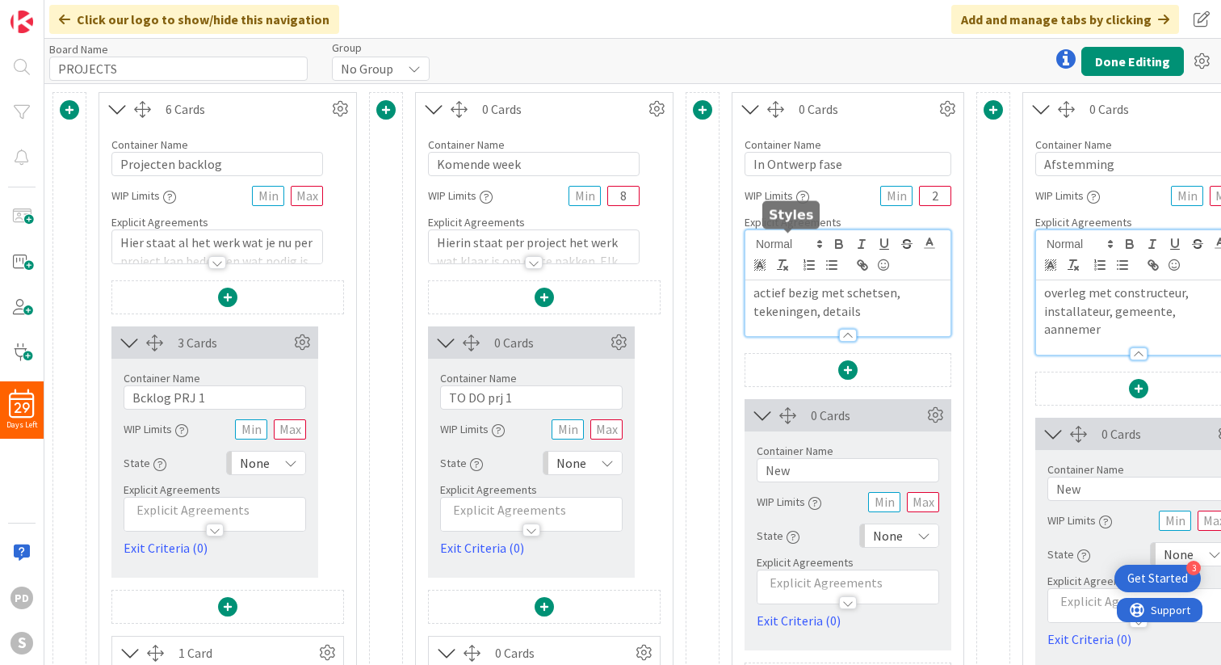
scroll to position [0, 88]
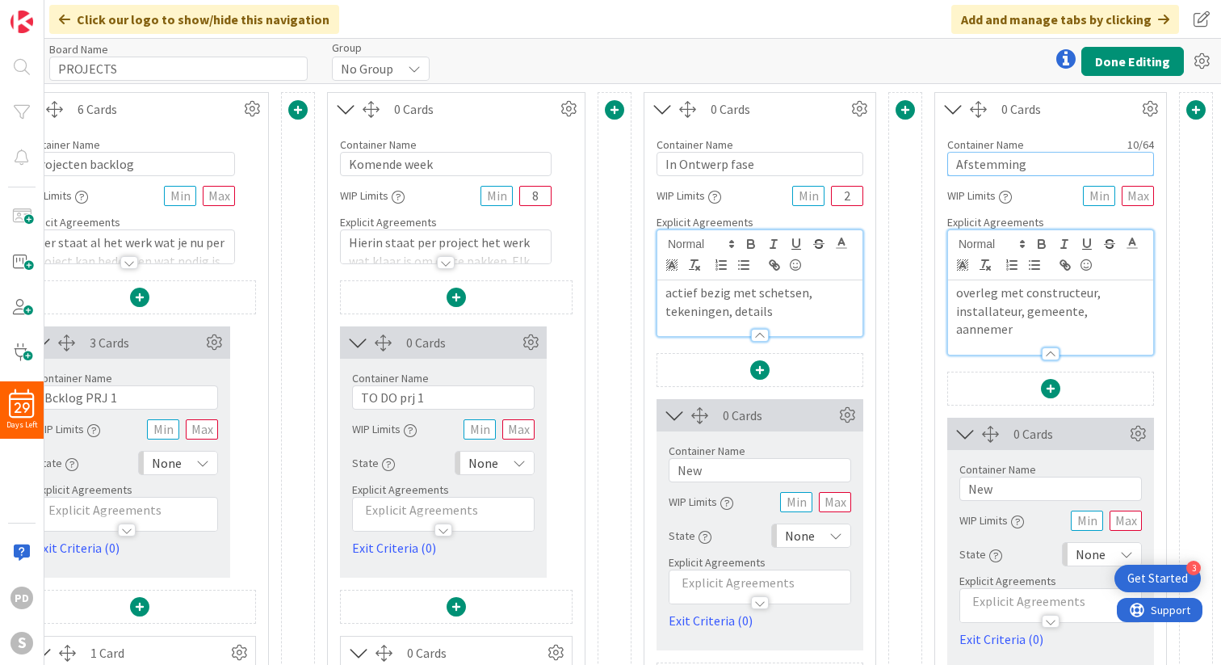
click at [987, 168] on input "Afstemming" at bounding box center [1050, 164] width 207 height 24
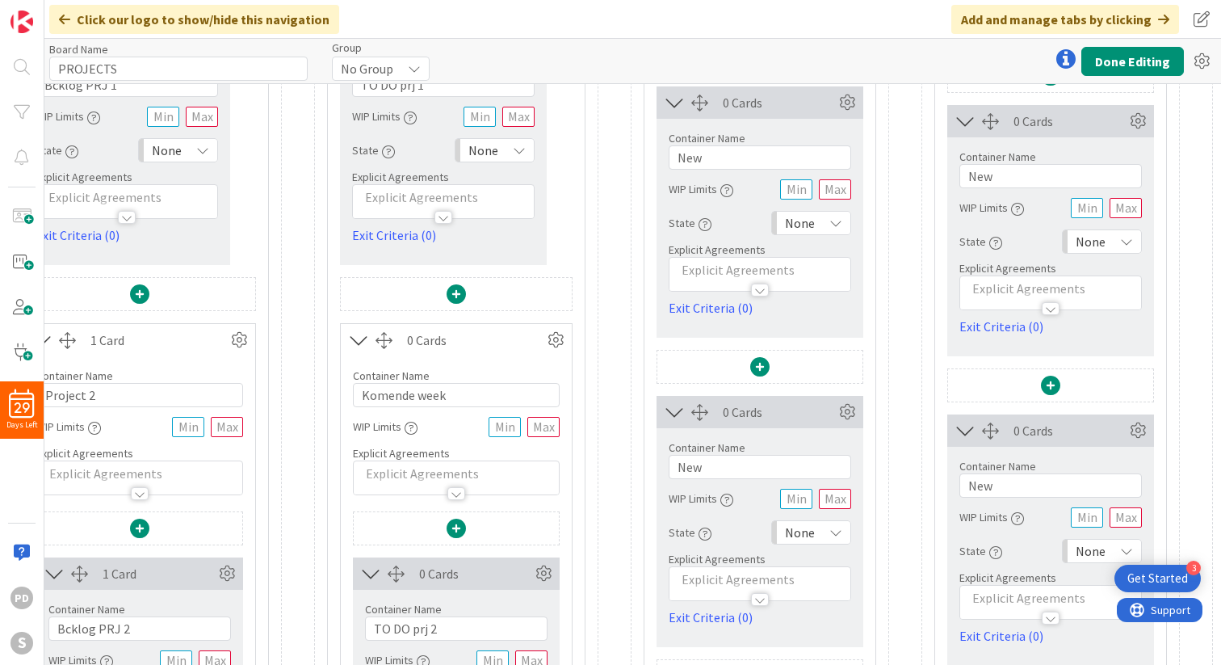
scroll to position [314, 88]
click at [992, 162] on input "New" at bounding box center [1050, 174] width 182 height 24
paste input "Afstemming"
type input "Afstemming"
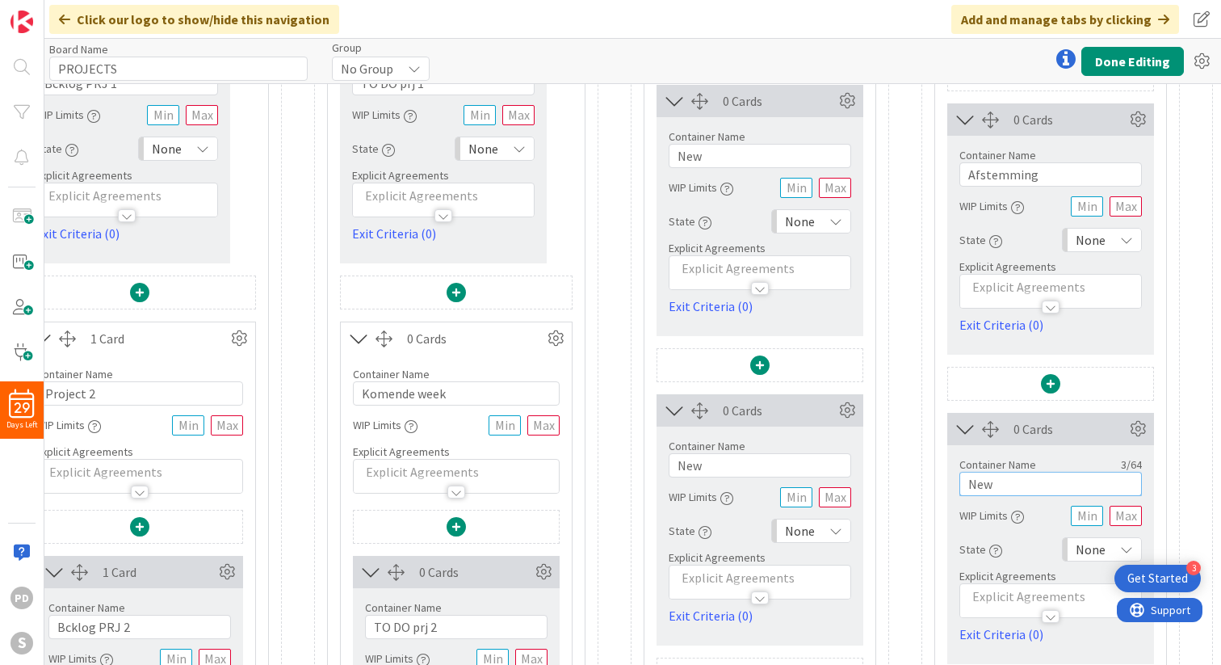
click at [992, 472] on input "New" at bounding box center [1050, 484] width 182 height 24
paste input "Afstemming"
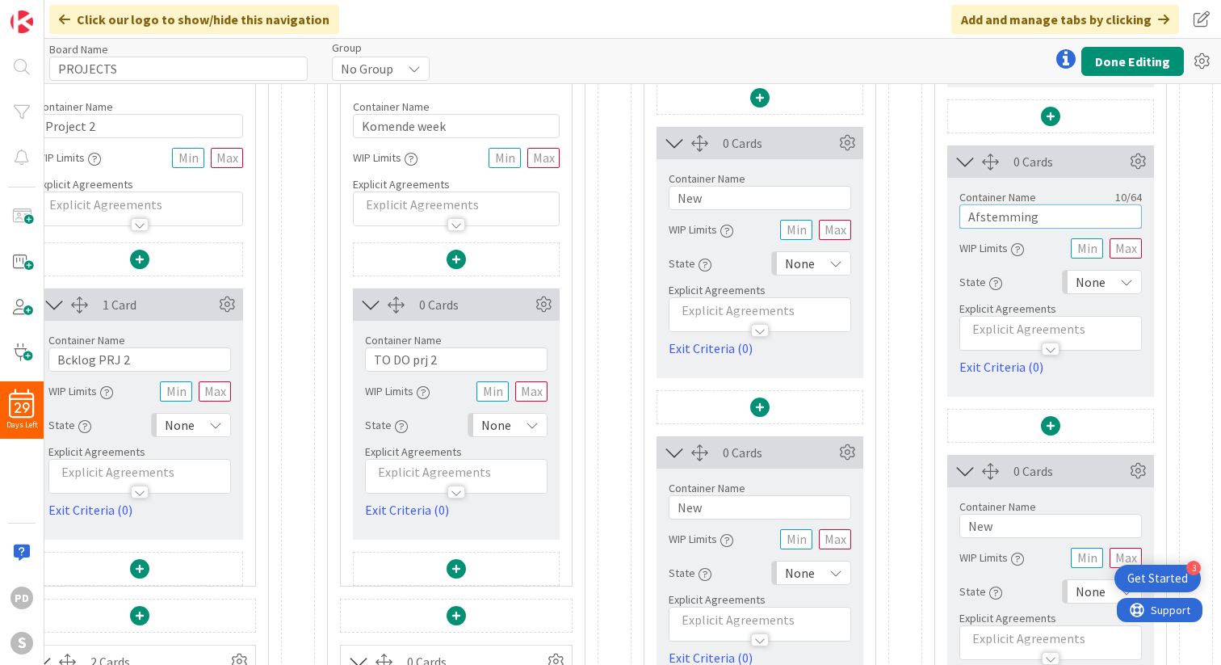
scroll to position [630, 88]
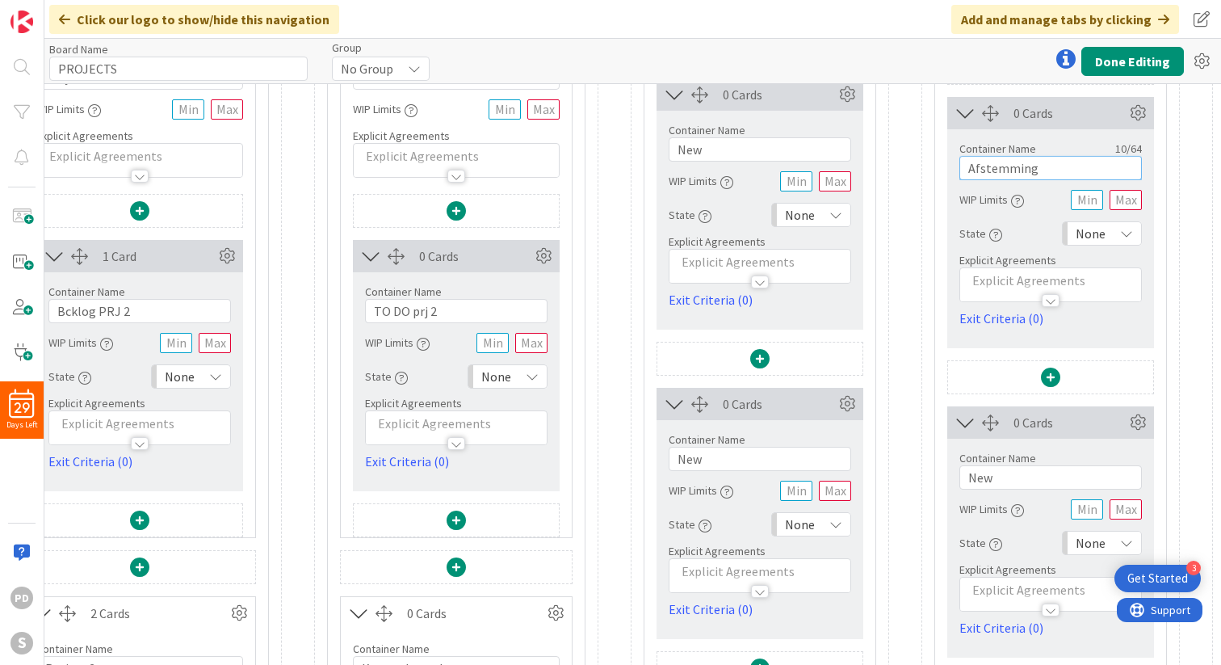
type input "Afstemming"
click at [992, 465] on input "New" at bounding box center [1050, 477] width 182 height 24
paste input "Afstemming"
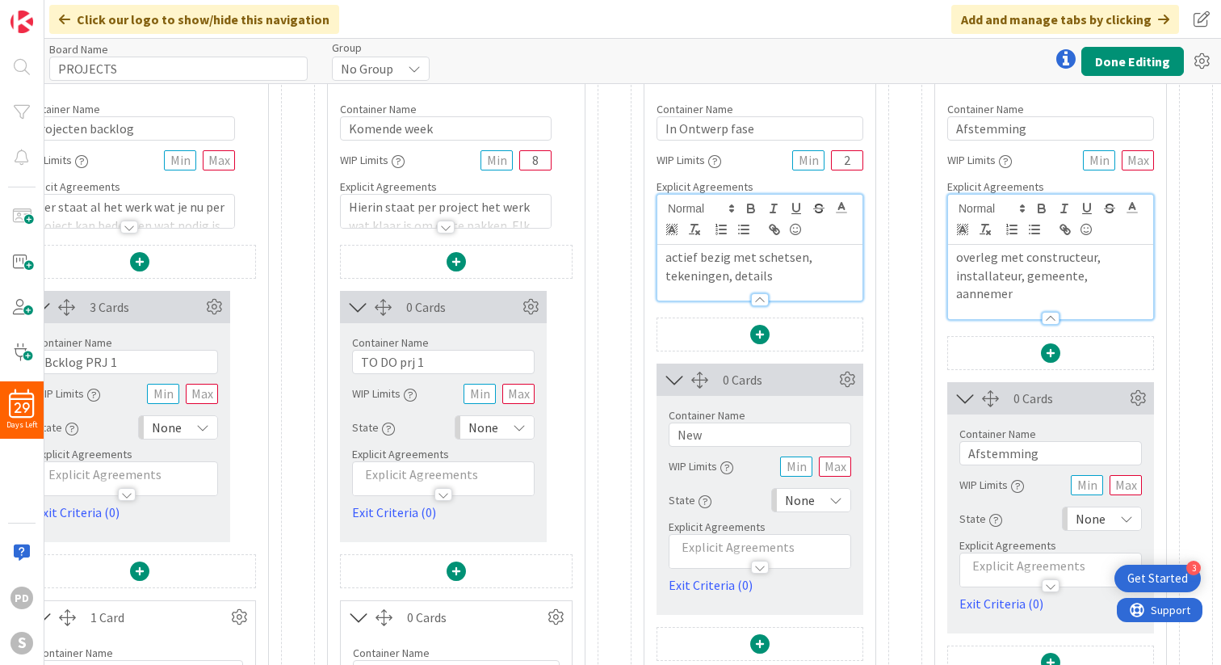
scroll to position [0, 88]
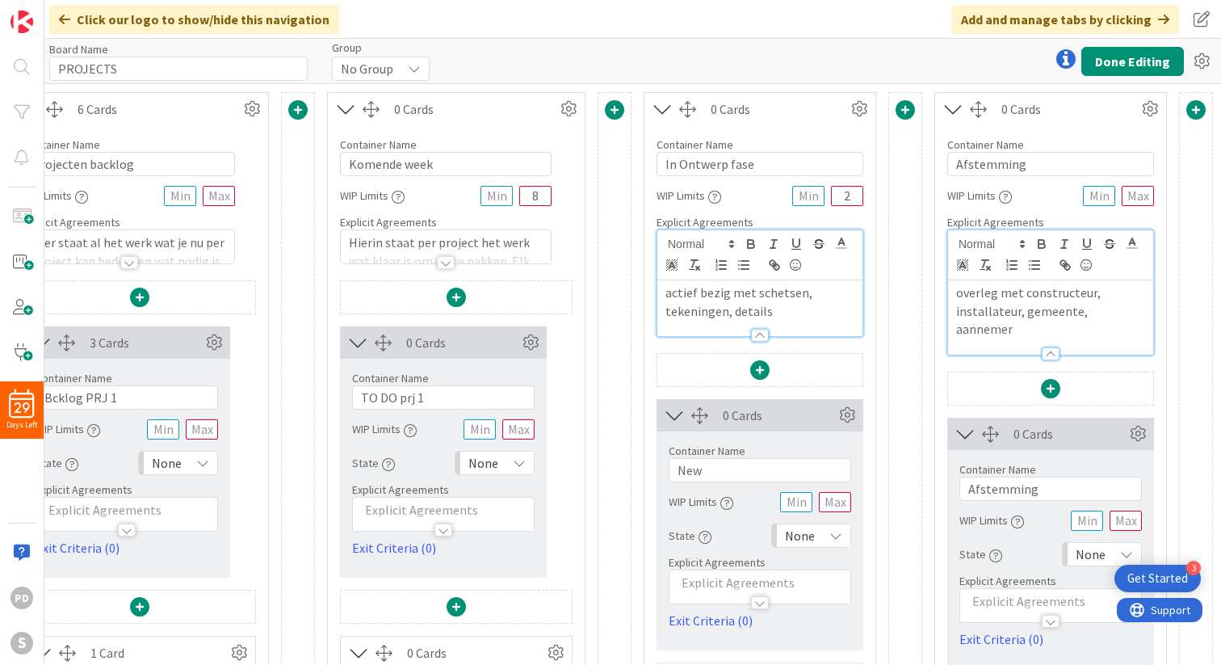
type input "Afstemming"
click at [701, 167] on input "In Ontwerp fase" at bounding box center [759, 164] width 207 height 24
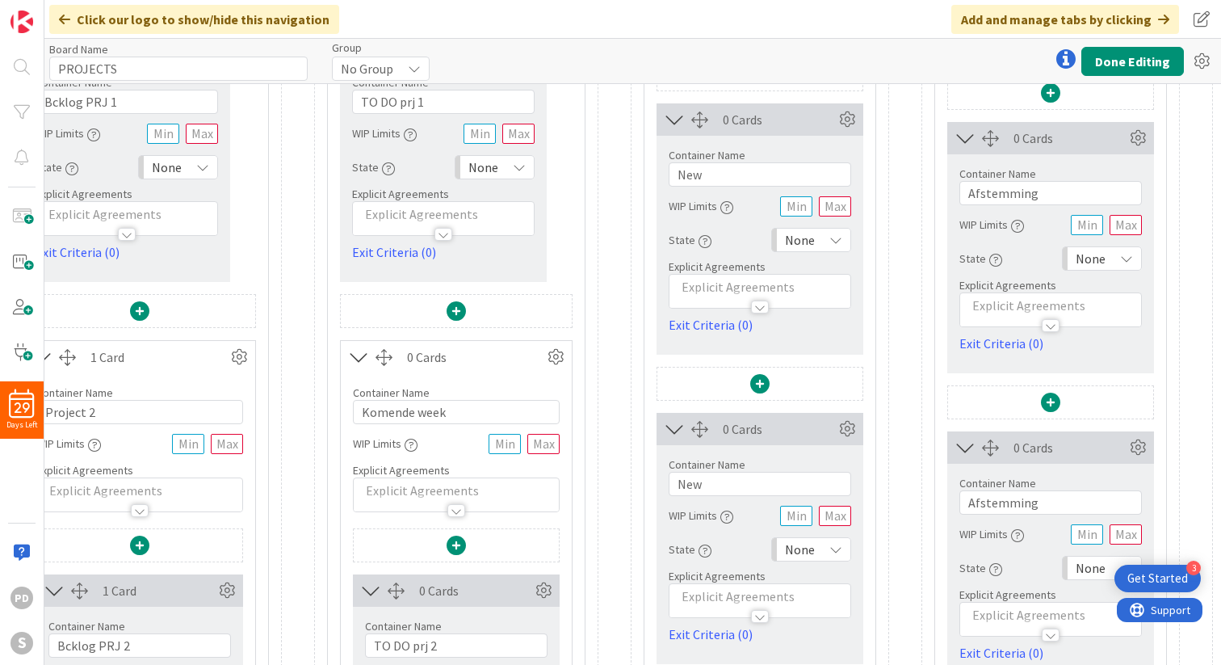
scroll to position [299, 88]
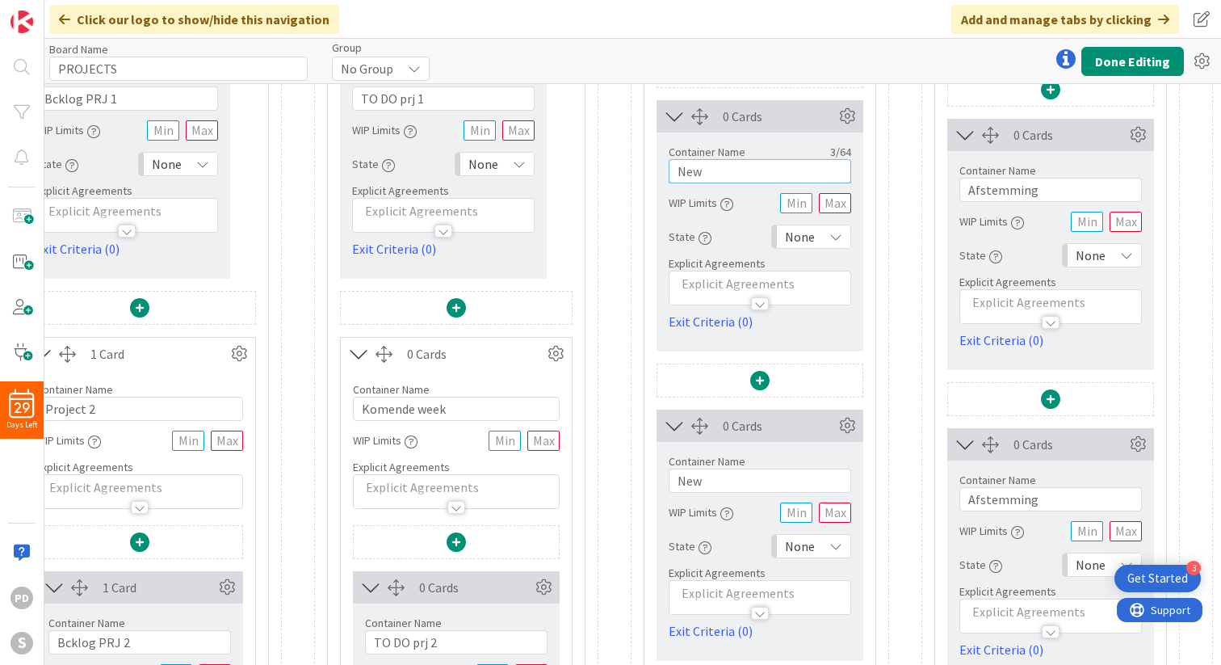
click at [700, 170] on input "New" at bounding box center [760, 171] width 182 height 24
paste input "In Ontwerp fase"
type input "In Ontwerp fase"
click at [703, 484] on input "New" at bounding box center [760, 480] width 182 height 24
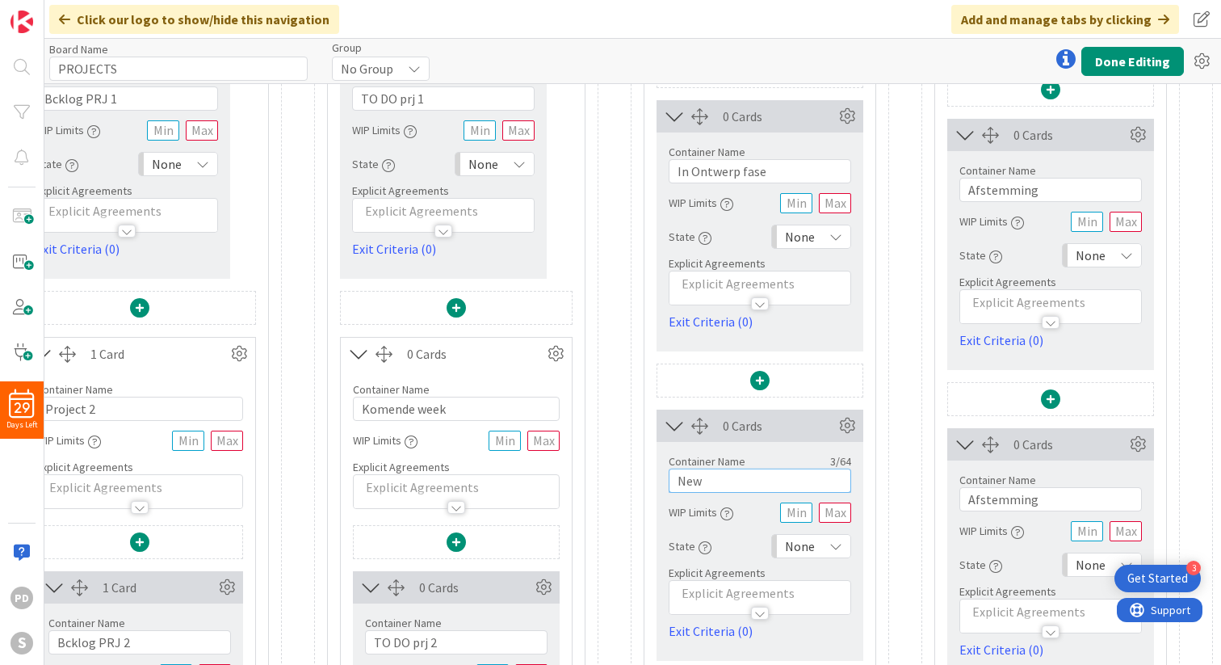
click at [703, 484] on input "New" at bounding box center [760, 480] width 182 height 24
paste input "In Ontwerp fase"
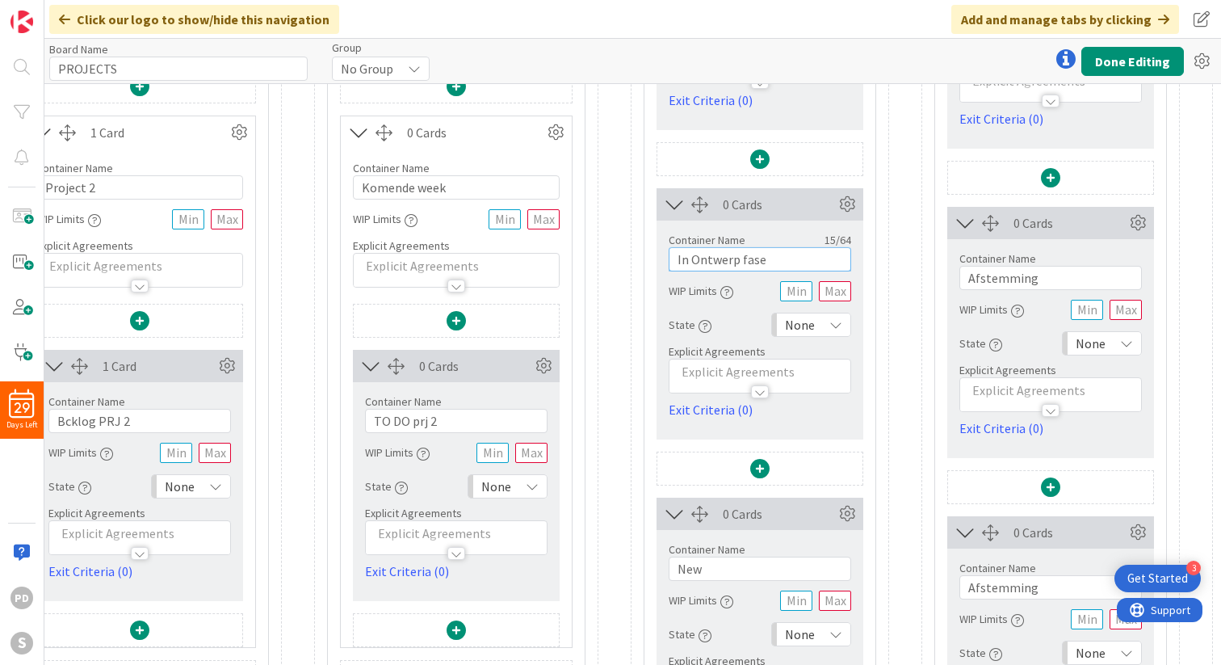
scroll to position [522, 88]
type input "In Ontwerp fase"
click at [691, 572] on input "New" at bounding box center [760, 566] width 182 height 24
paste input "In Ontwerp fase"
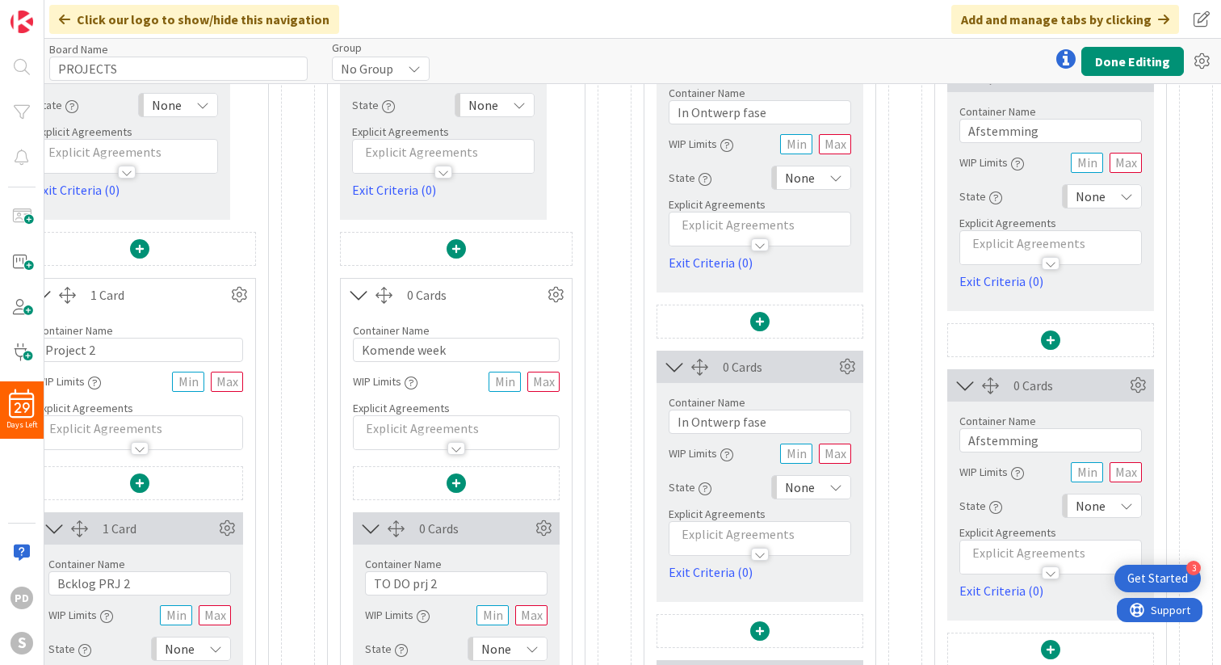
scroll to position [337, 88]
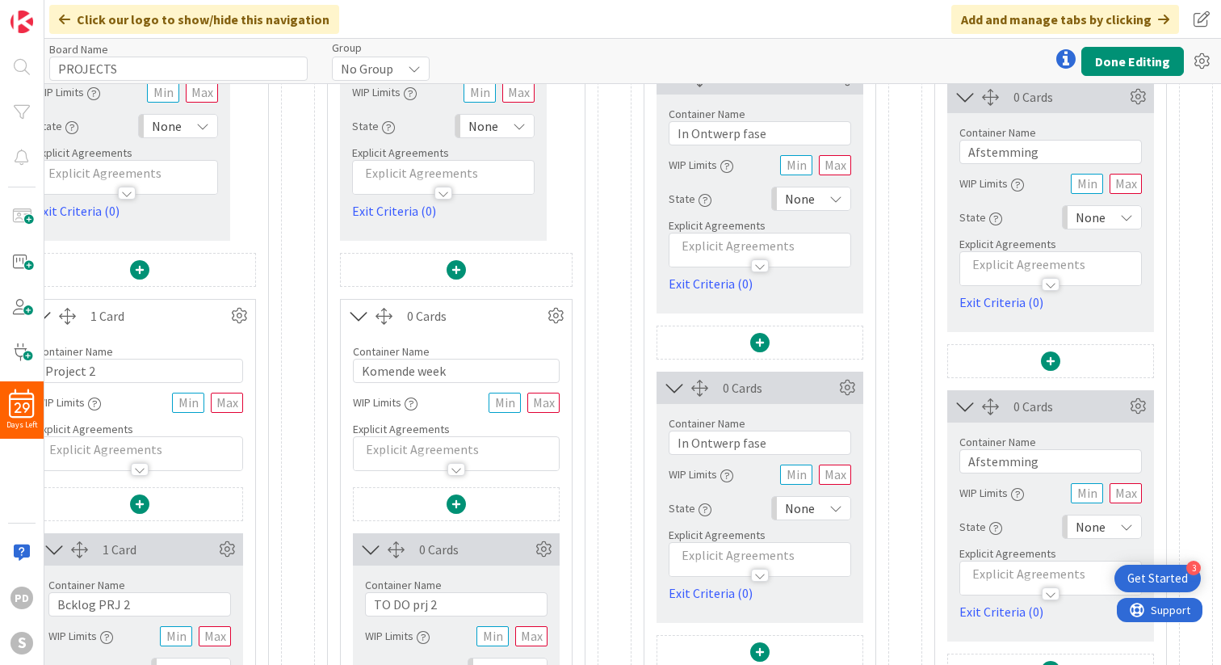
type input "In Ontwerp fase prj. 3"
click at [786, 441] on input "In Ontwerp fase" at bounding box center [760, 442] width 182 height 24
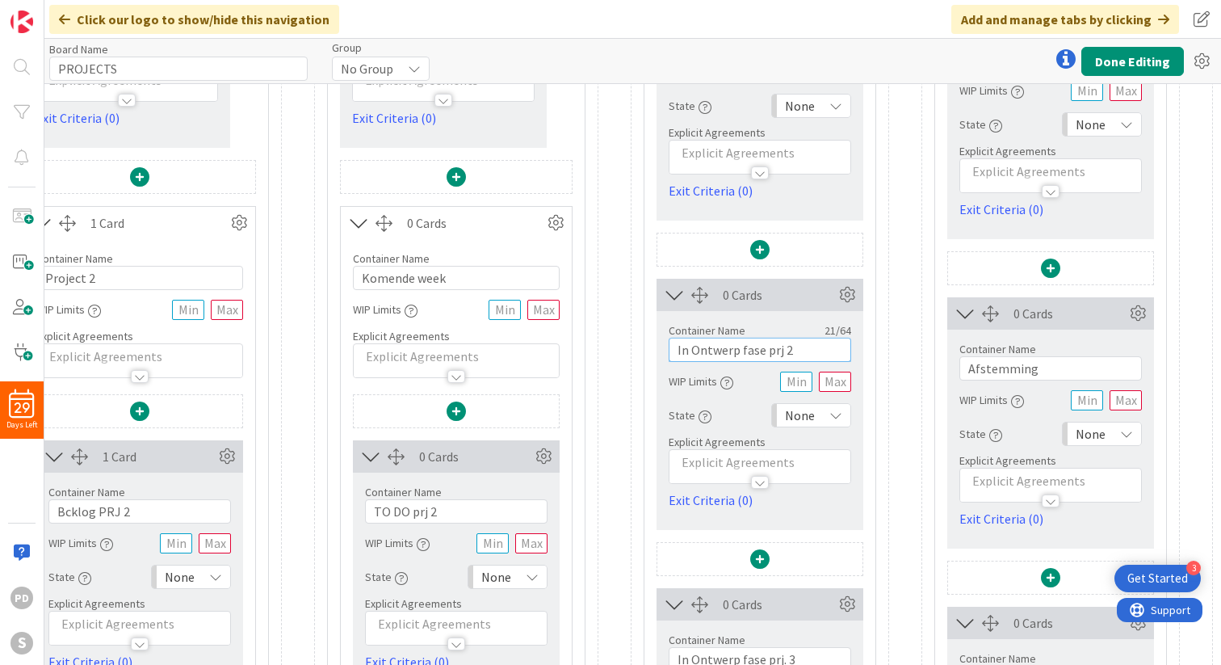
scroll to position [395, 88]
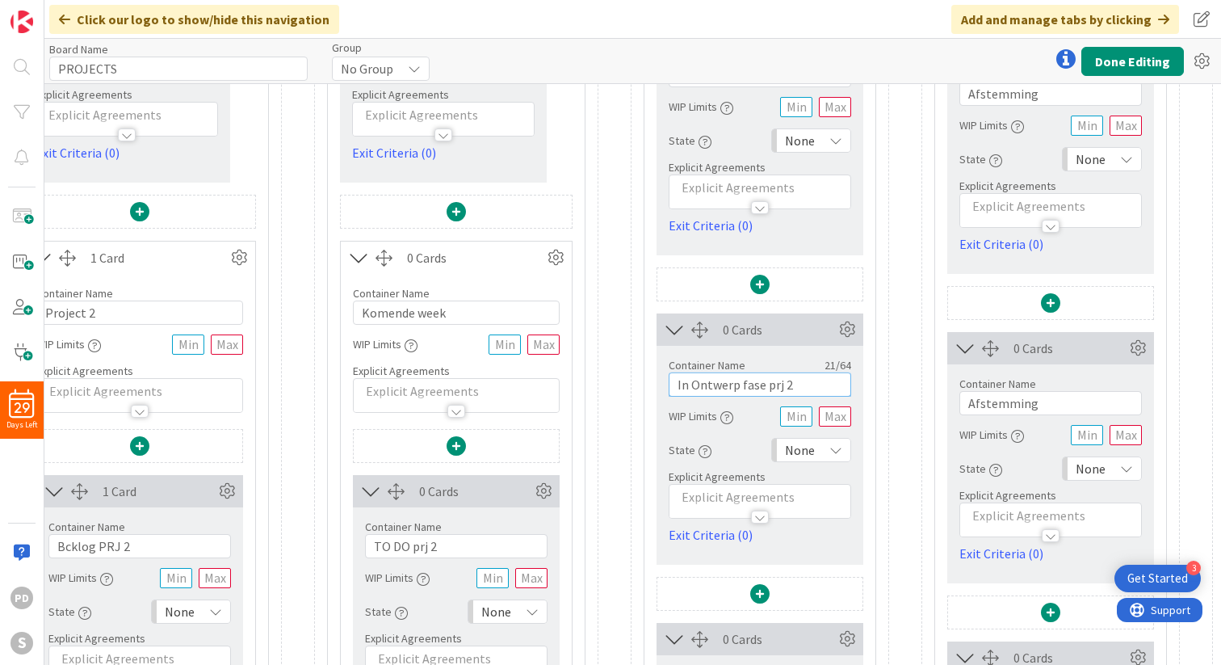
click at [779, 388] on input "In Ontwerp fase prj 2" at bounding box center [760, 384] width 182 height 24
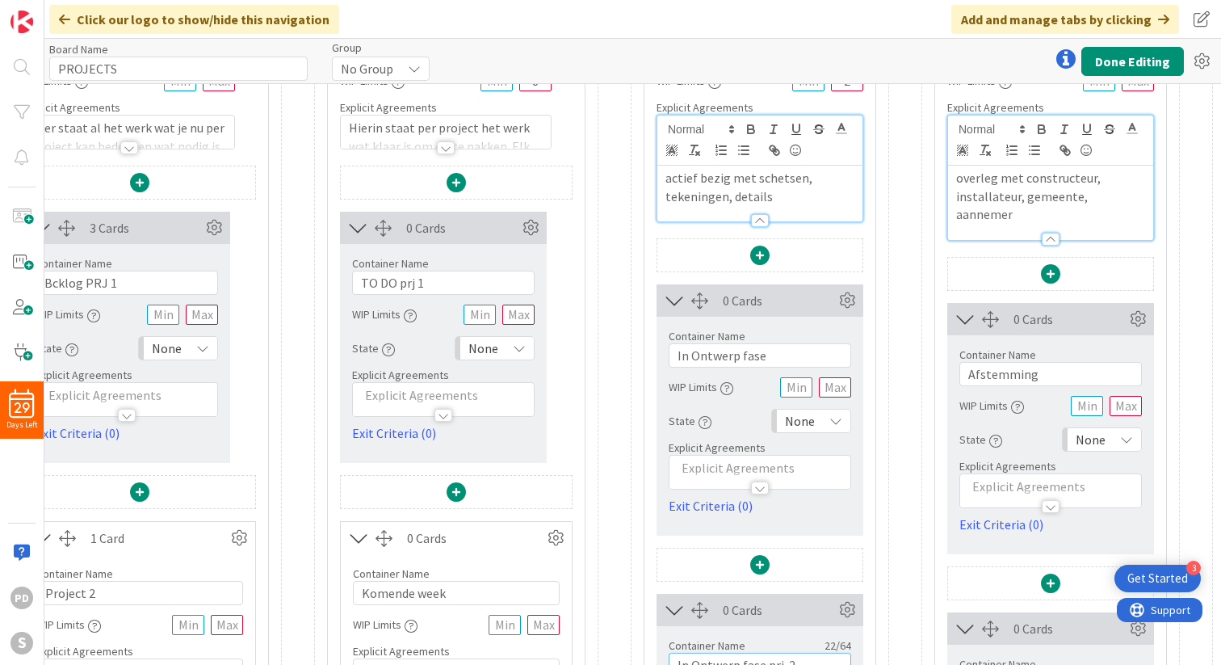
scroll to position [75, 88]
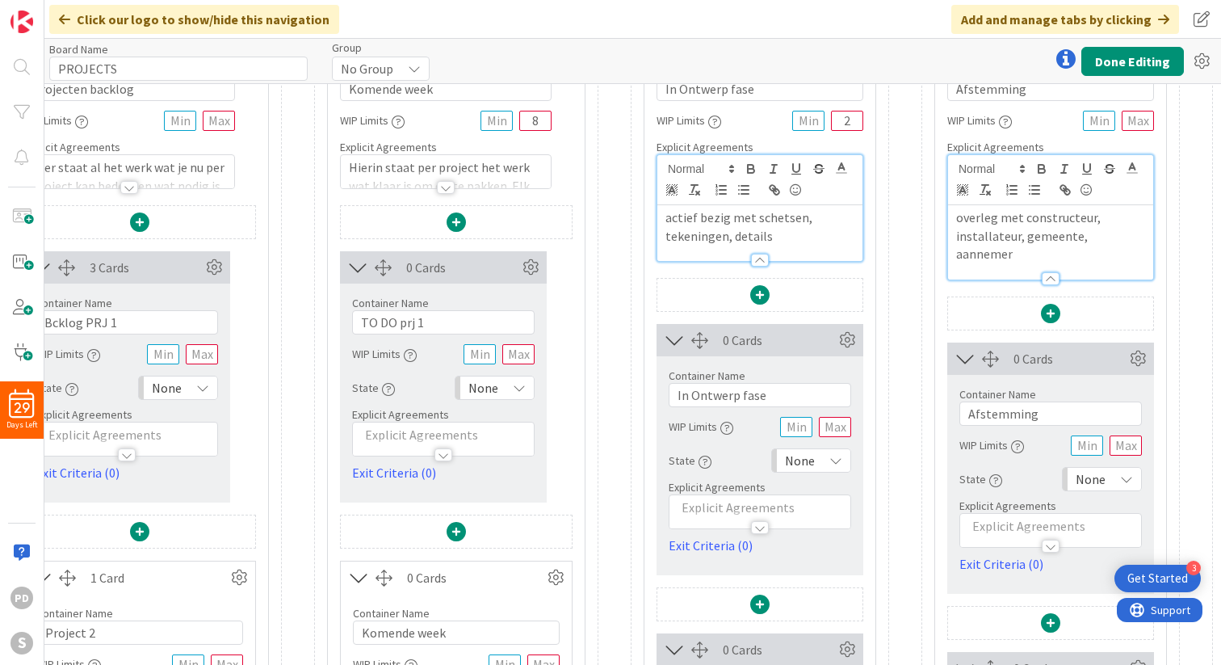
type input "In Ontwerp fase prj. 2"
click at [773, 397] on input "In Ontwerp fase" at bounding box center [760, 395] width 182 height 24
type input "In Ontwerp fase prj. 1"
click at [870, 245] on div "Container Name 15 / 64 In Ontwerp fase WIP Limits 2 Explicit Agreements actief …" at bounding box center [759, 156] width 231 height 212
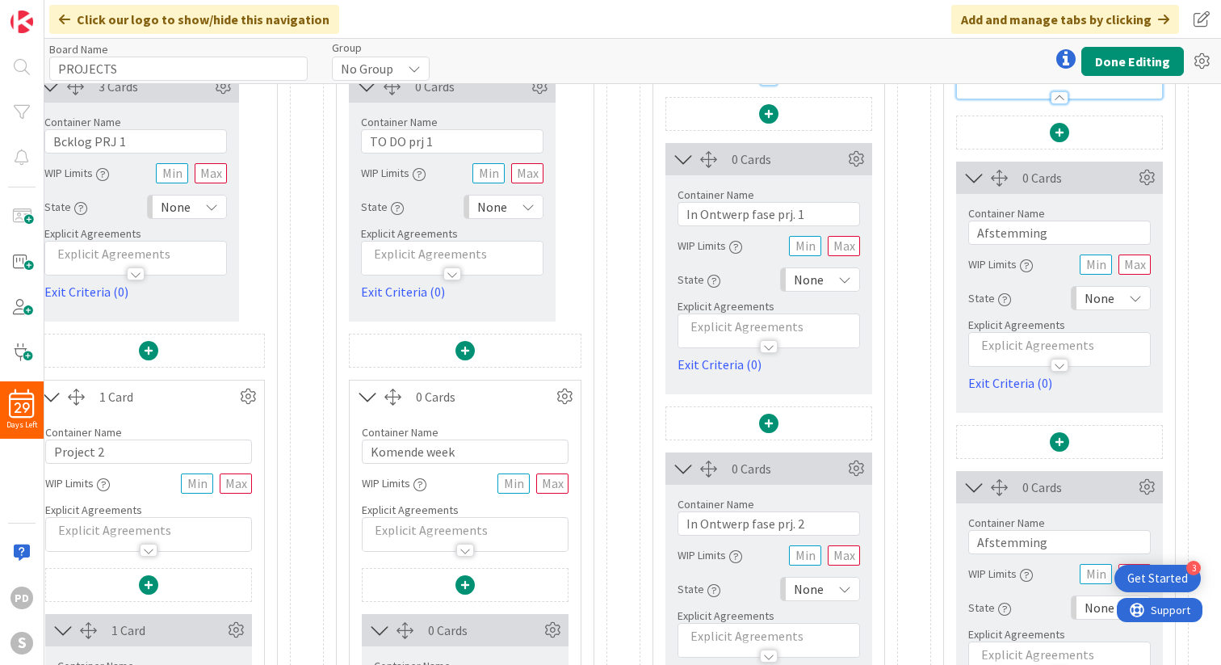
scroll to position [266, 79]
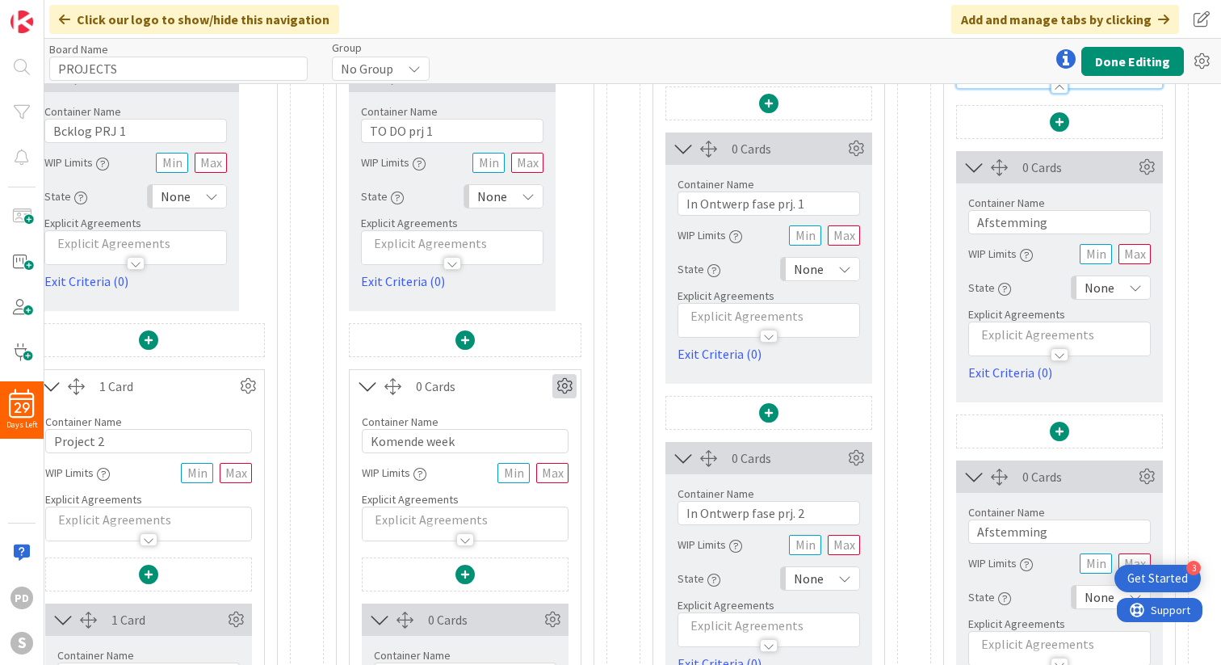
click at [567, 384] on icon at bounding box center [564, 386] width 24 height 24
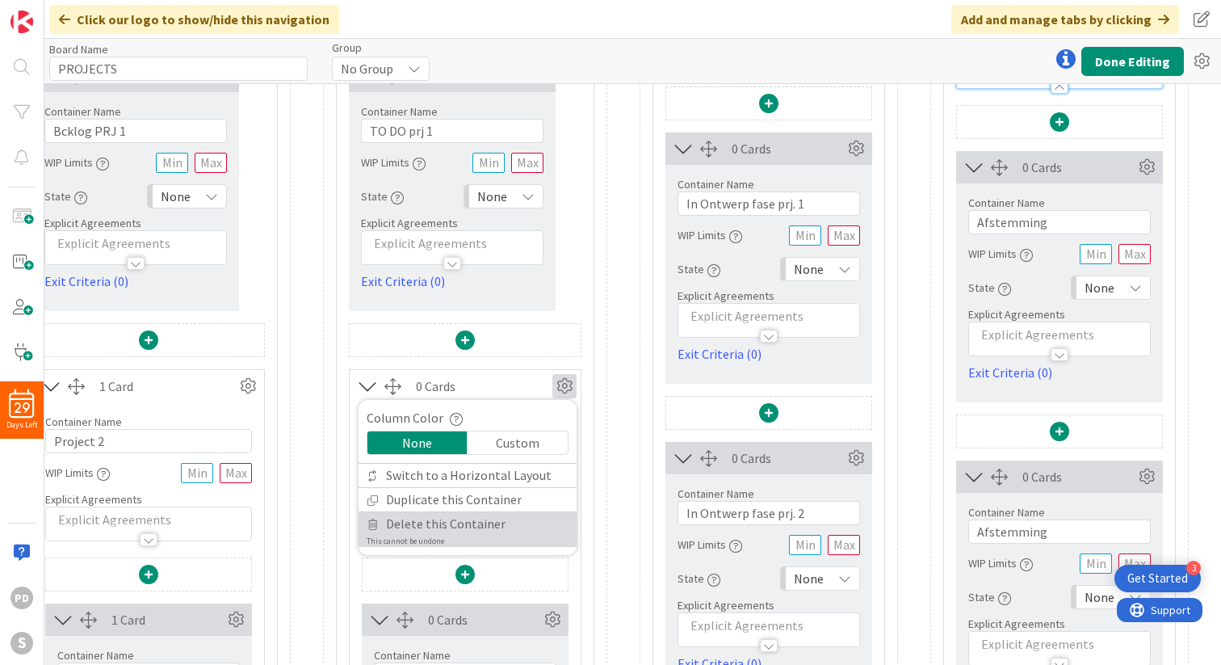
click at [466, 526] on span "Delete this Container" at bounding box center [446, 523] width 120 height 23
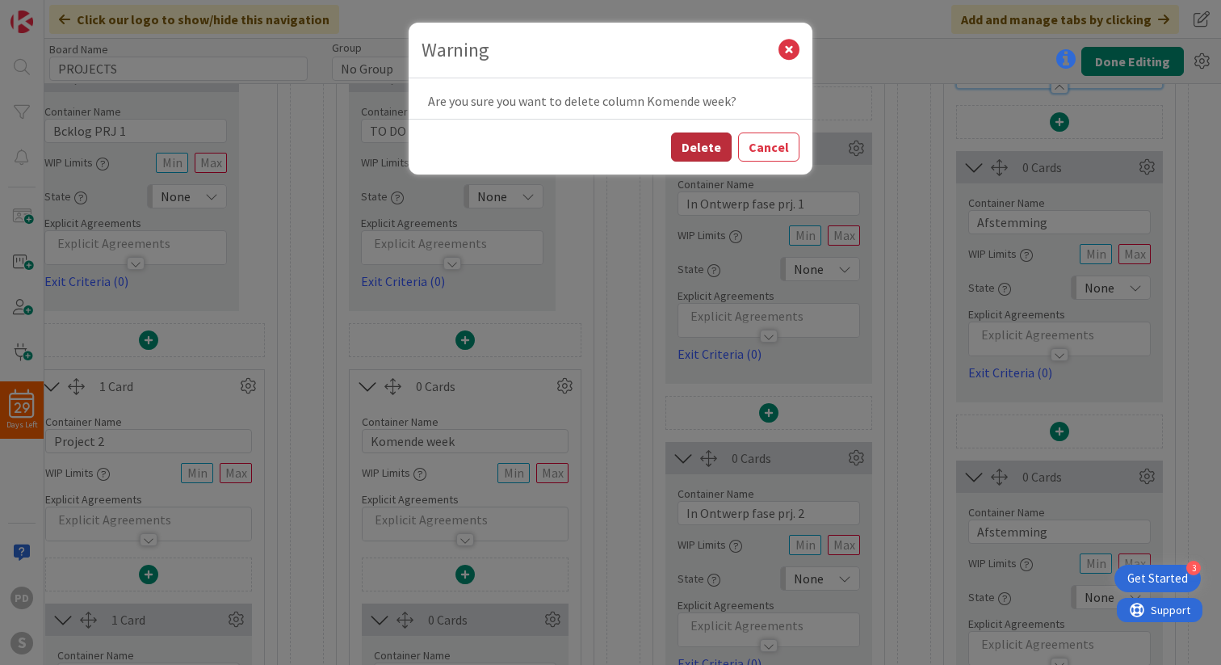
click at [706, 149] on button "Delete" at bounding box center [701, 146] width 61 height 29
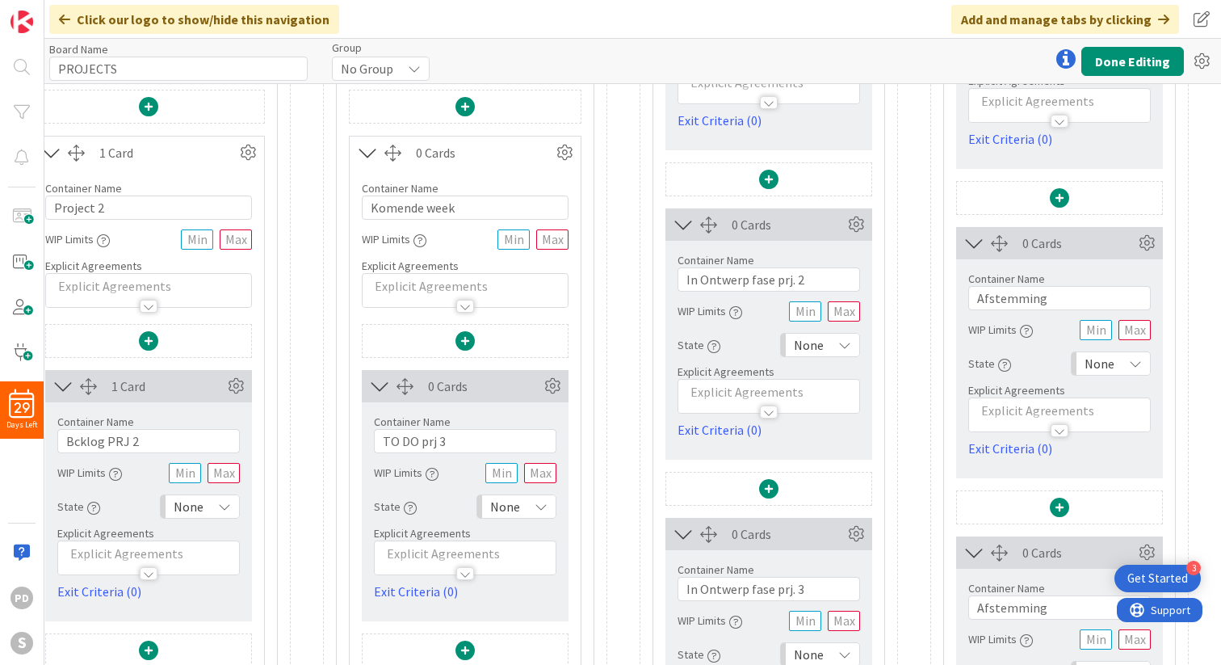
scroll to position [513, 79]
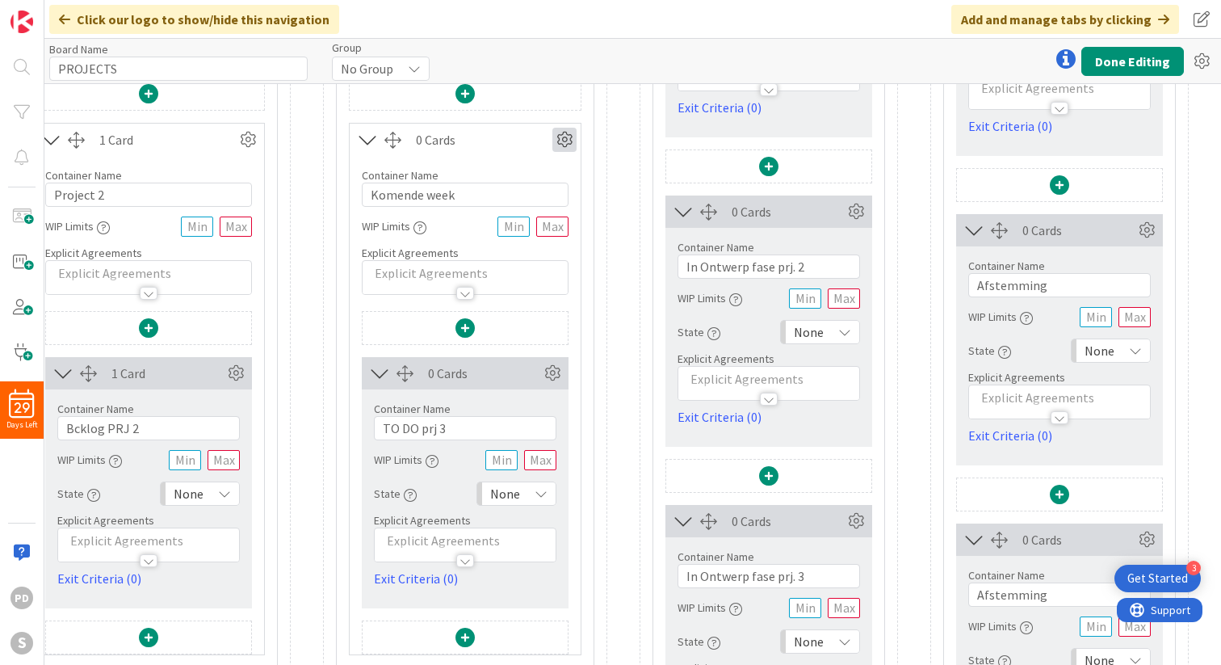
click at [571, 138] on icon at bounding box center [564, 140] width 24 height 24
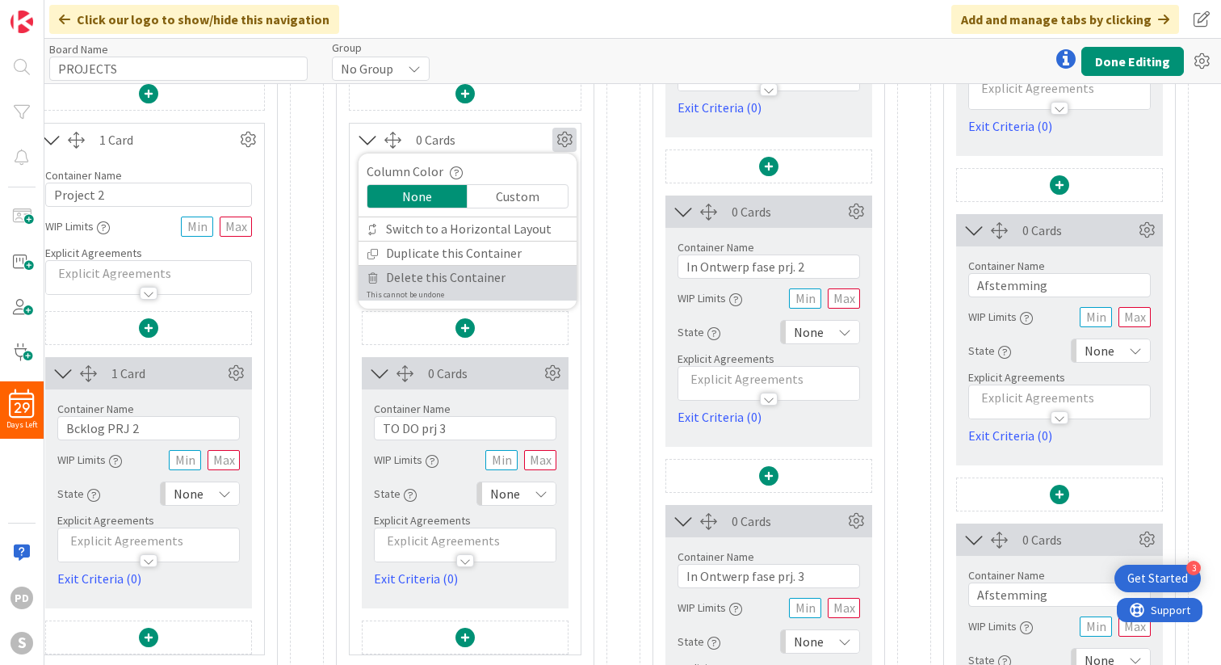
click at [482, 279] on span "Delete this Container" at bounding box center [446, 277] width 120 height 23
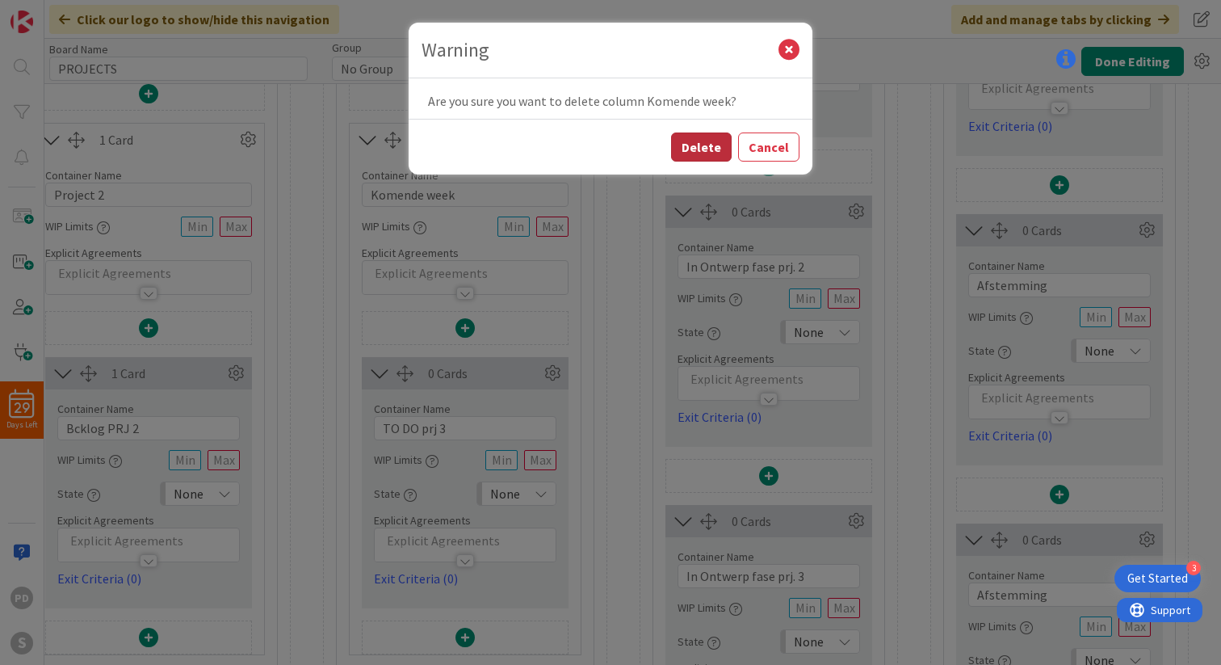
click at [698, 144] on button "Delete" at bounding box center [701, 146] width 61 height 29
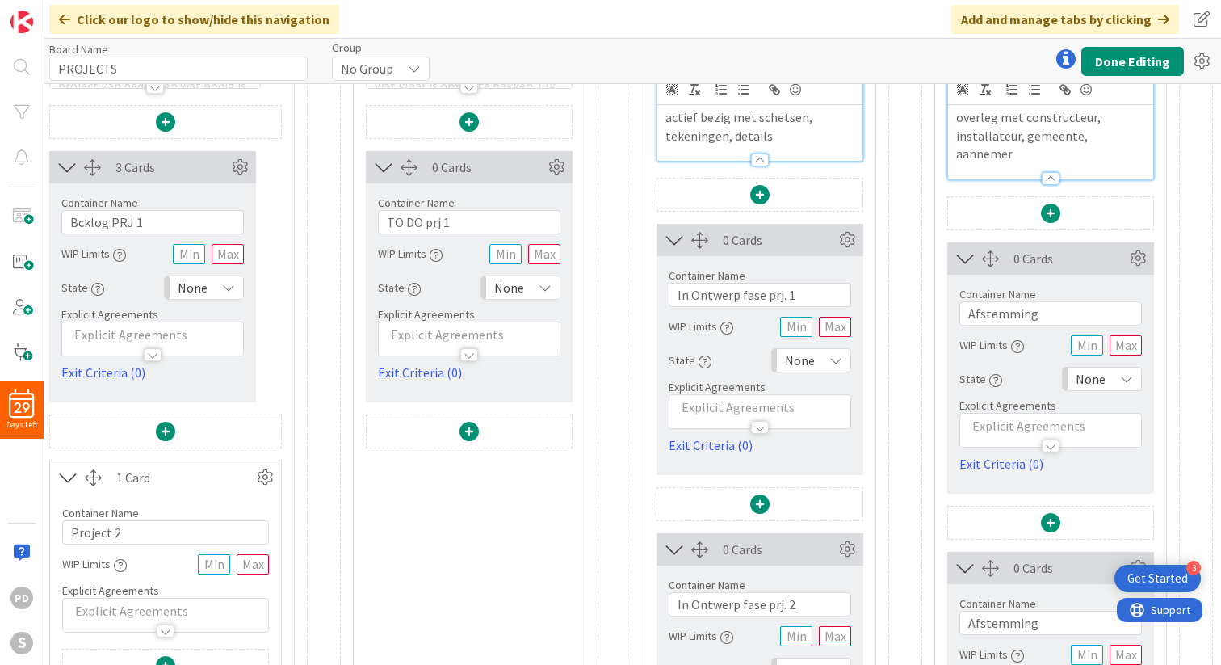
scroll to position [195, 62]
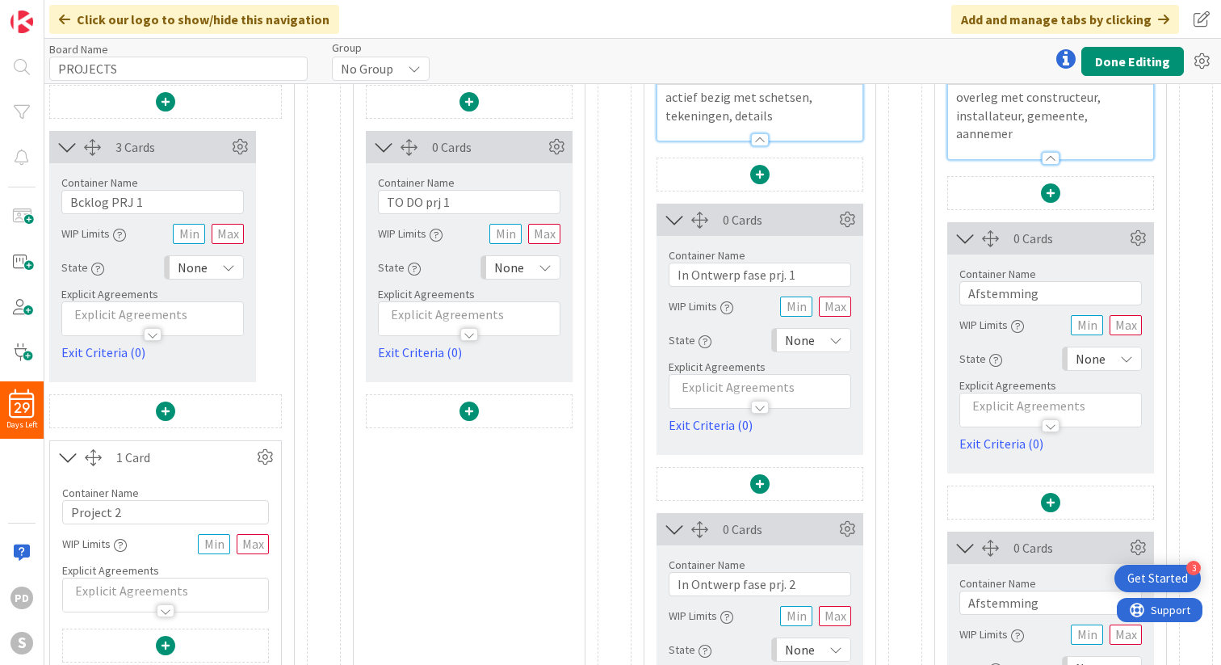
click at [468, 410] on span at bounding box center [468, 410] width 19 height 19
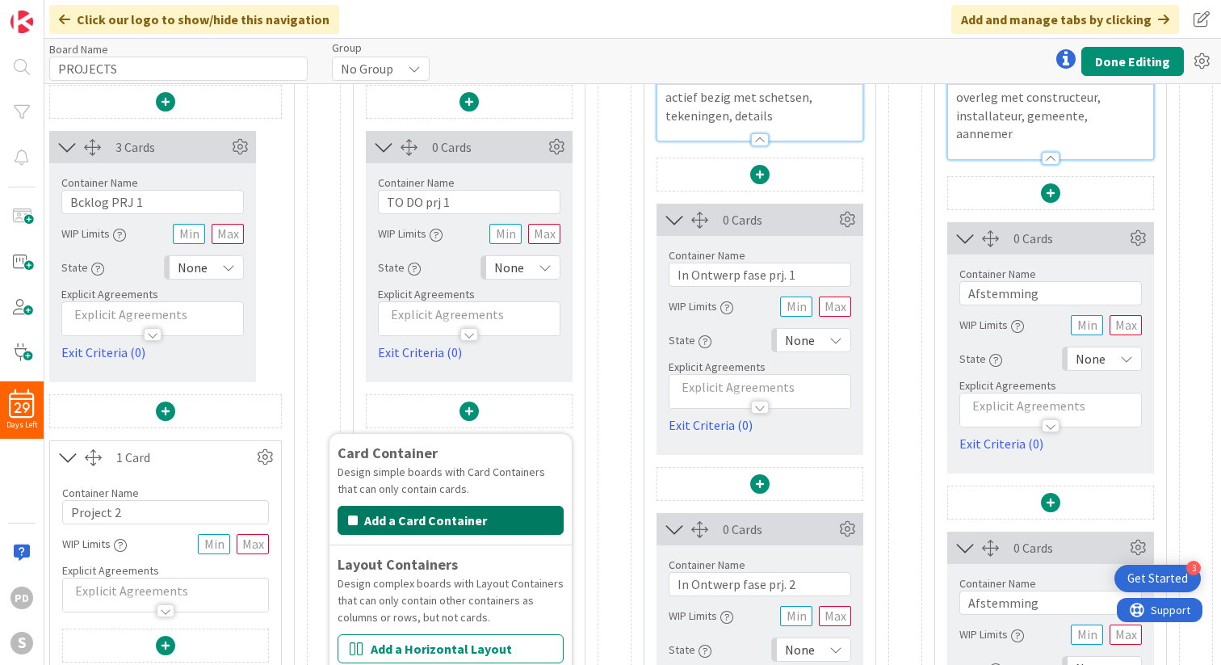
click at [426, 519] on button "Add a Card Container" at bounding box center [451, 519] width 226 height 29
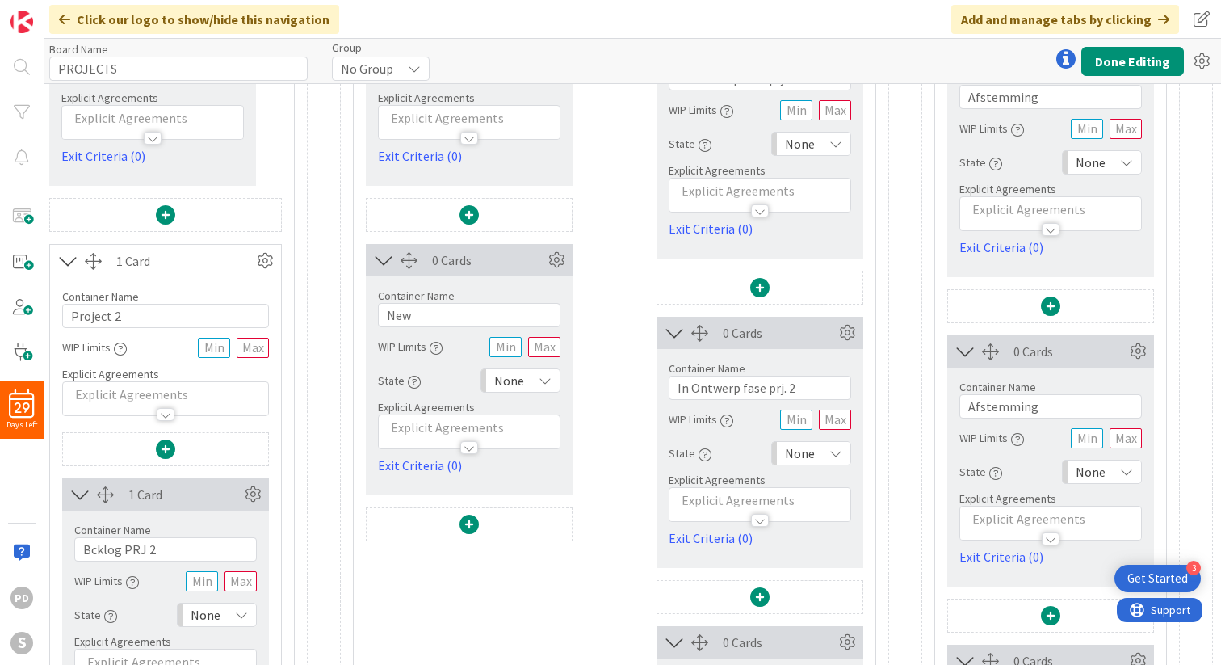
scroll to position [397, 62]
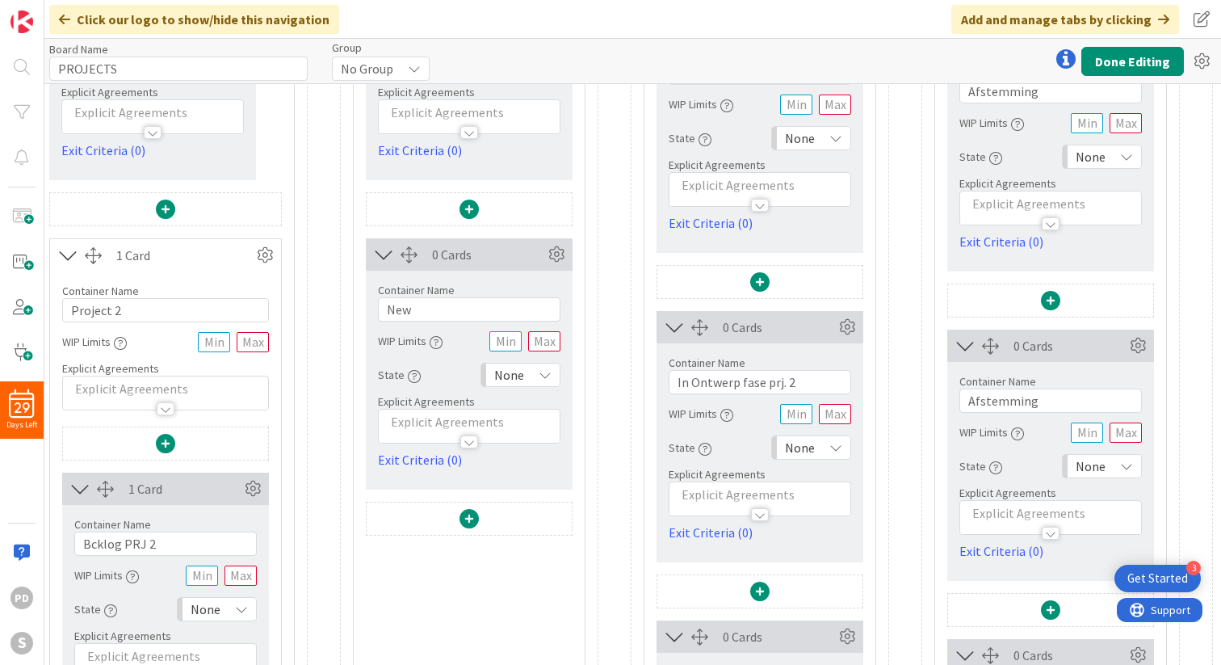
click at [467, 518] on span at bounding box center [468, 518] width 19 height 19
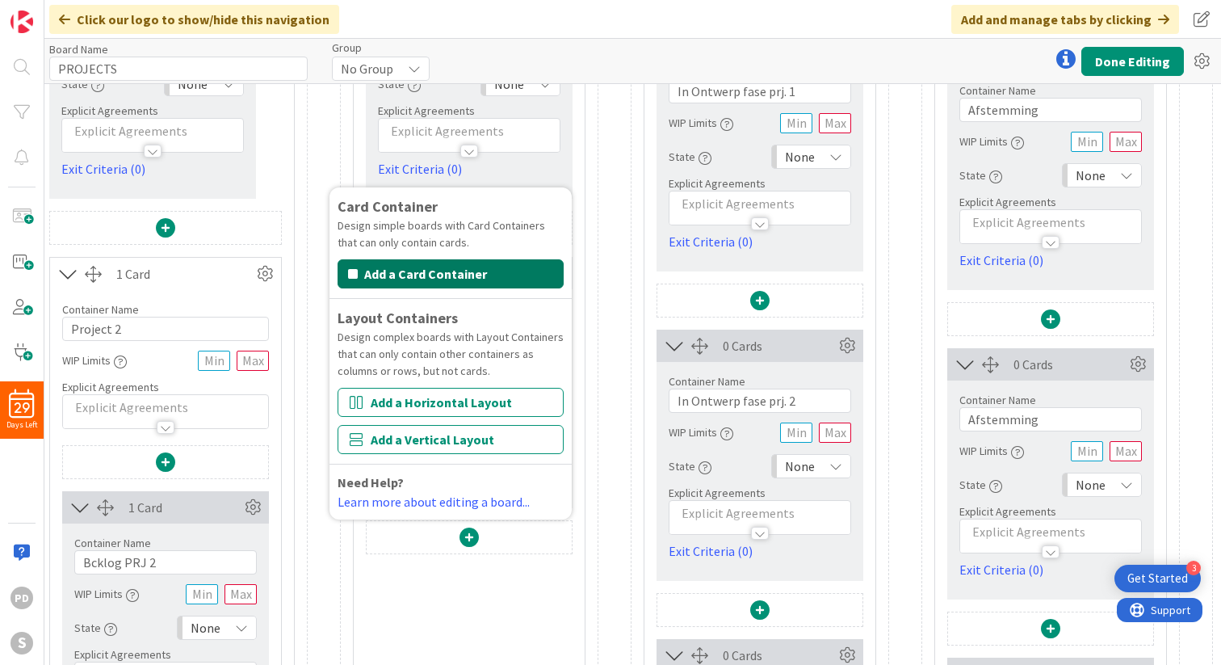
scroll to position [371, 62]
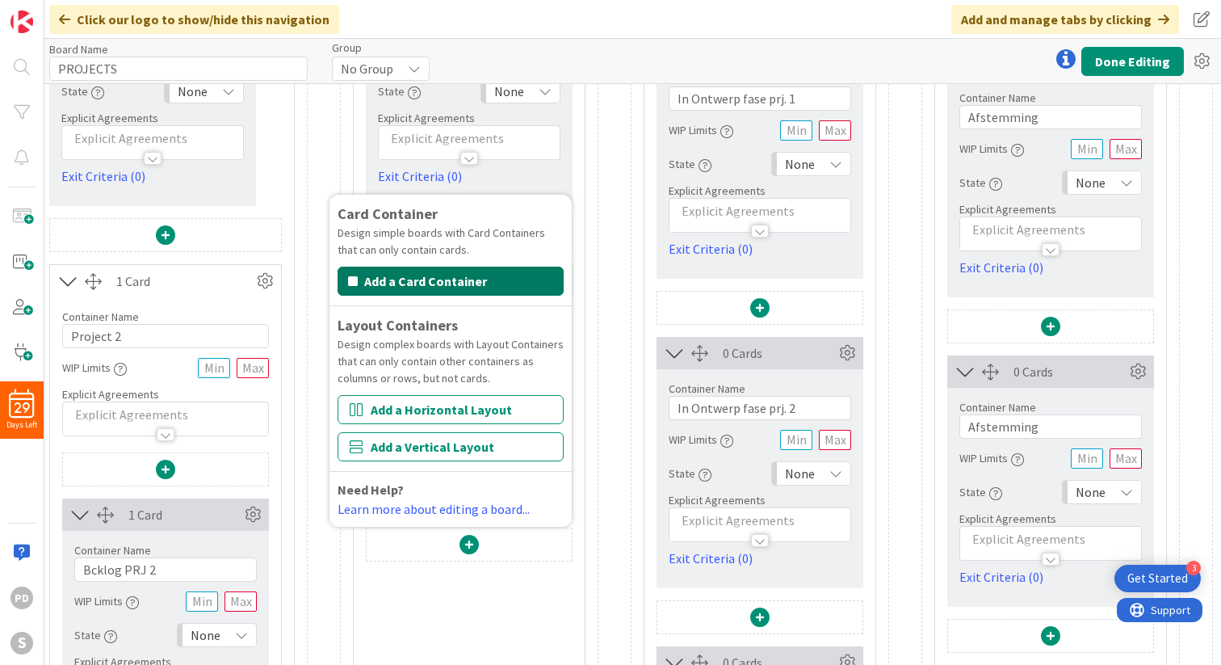
click at [422, 281] on button "Add a Card Container" at bounding box center [451, 280] width 226 height 29
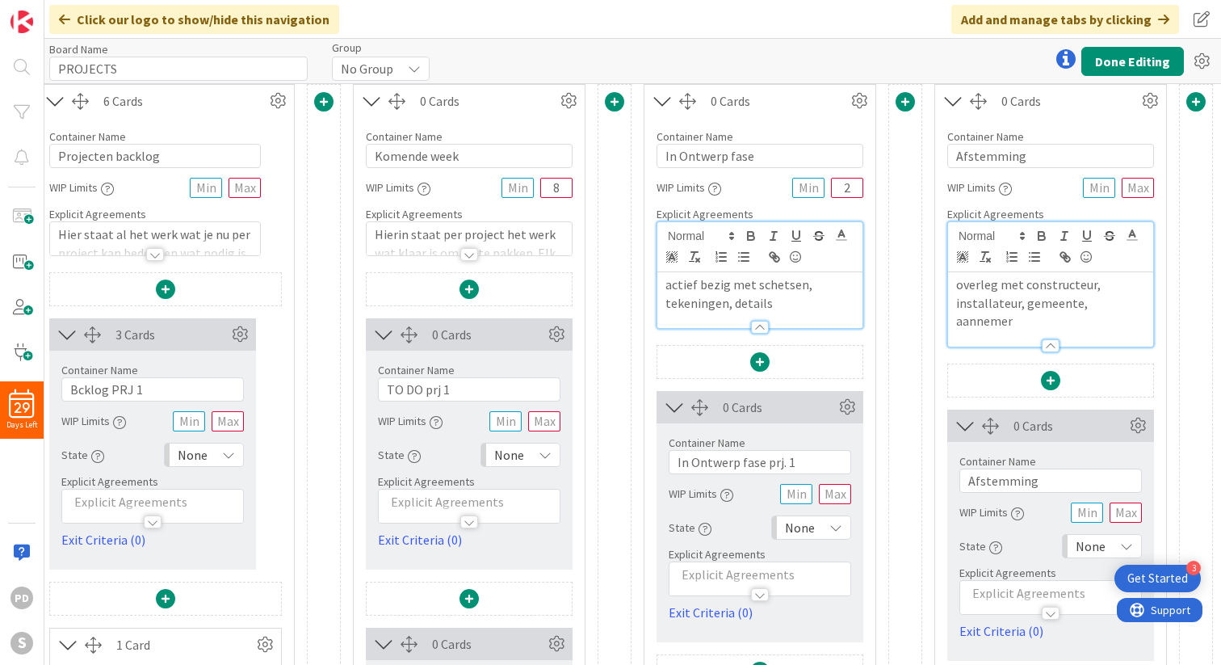
scroll to position [0, 62]
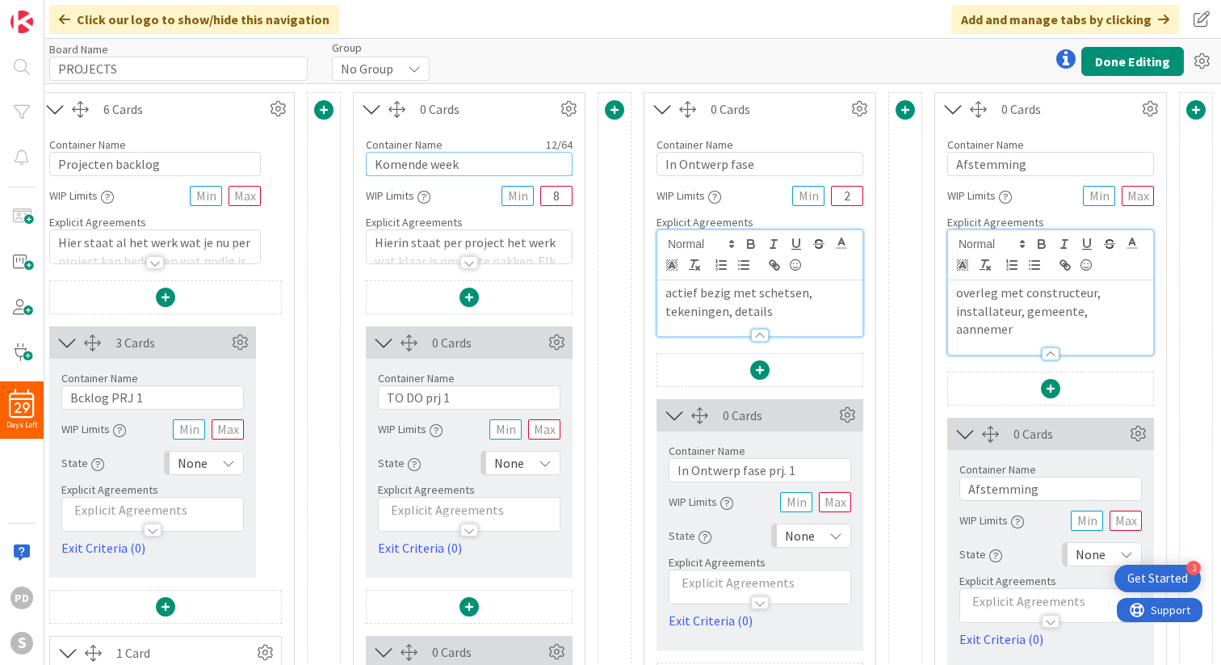
click at [417, 166] on input "Komende week" at bounding box center [469, 164] width 207 height 24
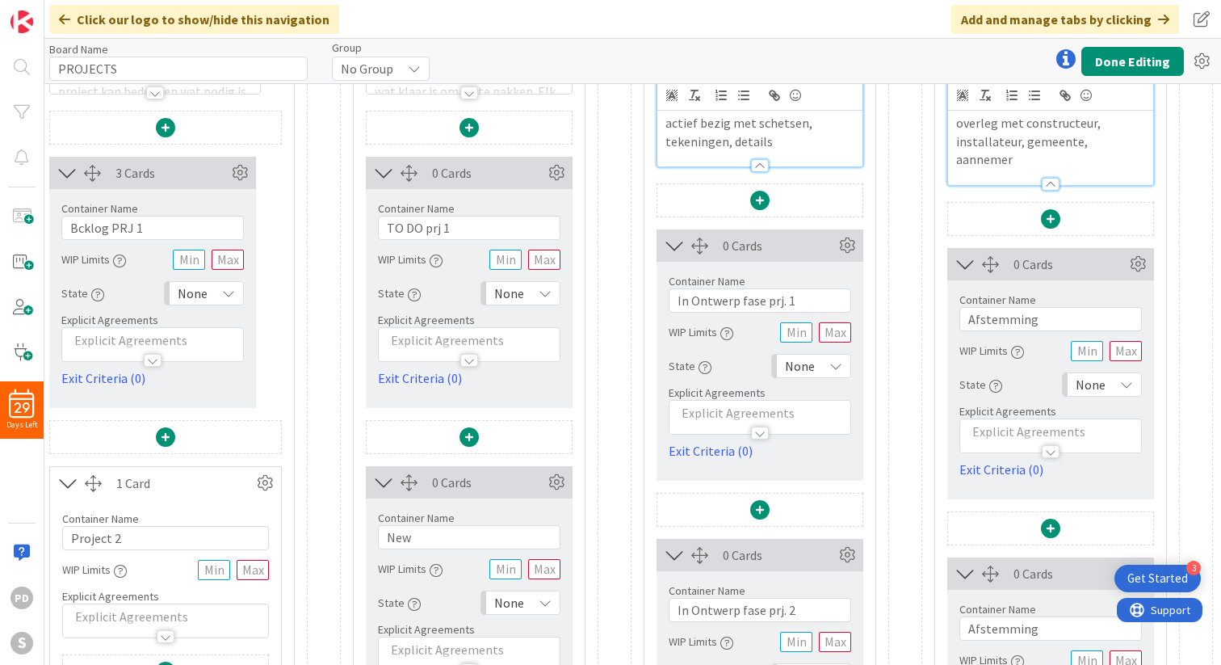
scroll to position [216, 62]
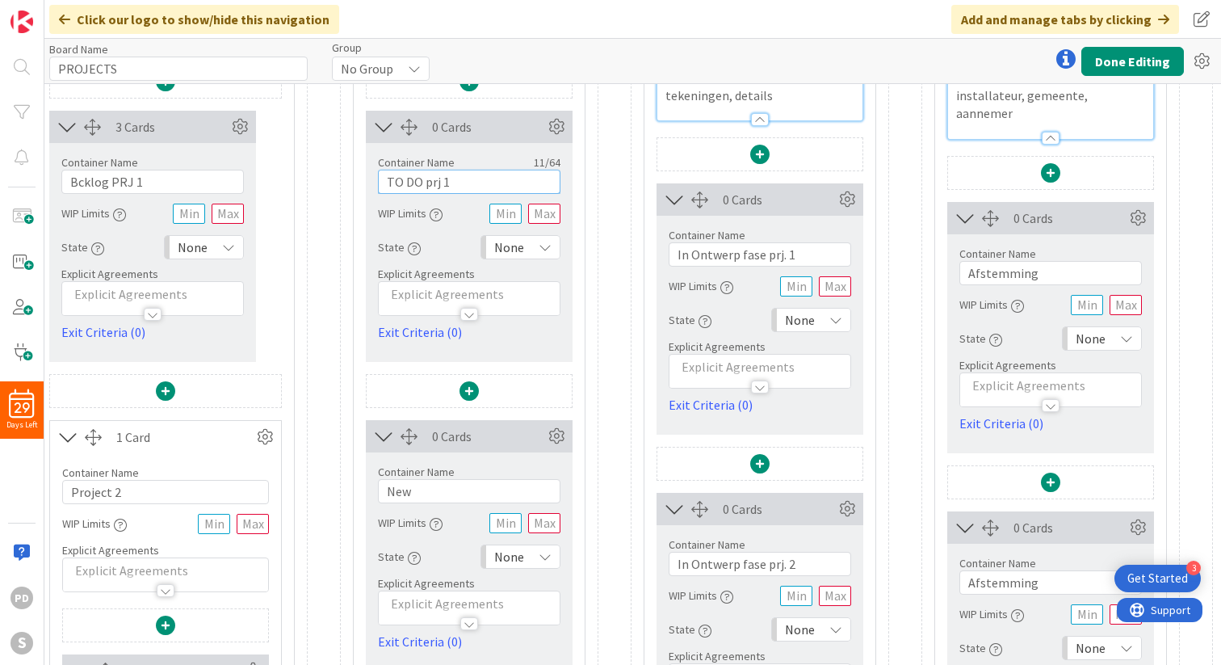
click at [405, 182] on input "TO DO prj 1" at bounding box center [469, 182] width 182 height 24
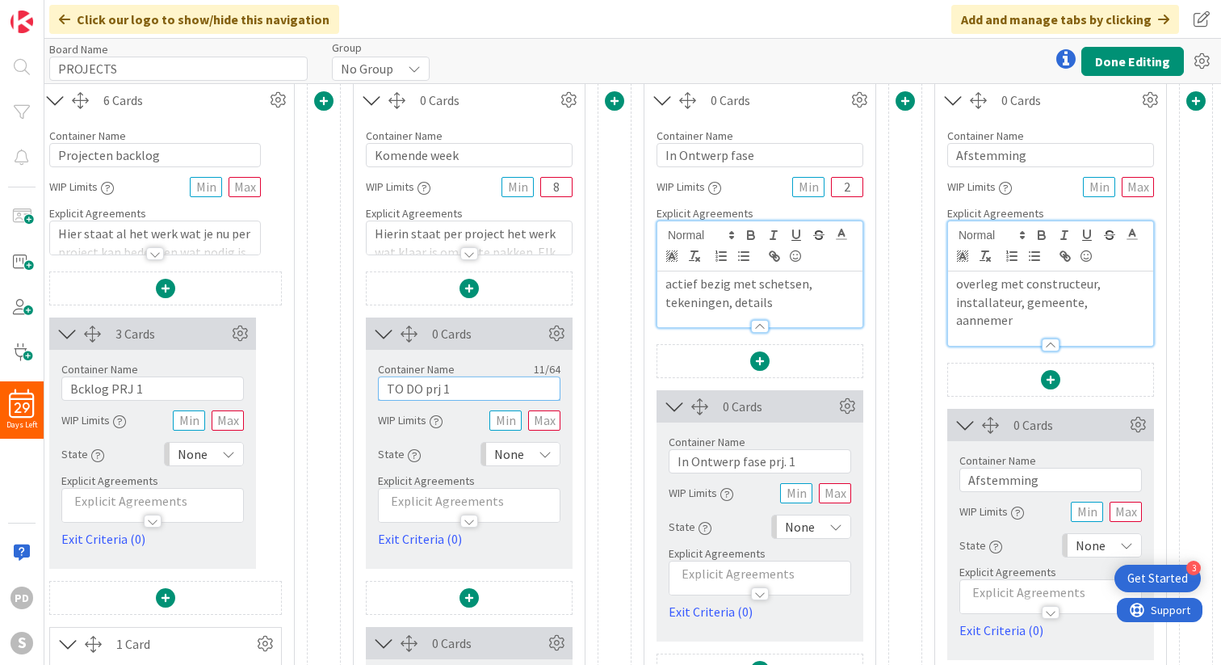
scroll to position [0, 62]
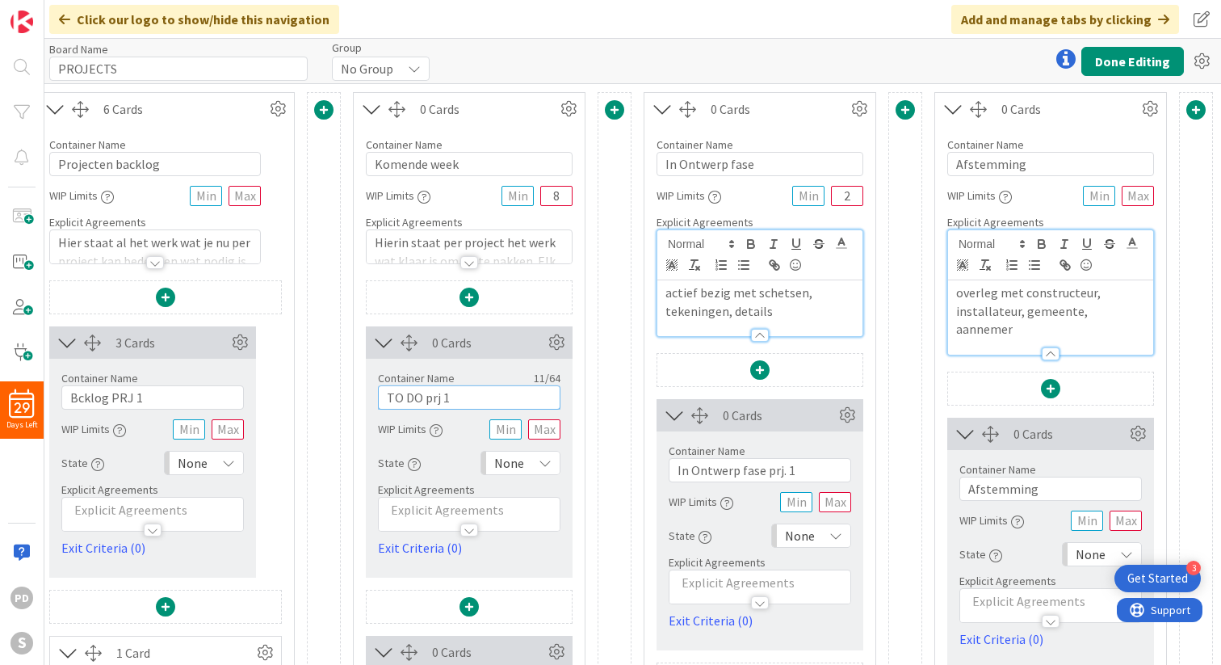
click at [385, 398] on input "TO DO prj 1" at bounding box center [469, 397] width 182 height 24
drag, startPoint x: 385, startPoint y: 398, endPoint x: 420, endPoint y: 403, distance: 35.1
click at [420, 403] on input "TO DO prj 1" at bounding box center [469, 397] width 182 height 24
paste input "Komende week"
click at [488, 398] on input "Komende week prj 1" at bounding box center [469, 397] width 182 height 24
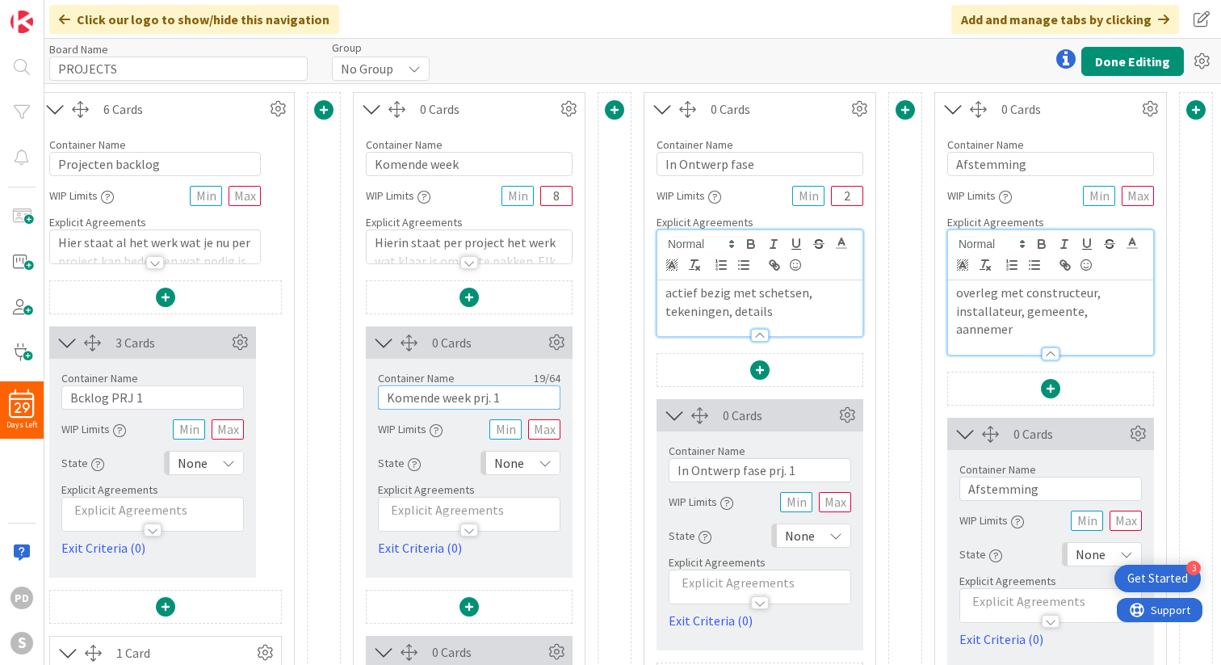
click at [522, 392] on input "Komende week prj. 1" at bounding box center [469, 397] width 182 height 24
drag, startPoint x: 520, startPoint y: 397, endPoint x: 380, endPoint y: 394, distance: 140.5
click at [380, 394] on input "Komende week prj. 1" at bounding box center [469, 397] width 182 height 24
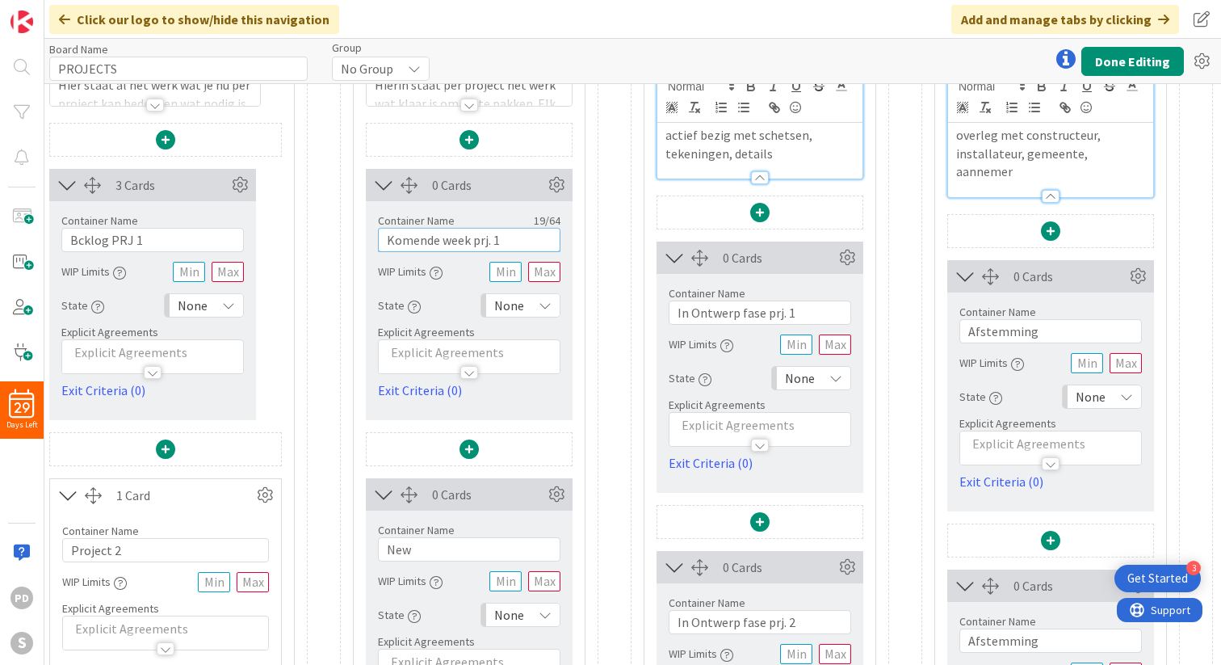
scroll to position [161, 62]
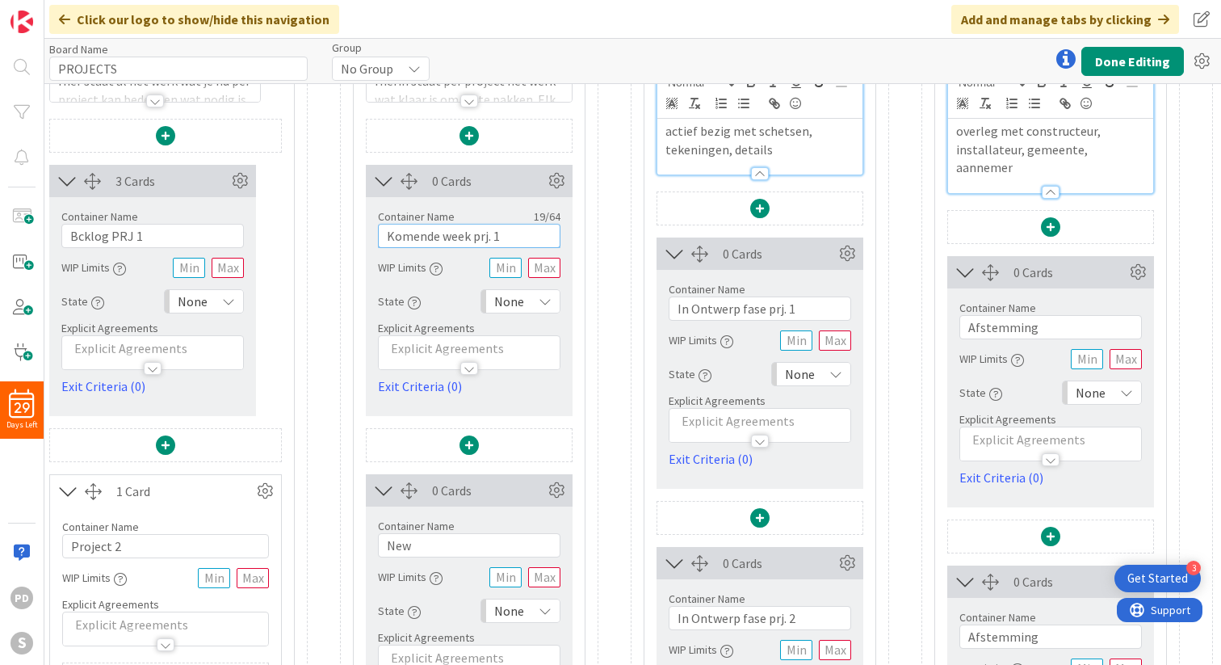
type input "Komende week prj. 1"
click at [430, 550] on input "New" at bounding box center [469, 545] width 182 height 24
paste input "Komende week prj. 1"
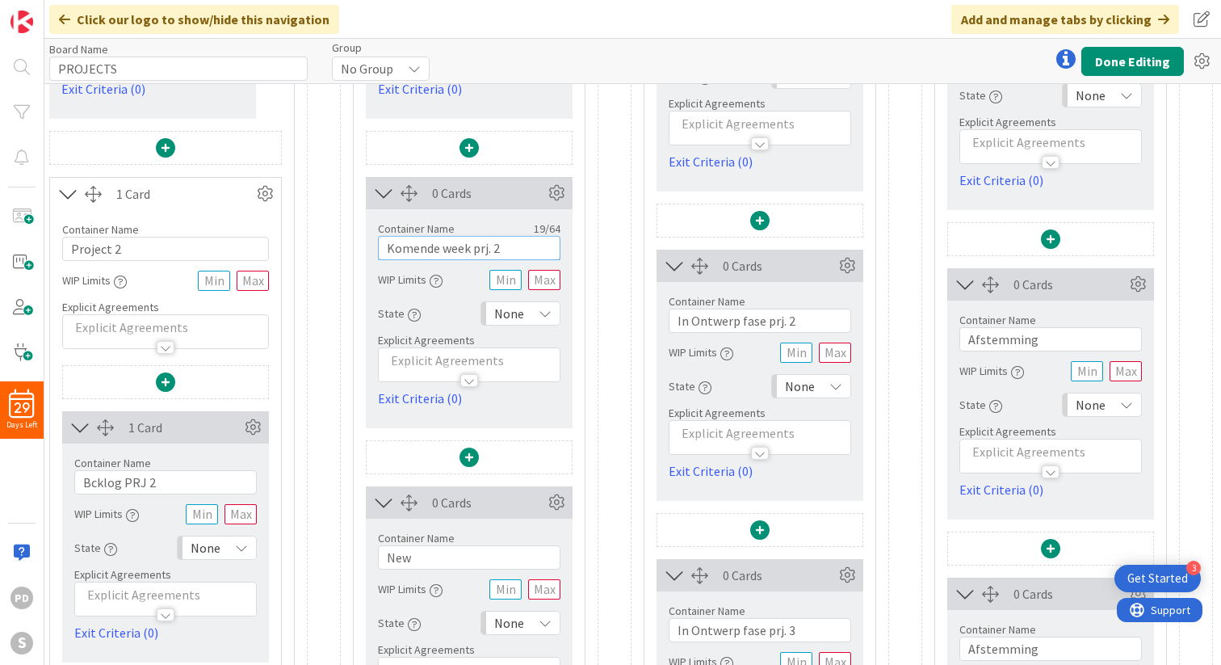
scroll to position [462, 62]
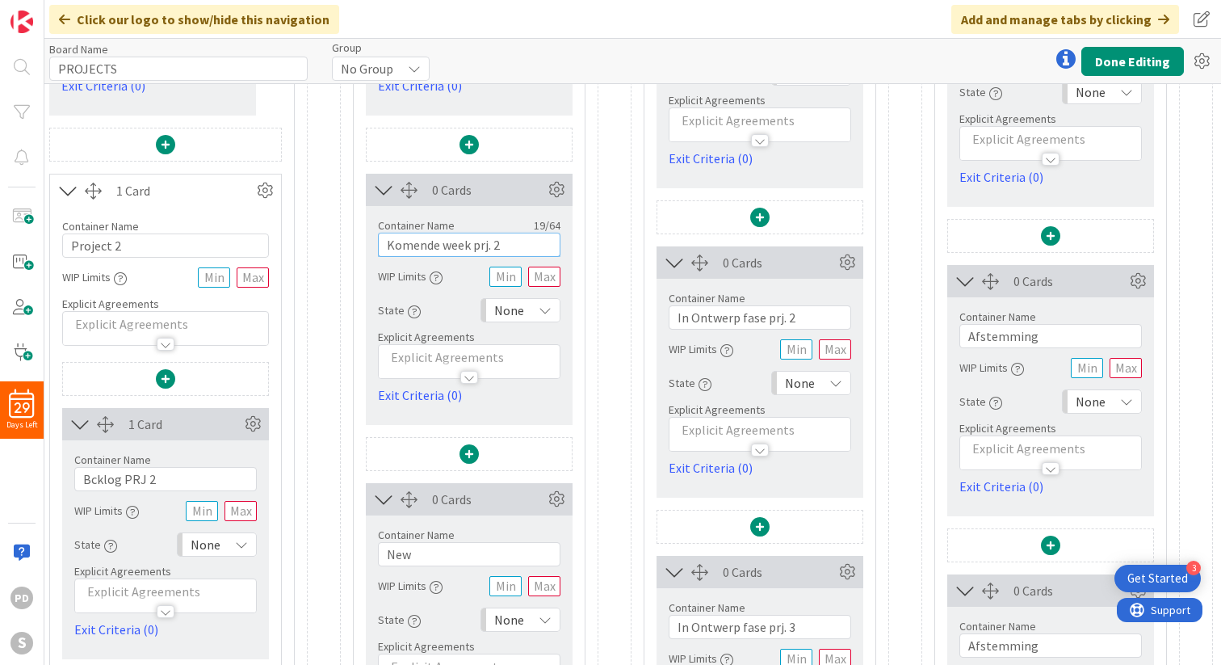
type input "Komende week prj. 2"
click at [443, 556] on input "New" at bounding box center [469, 554] width 182 height 24
paste input "Komende week prj. 1"
type input "Komende week prj. 3"
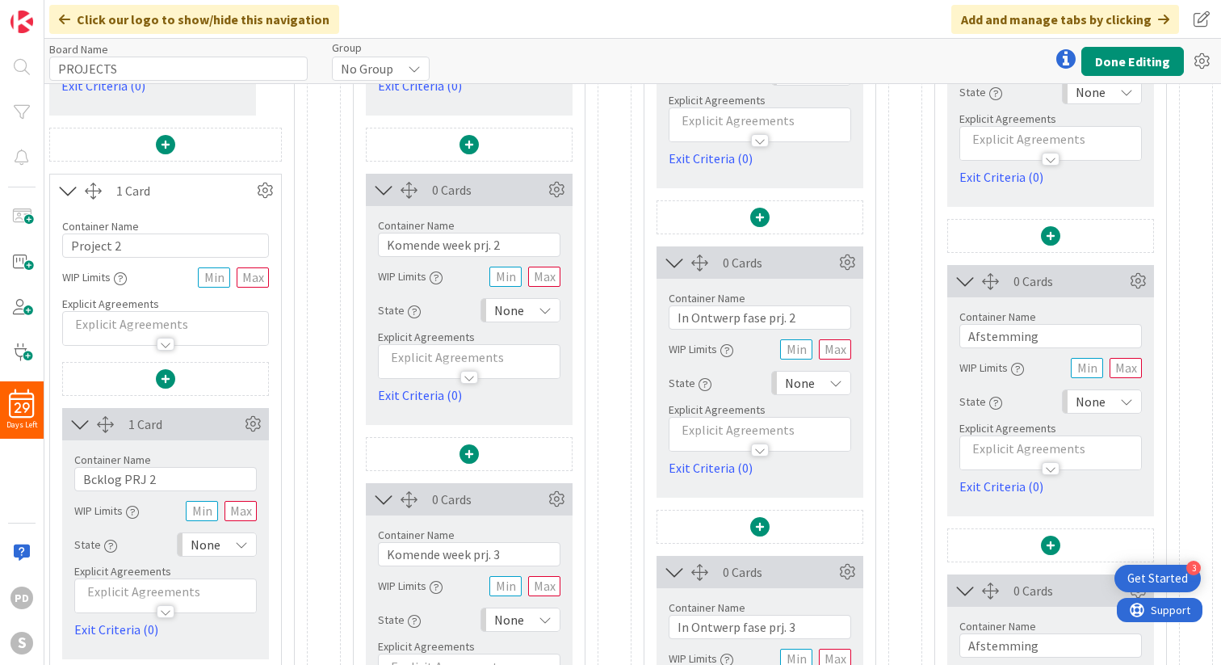
click at [589, 426] on div "6 Cards Container Name 17 / 64 Projecten backlog WIP Limits Explicit Agreements…" at bounding box center [601, 486] width 1223 height 1713
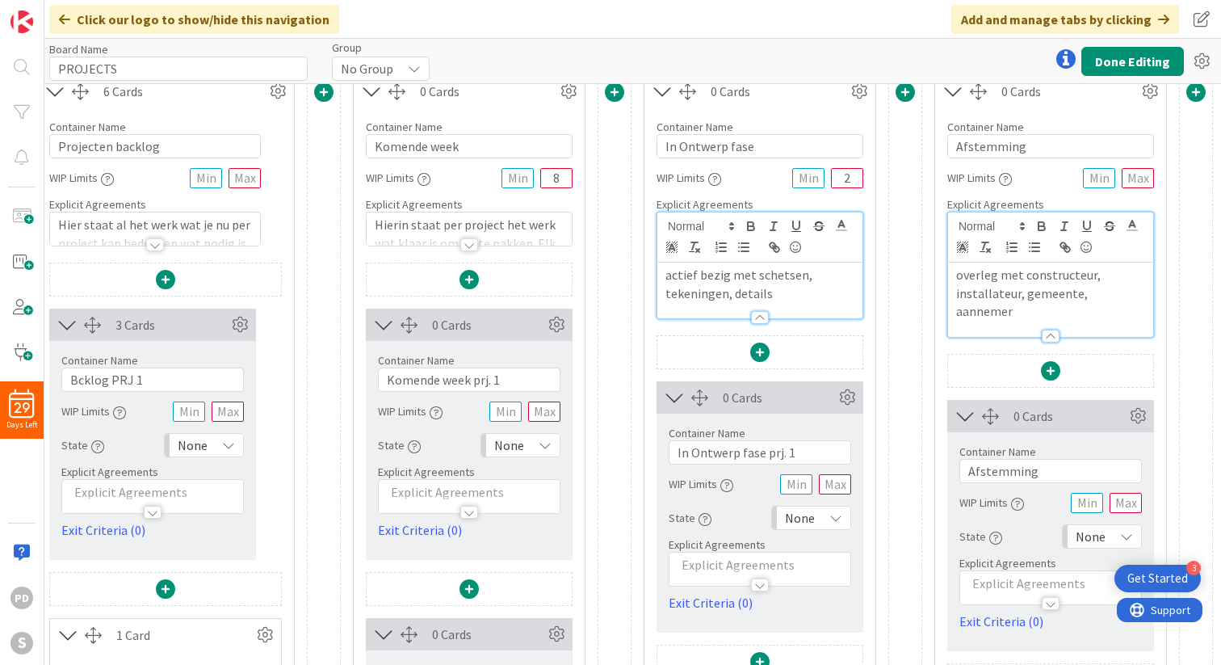
scroll to position [0, 62]
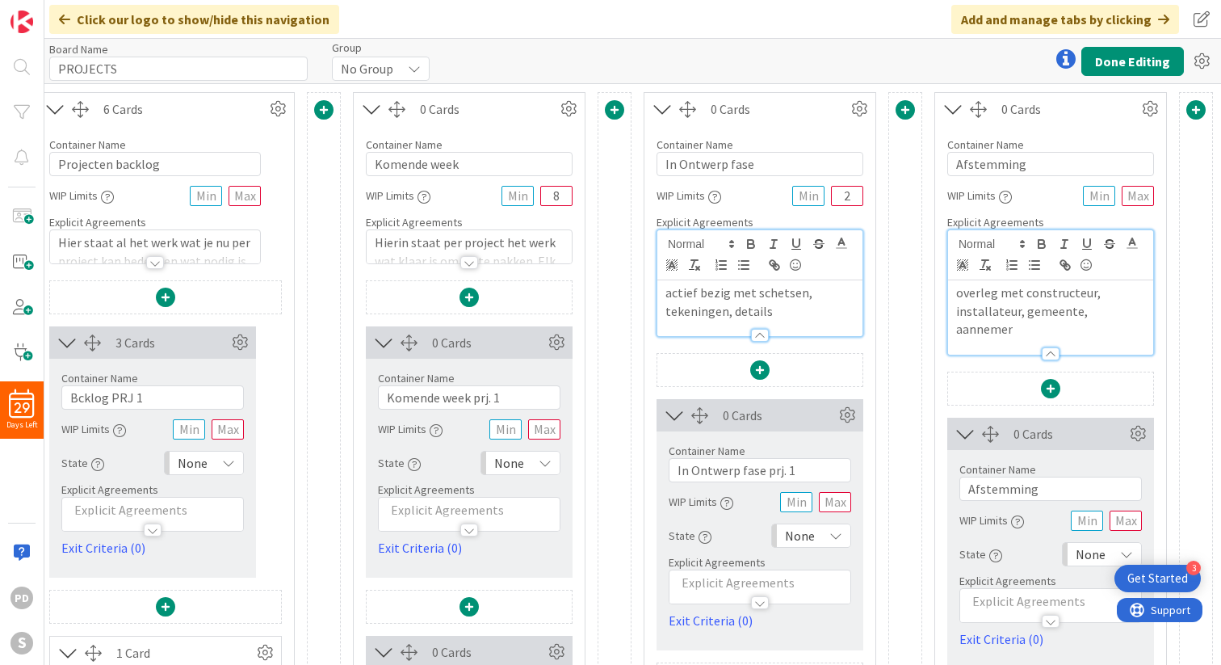
click at [467, 260] on div at bounding box center [469, 262] width 18 height 13
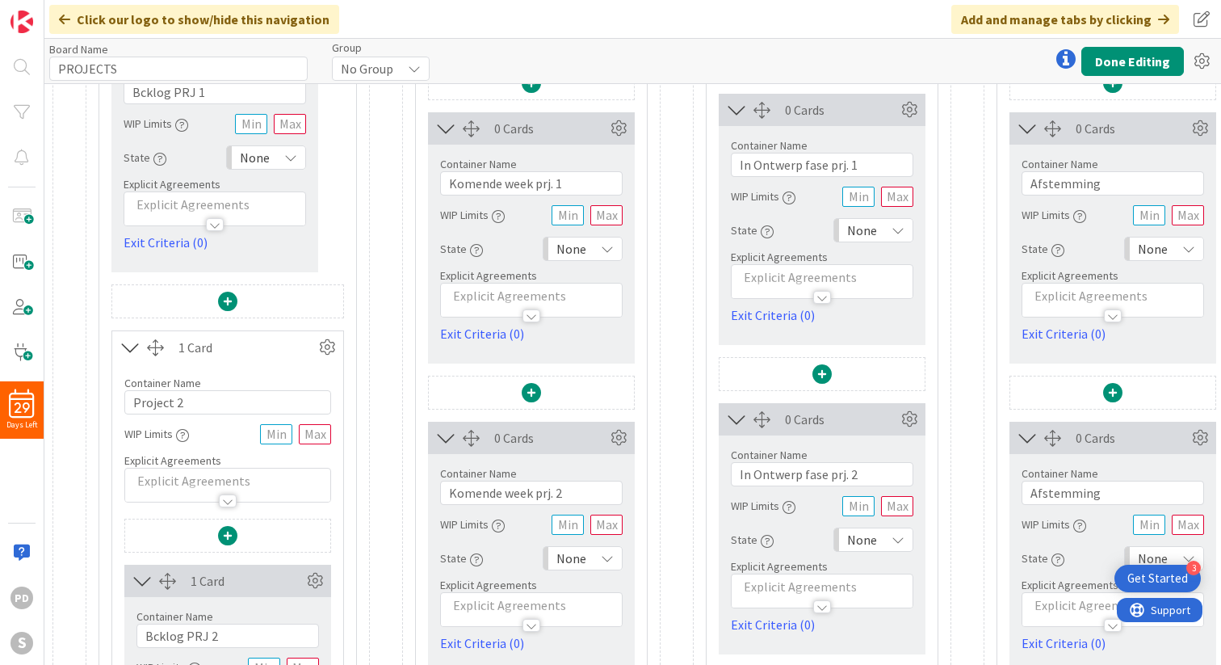
scroll to position [307, 0]
click at [324, 348] on icon at bounding box center [327, 345] width 24 height 24
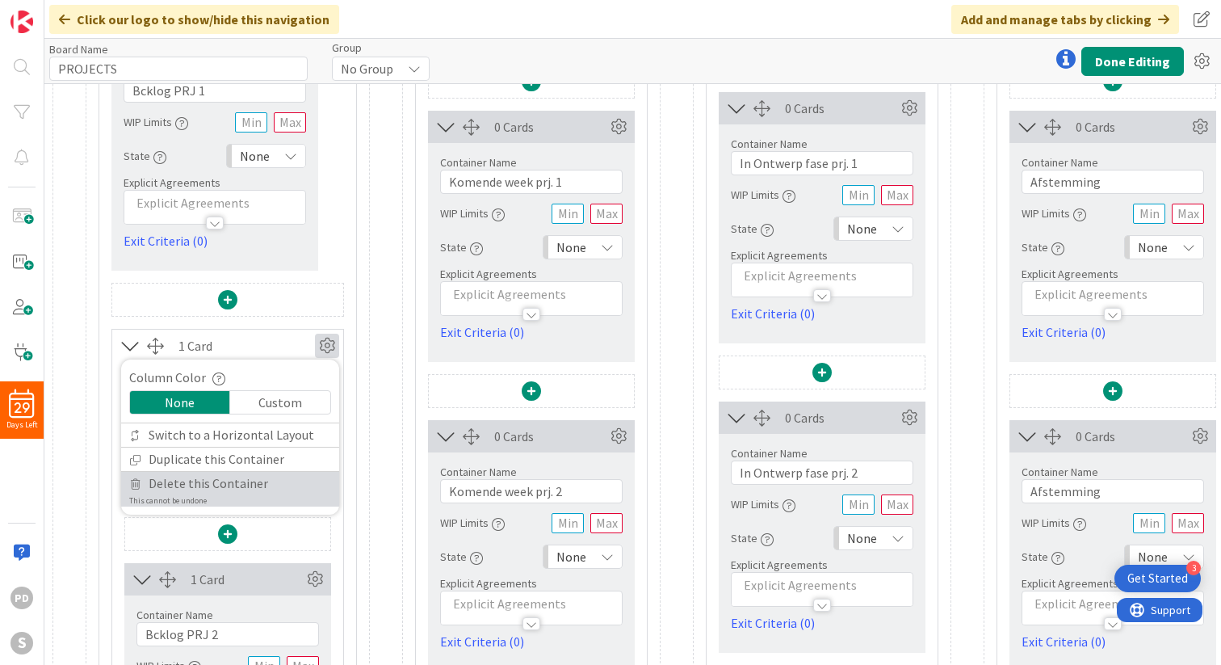
click at [208, 482] on span "Delete this Container" at bounding box center [209, 483] width 120 height 23
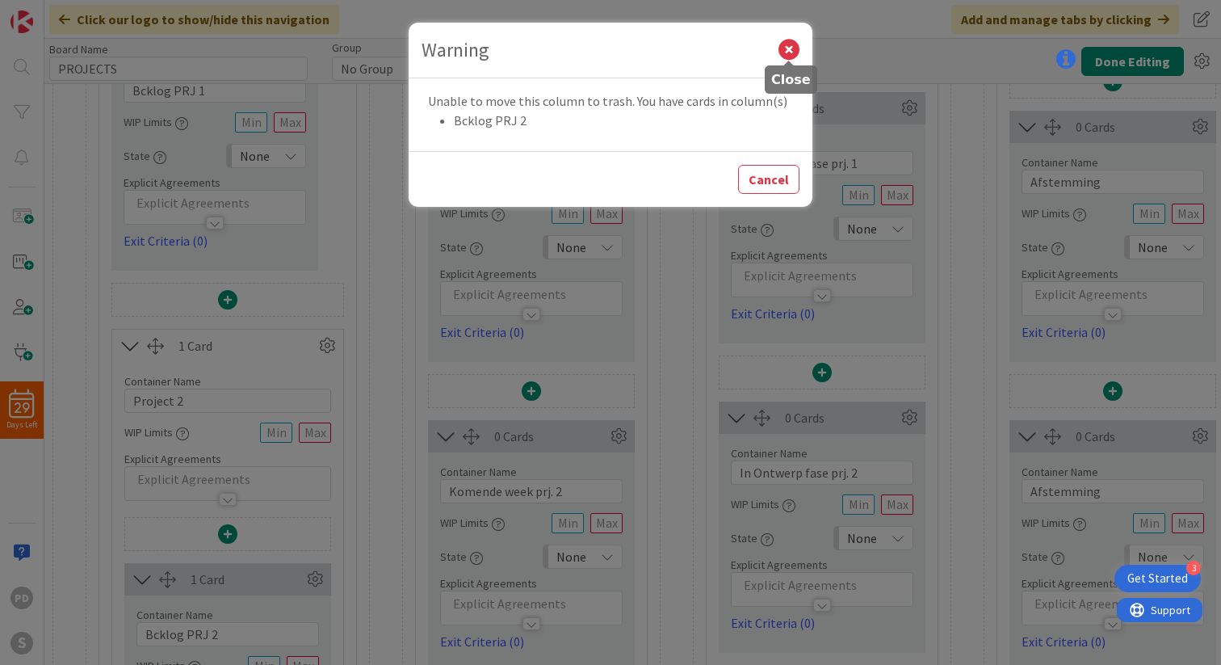
click at [786, 55] on icon at bounding box center [788, 50] width 21 height 21
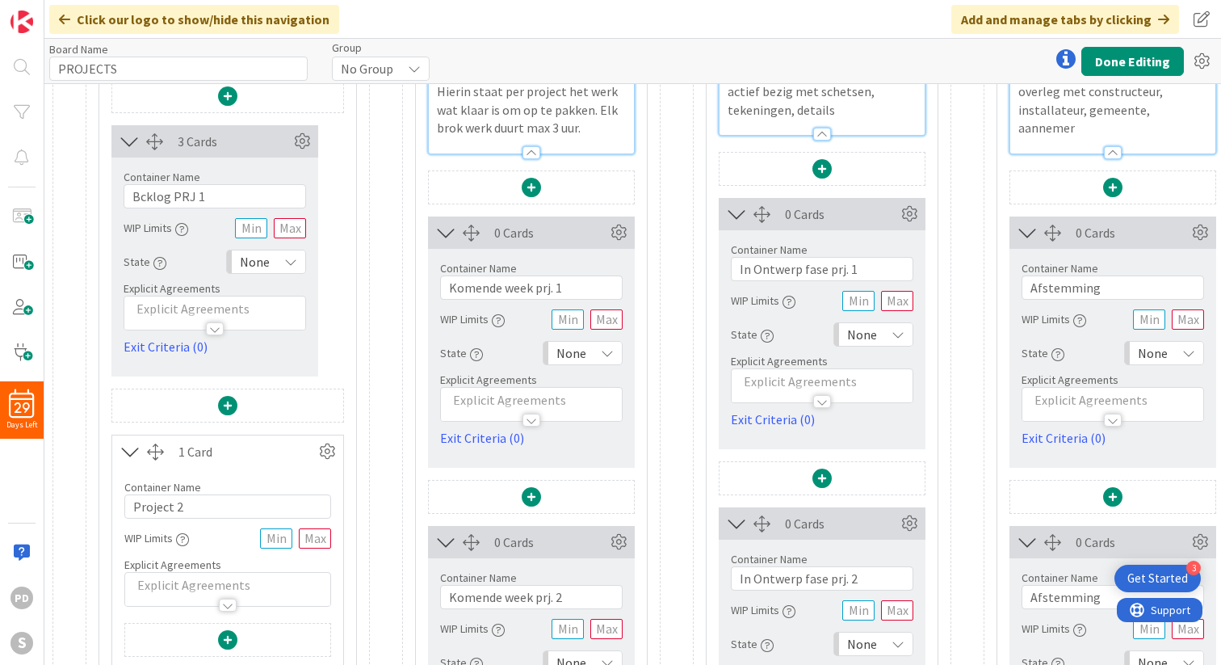
scroll to position [0, 0]
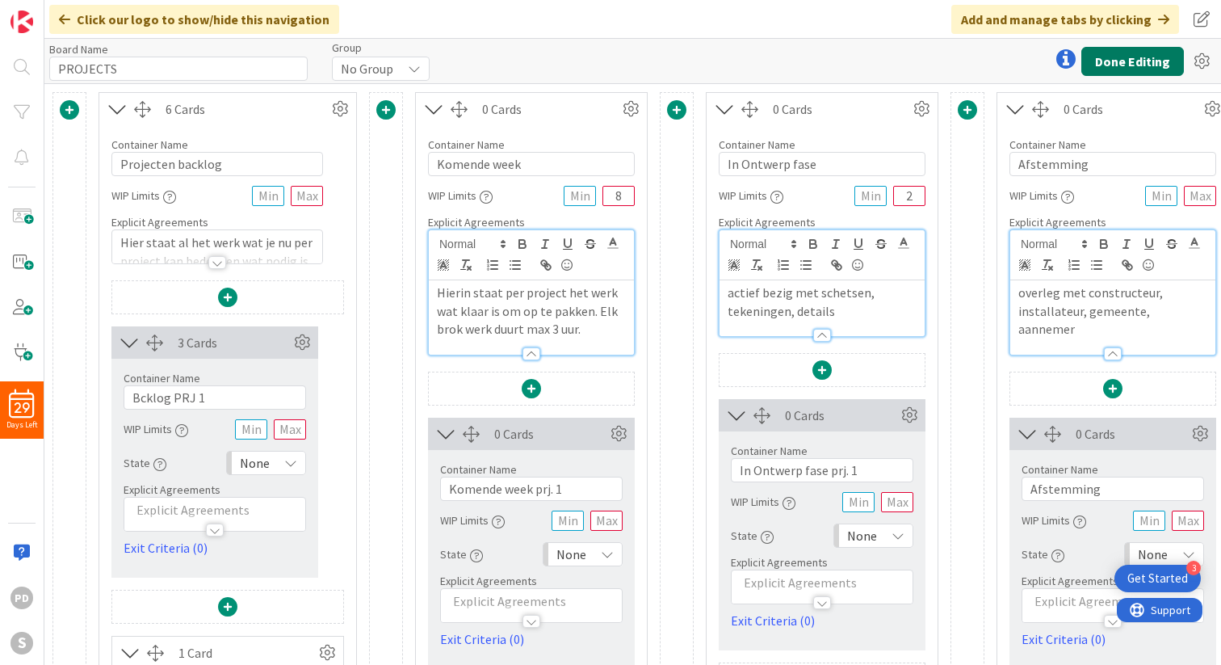
click at [1121, 54] on button "Done Editing" at bounding box center [1132, 61] width 103 height 29
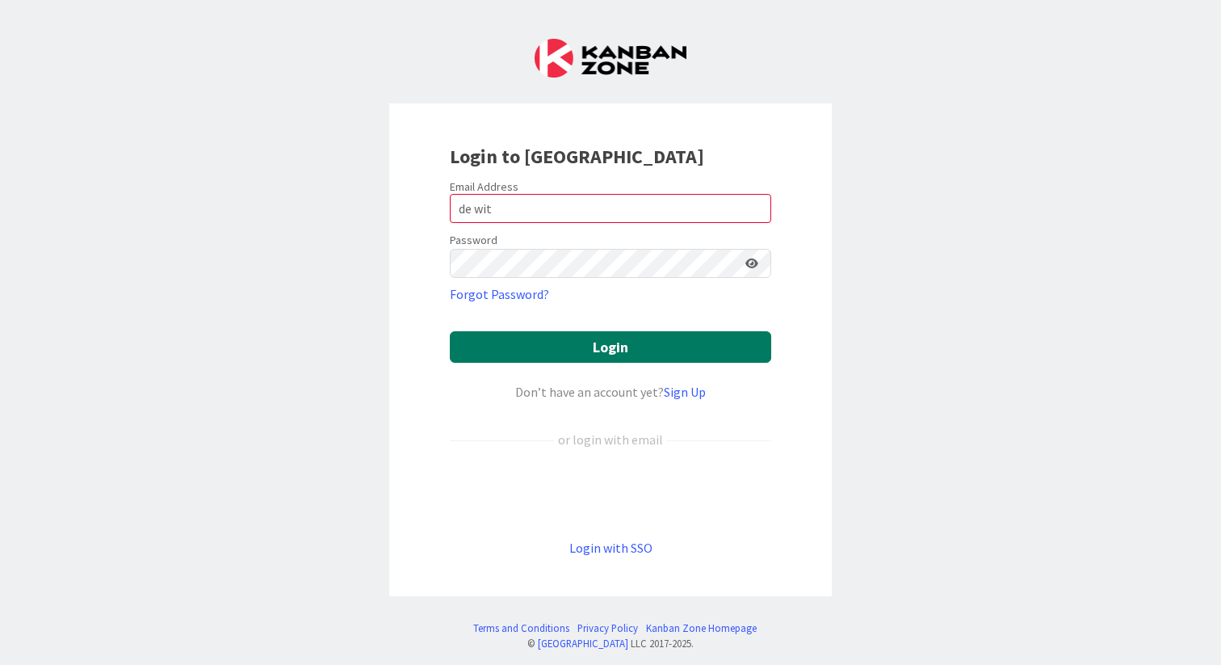
click at [587, 345] on button "Login" at bounding box center [610, 346] width 321 height 31
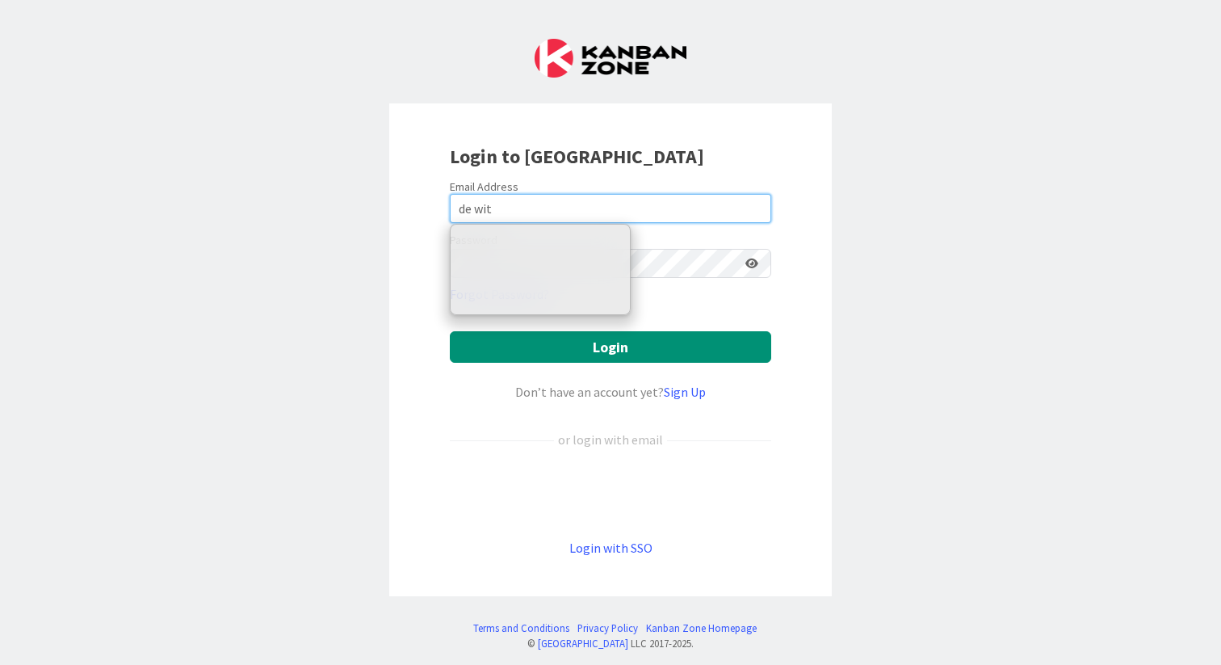
click at [510, 203] on input "de wit" at bounding box center [610, 208] width 321 height 29
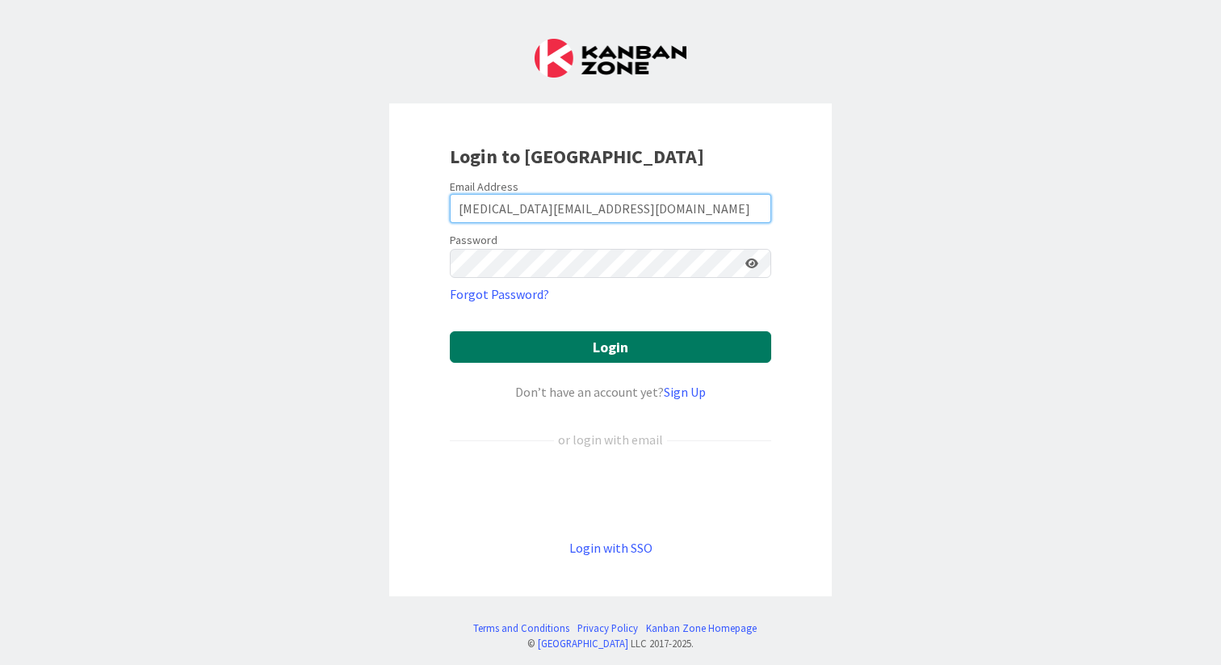
type input "[MEDICAL_DATA][EMAIL_ADDRESS][DOMAIN_NAME]"
click at [614, 345] on button "Login" at bounding box center [610, 346] width 321 height 31
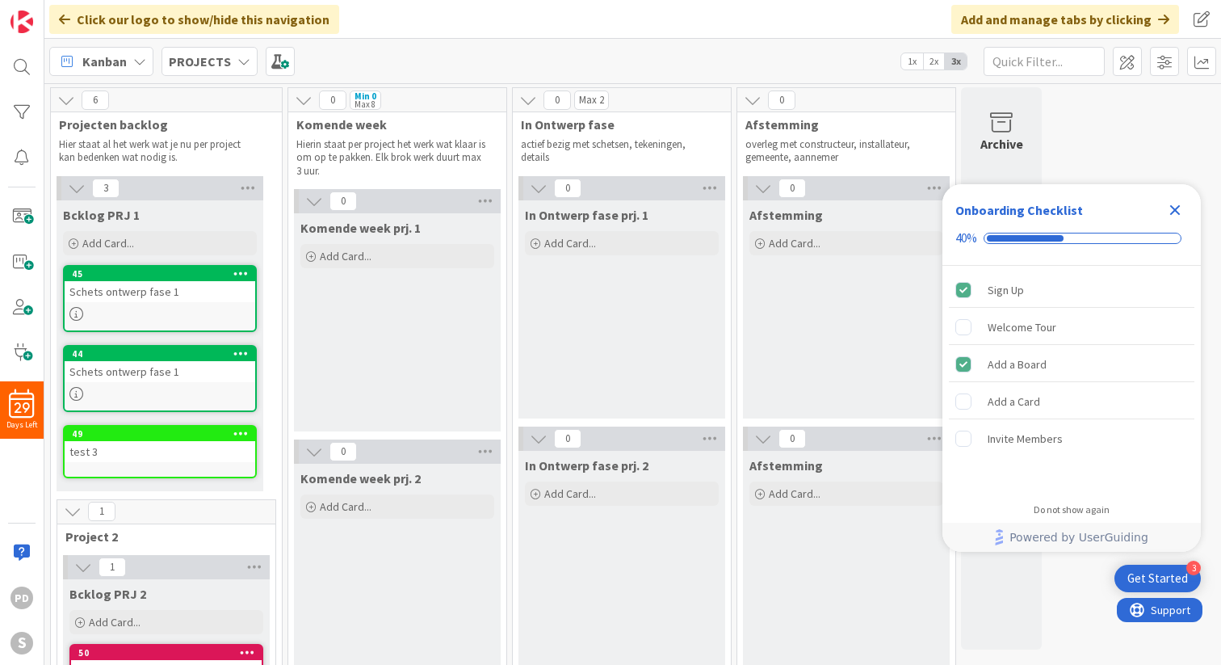
click at [1178, 211] on icon "Close Checklist" at bounding box center [1174, 209] width 19 height 19
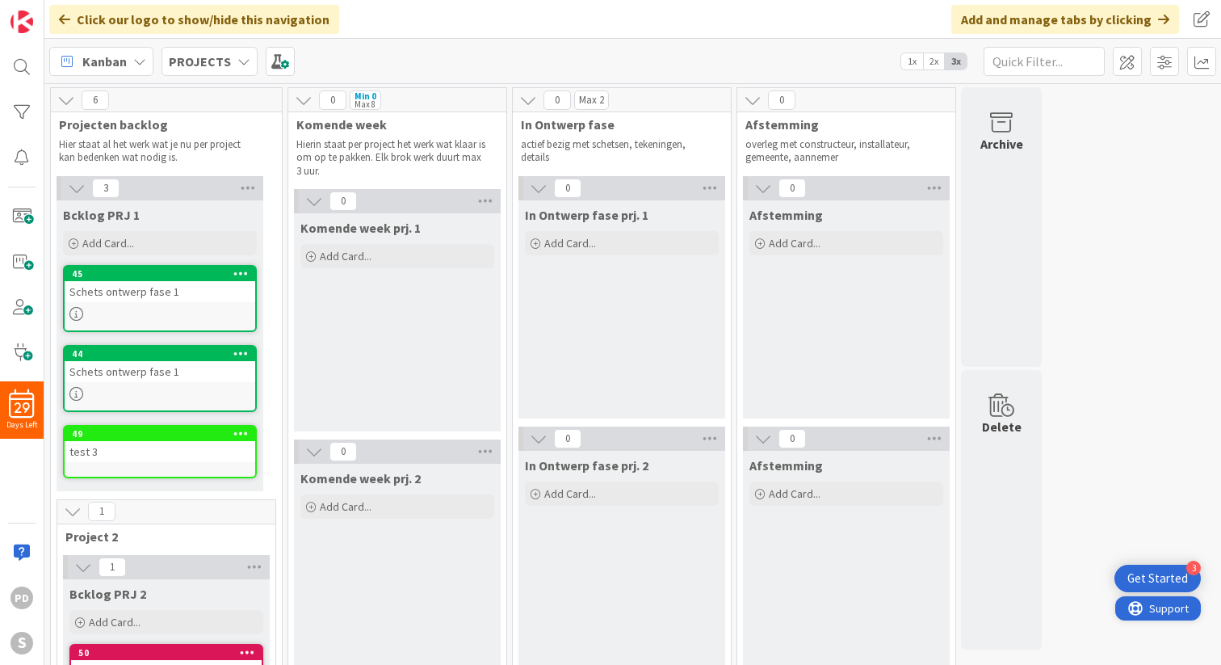
click at [1157, 603] on span "Support" at bounding box center [1169, 607] width 40 height 19
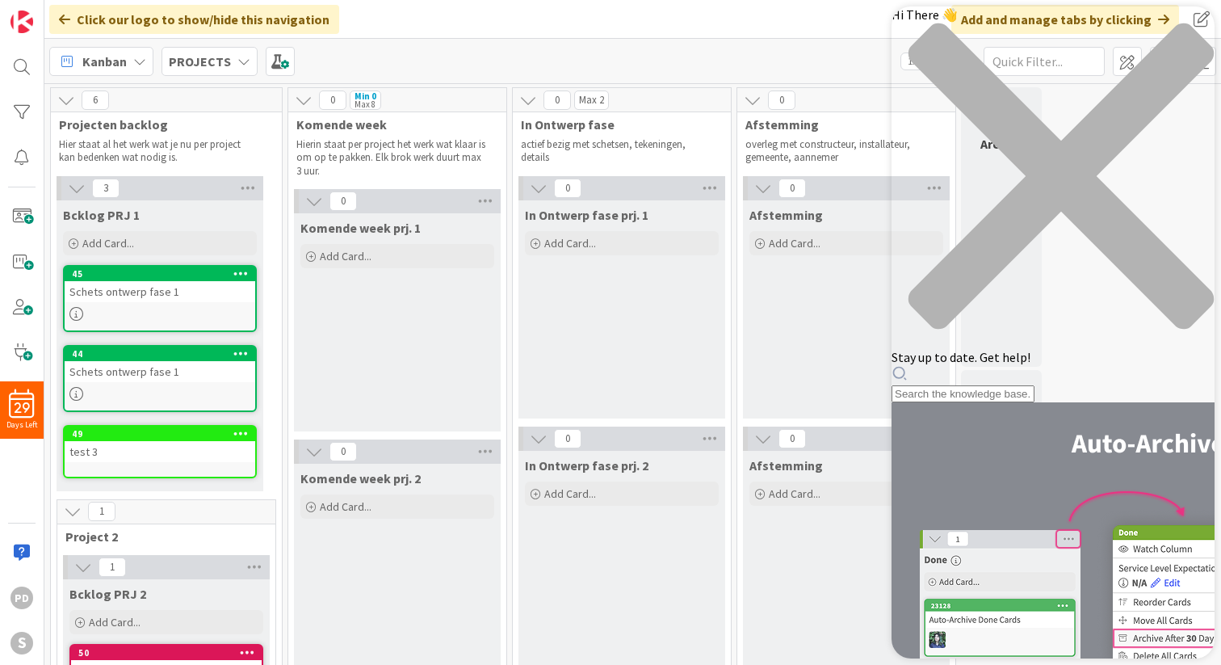
click at [989, 92] on div "Hi There 👋 Stay up to date. Get help!" at bounding box center [1052, 204] width 323 height 396
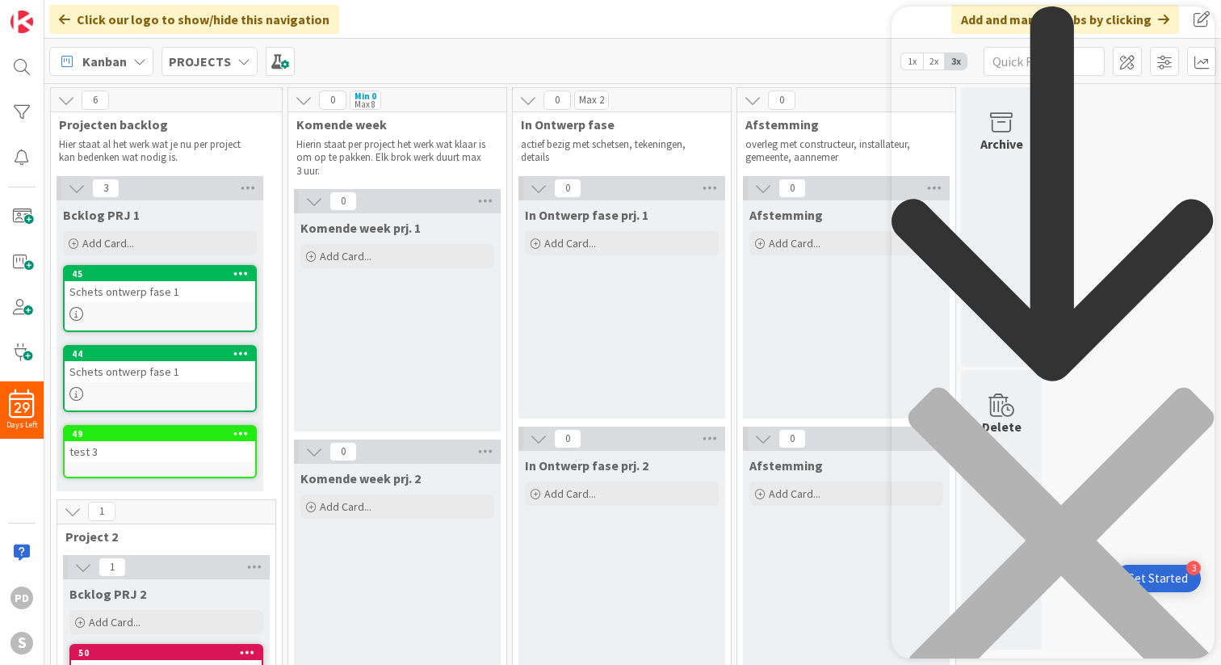
scroll to position [377, 0]
type input "adding swimlane"
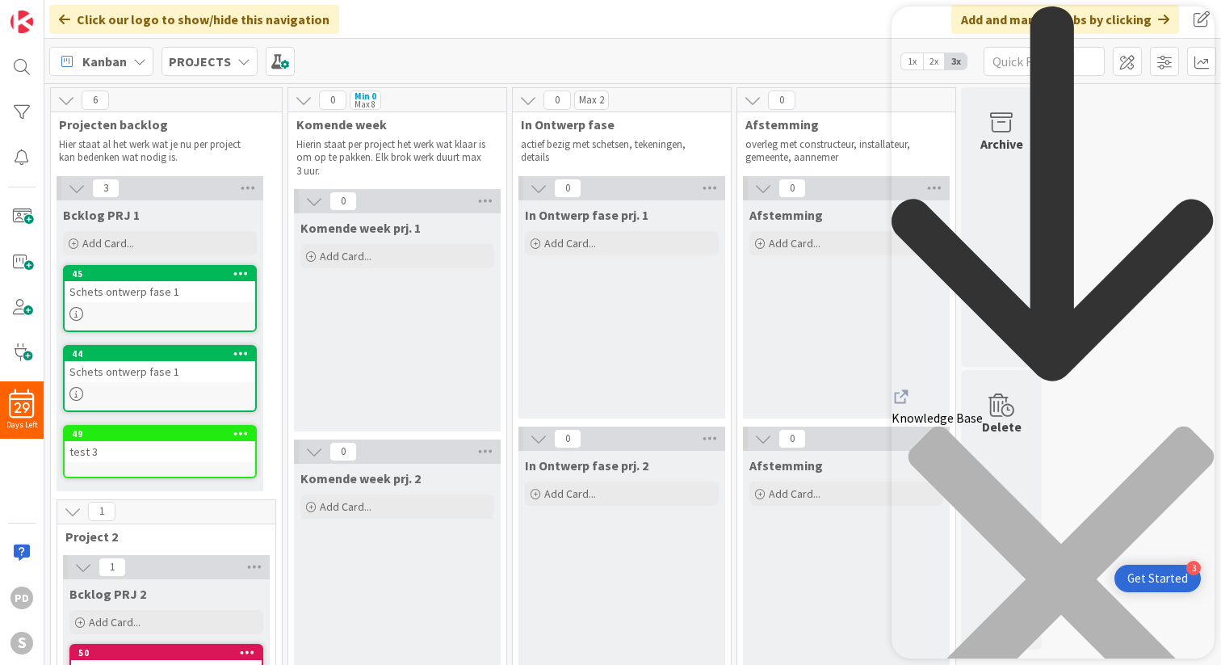
scroll to position [0, 0]
